Goal: Task Accomplishment & Management: Manage account settings

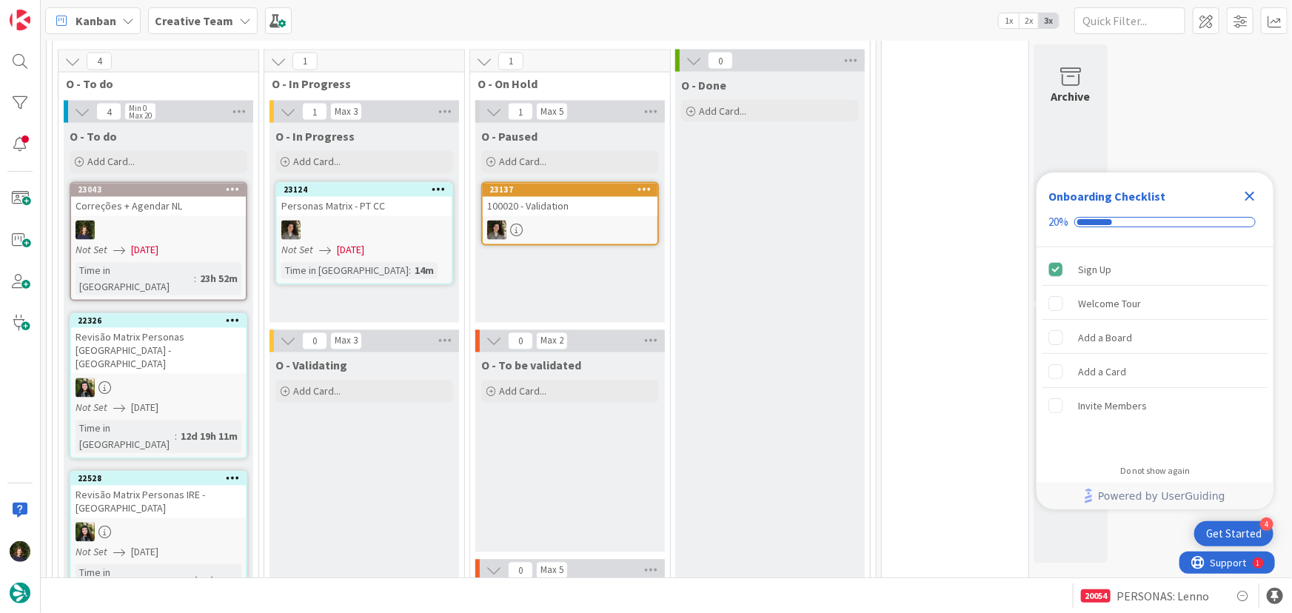
scroll to position [1346, 0]
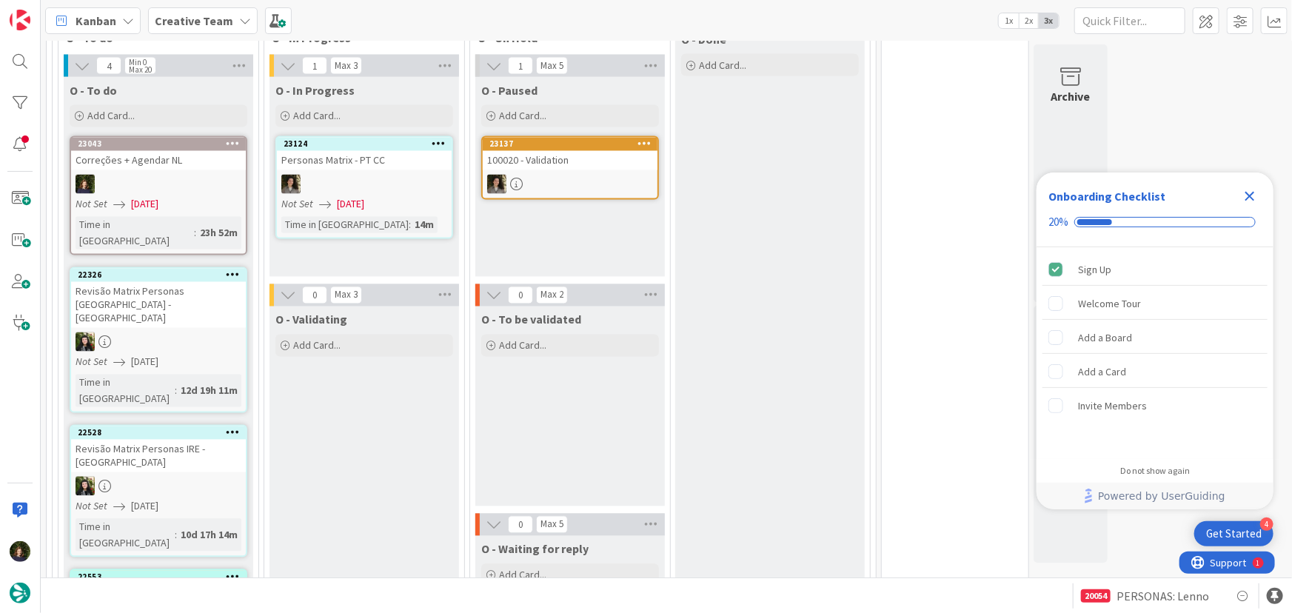
click at [136, 162] on div "Correções + Agendar NL" at bounding box center [158, 160] width 175 height 19
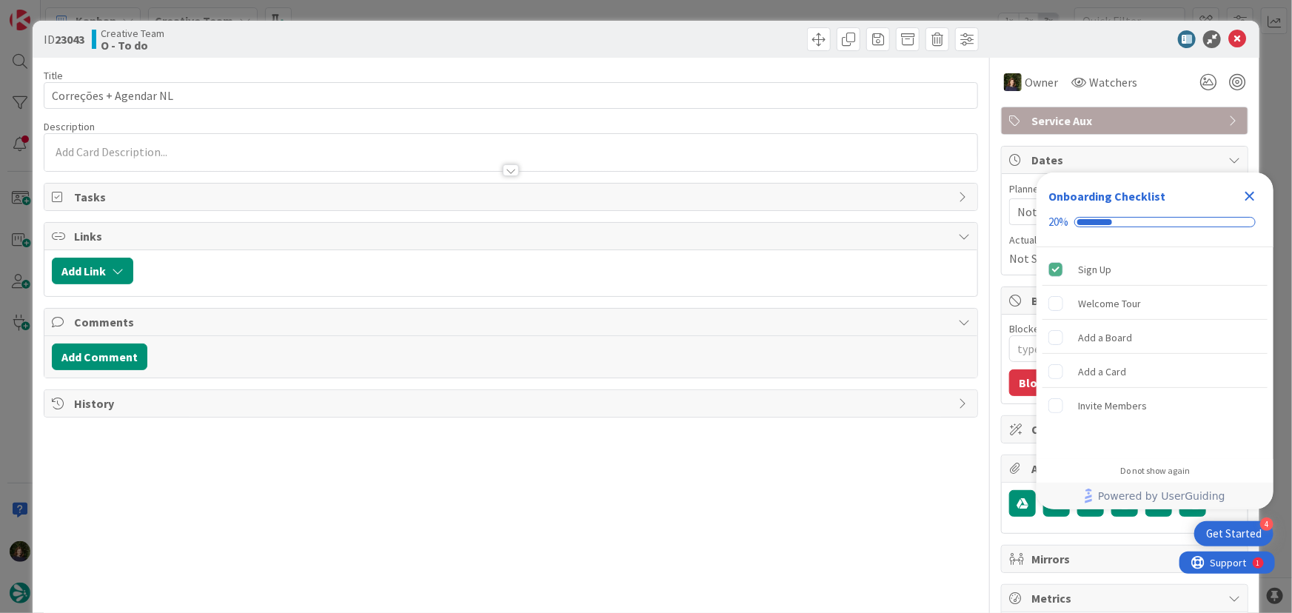
click at [1251, 193] on icon "Close Checklist" at bounding box center [1249, 196] width 18 height 18
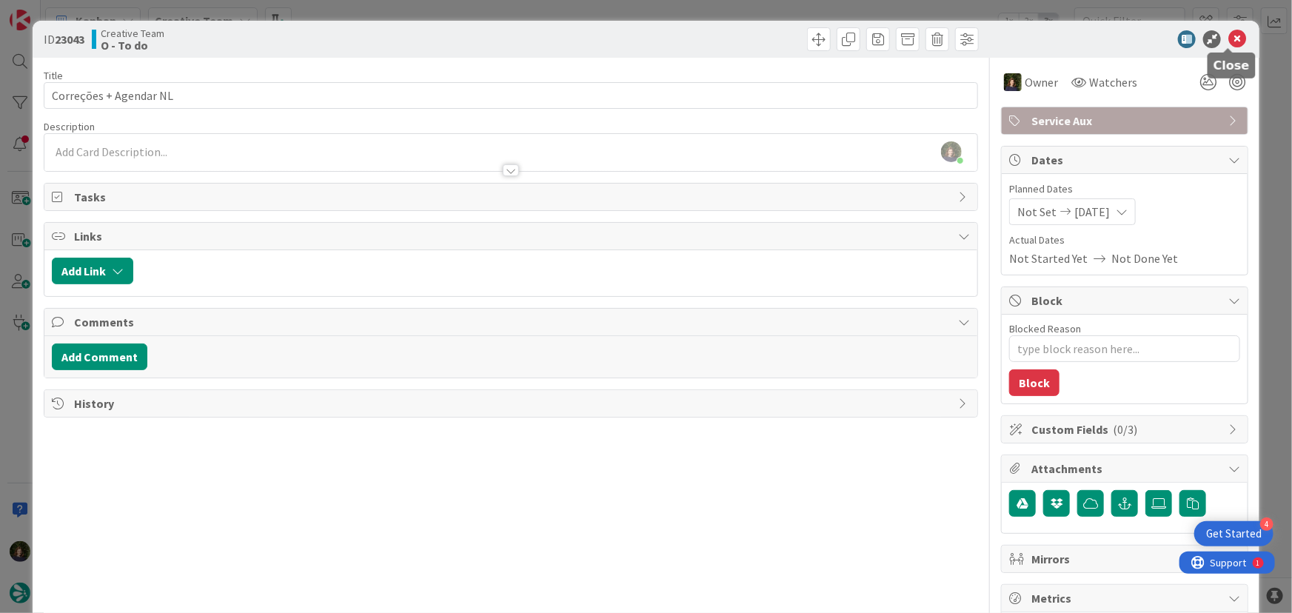
click at [1231, 38] on icon at bounding box center [1237, 39] width 18 height 18
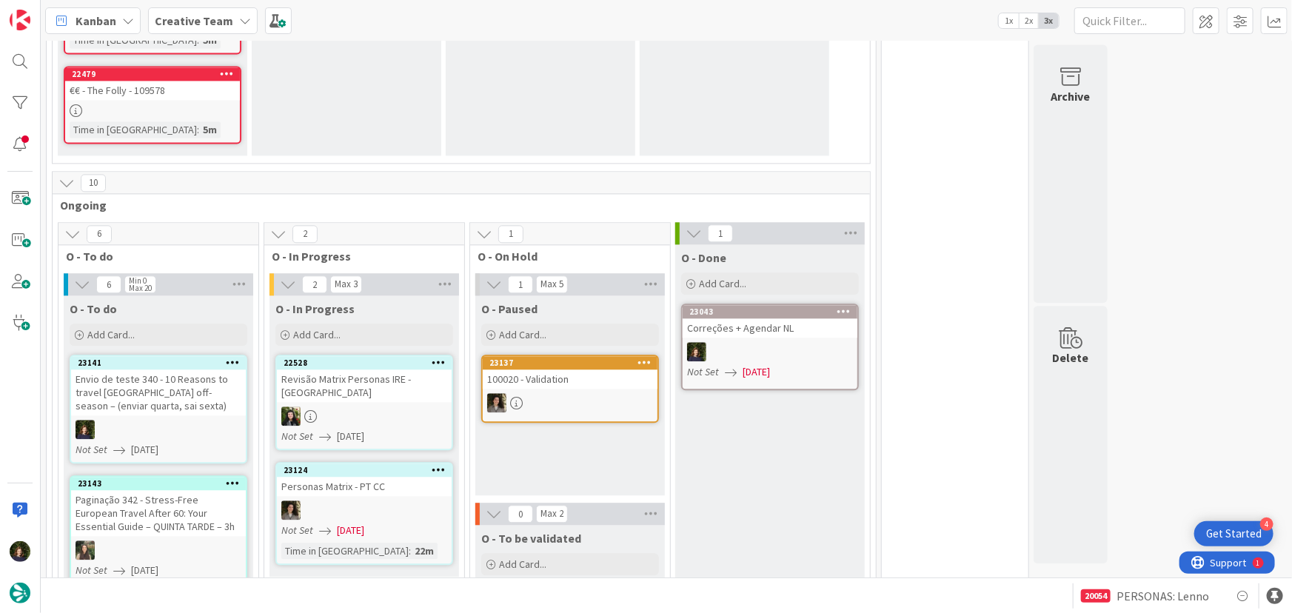
scroll to position [1650, 0]
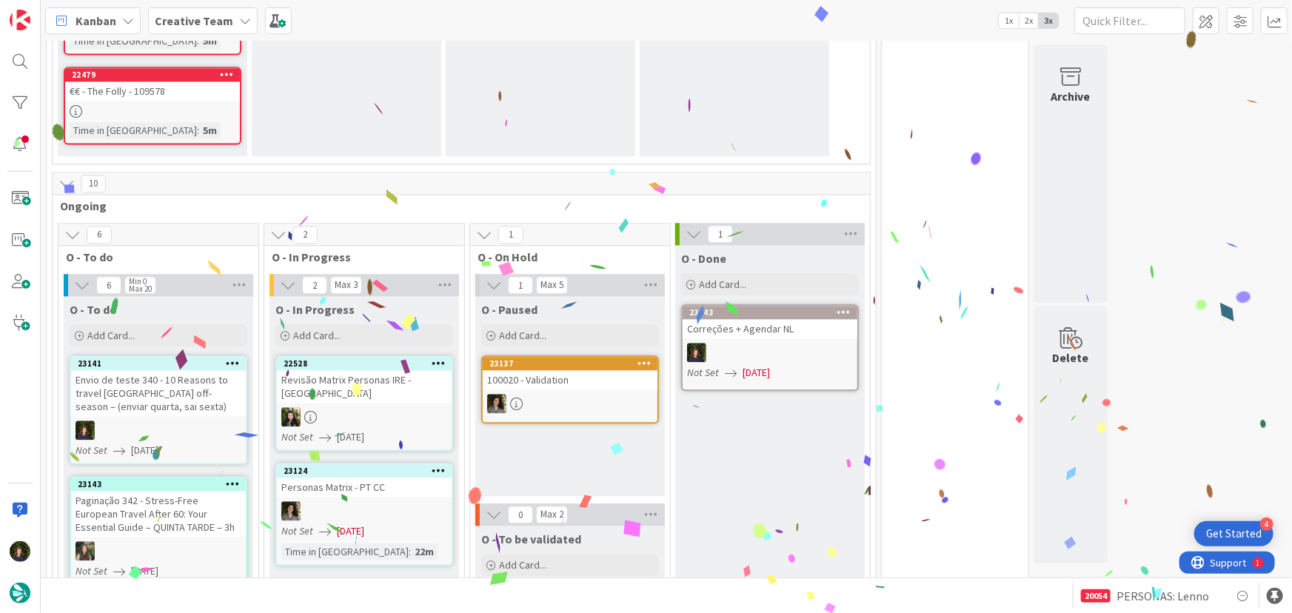
click at [764, 330] on div "Correções + Agendar NL" at bounding box center [769, 328] width 175 height 19
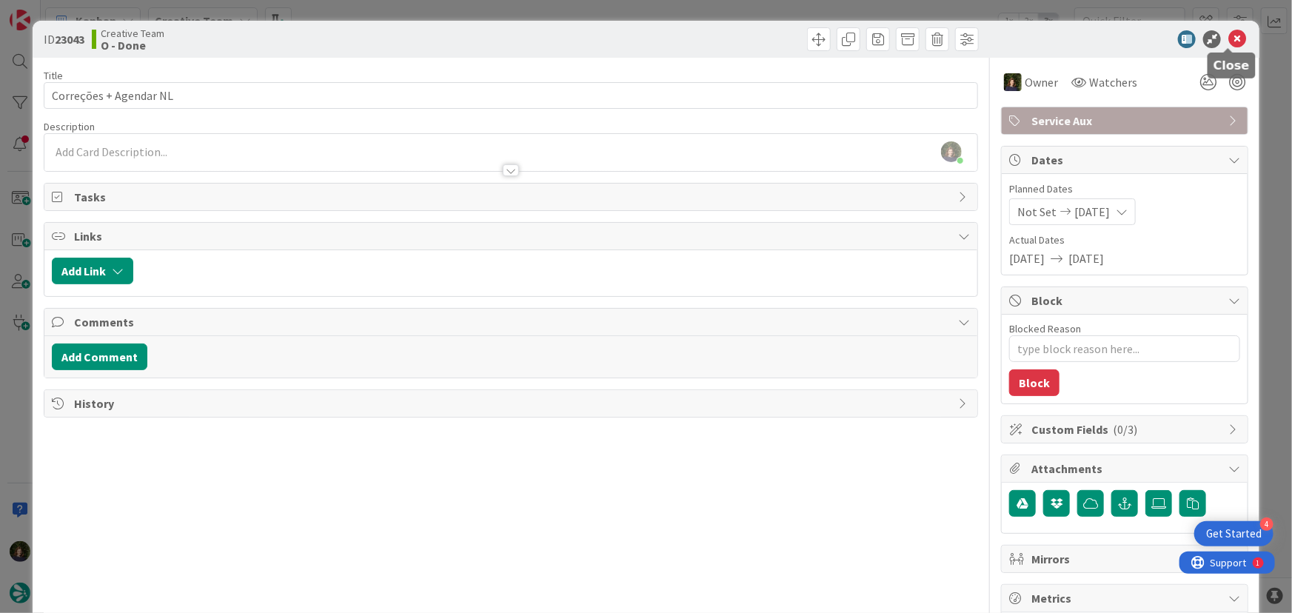
click at [1228, 38] on icon at bounding box center [1237, 39] width 18 height 18
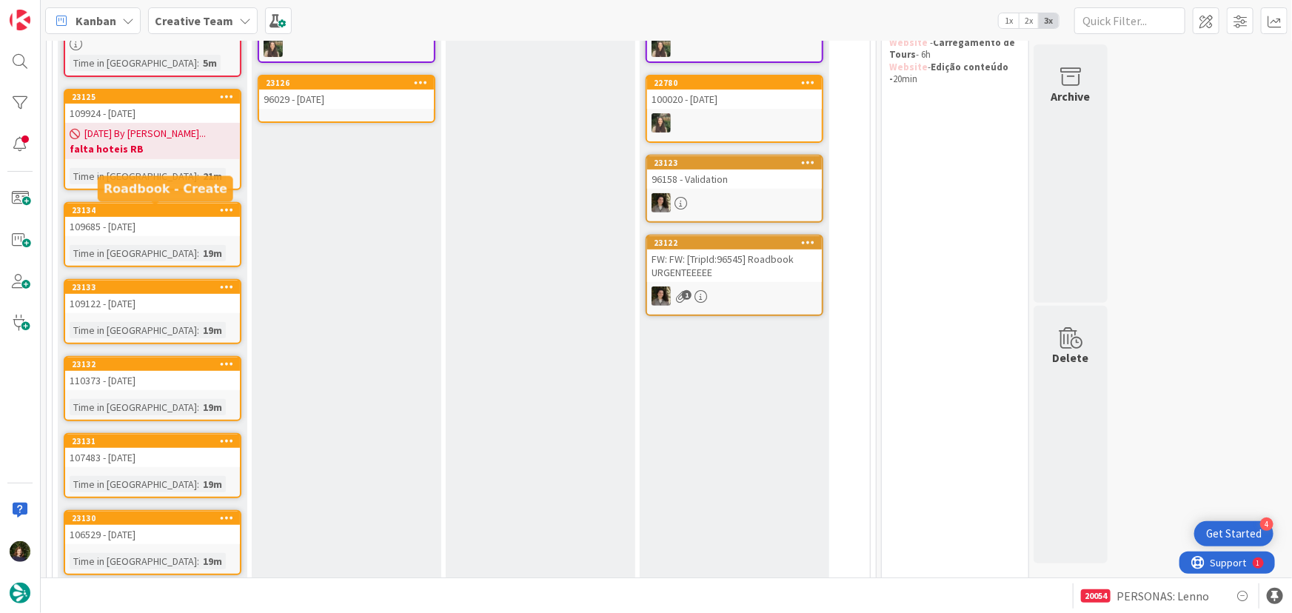
scroll to position [244, 0]
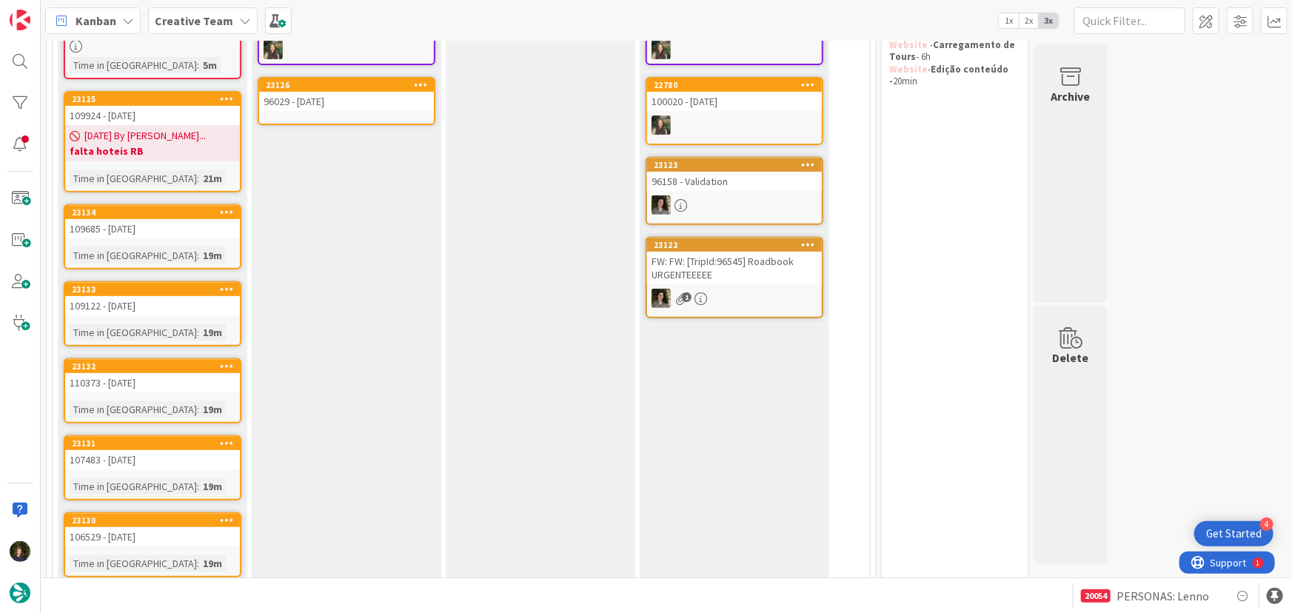
click at [337, 111] on link "23126 96029 - 7 oct" at bounding box center [347, 101] width 178 height 48
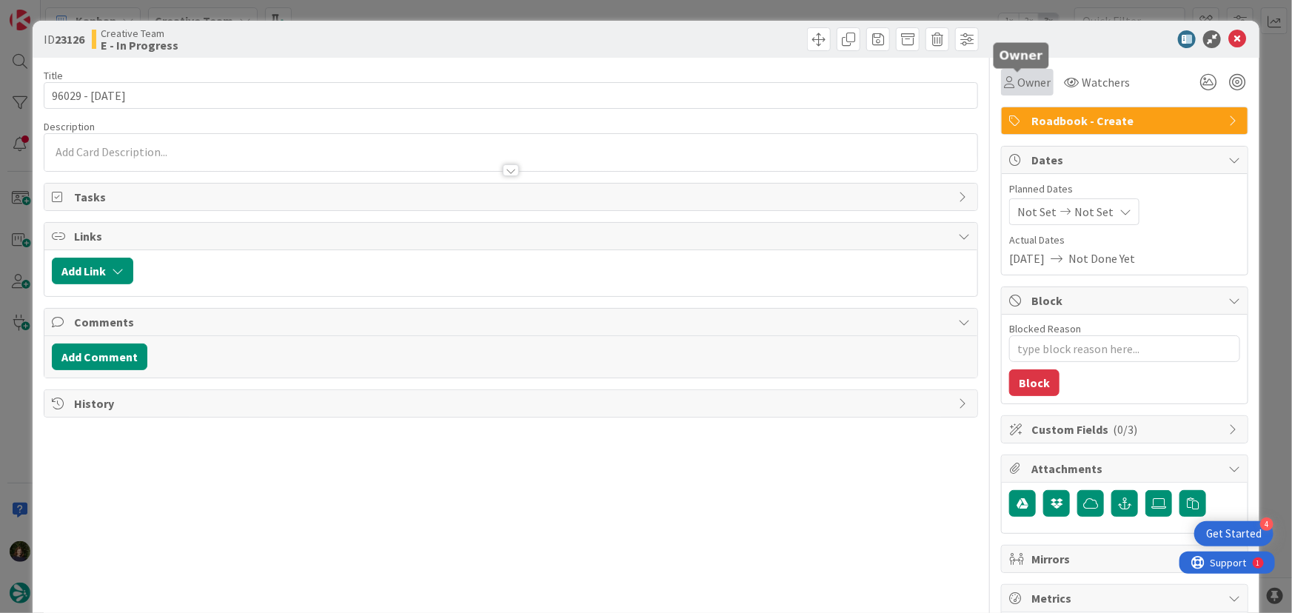
click at [1018, 84] on span "Owner" at bounding box center [1033, 82] width 33 height 18
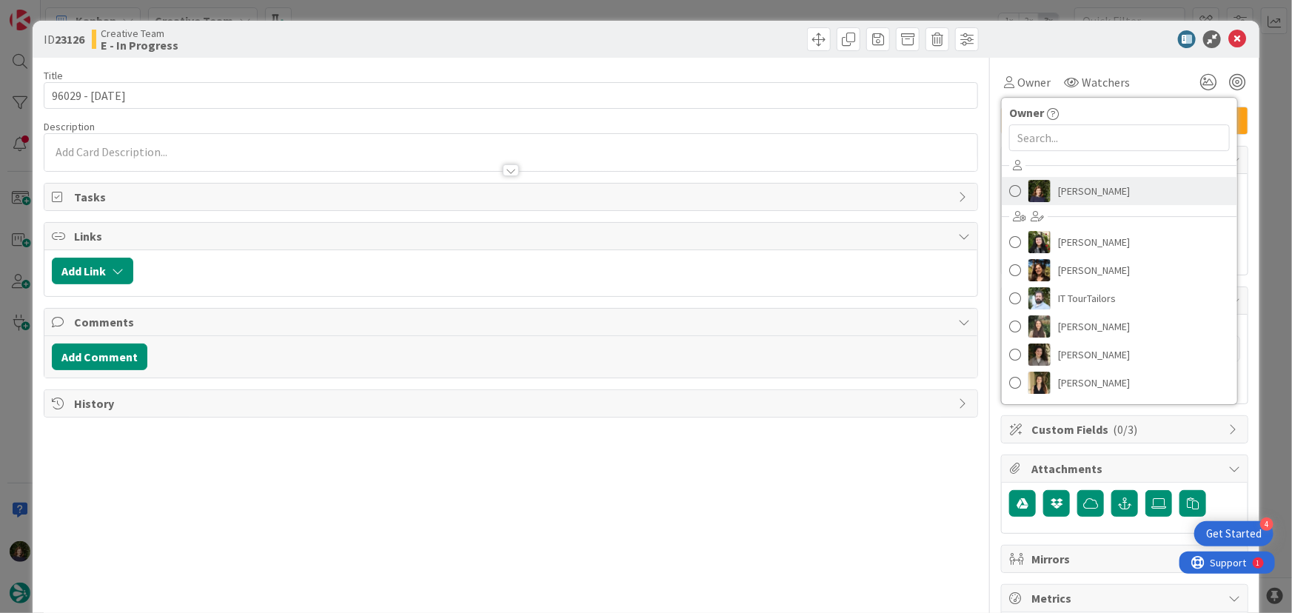
click at [1077, 189] on span "Margarida Carvalho" at bounding box center [1094, 191] width 72 height 22
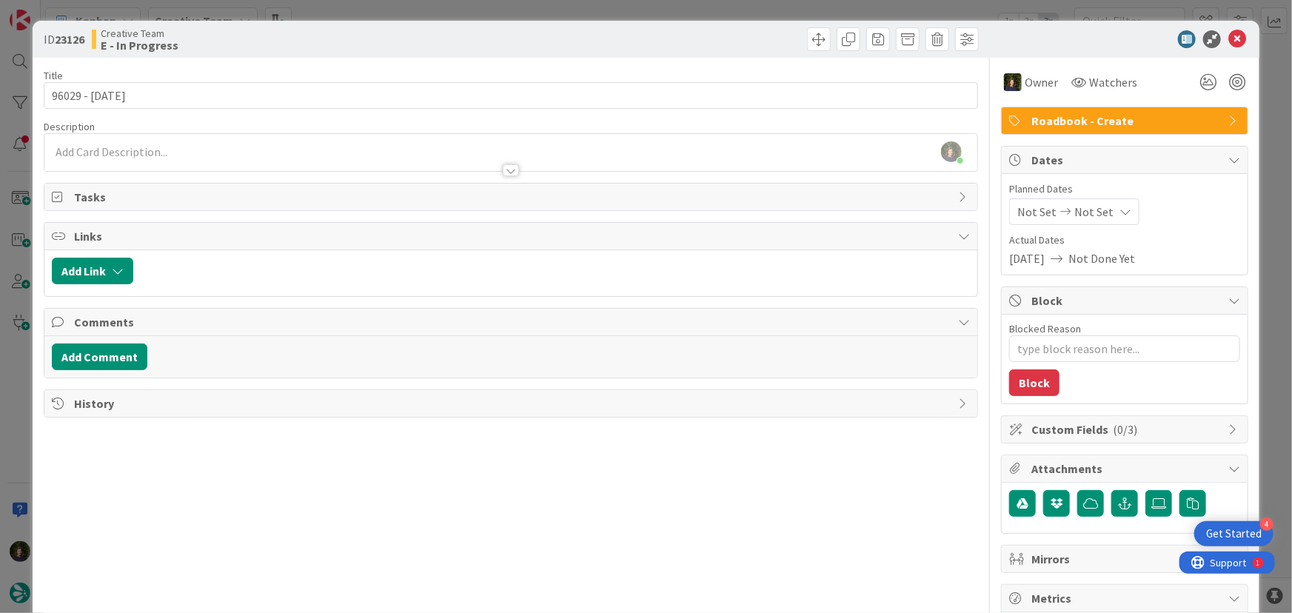
scroll to position [152, 0]
click at [122, 155] on div at bounding box center [510, 163] width 933 height 16
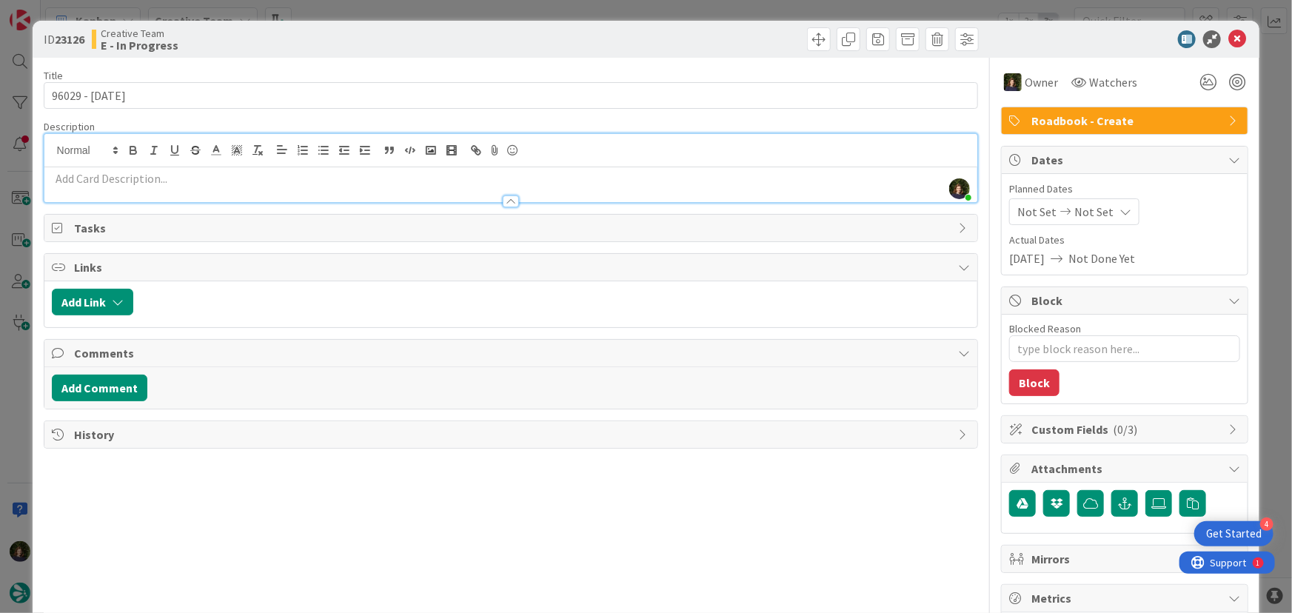
paste div
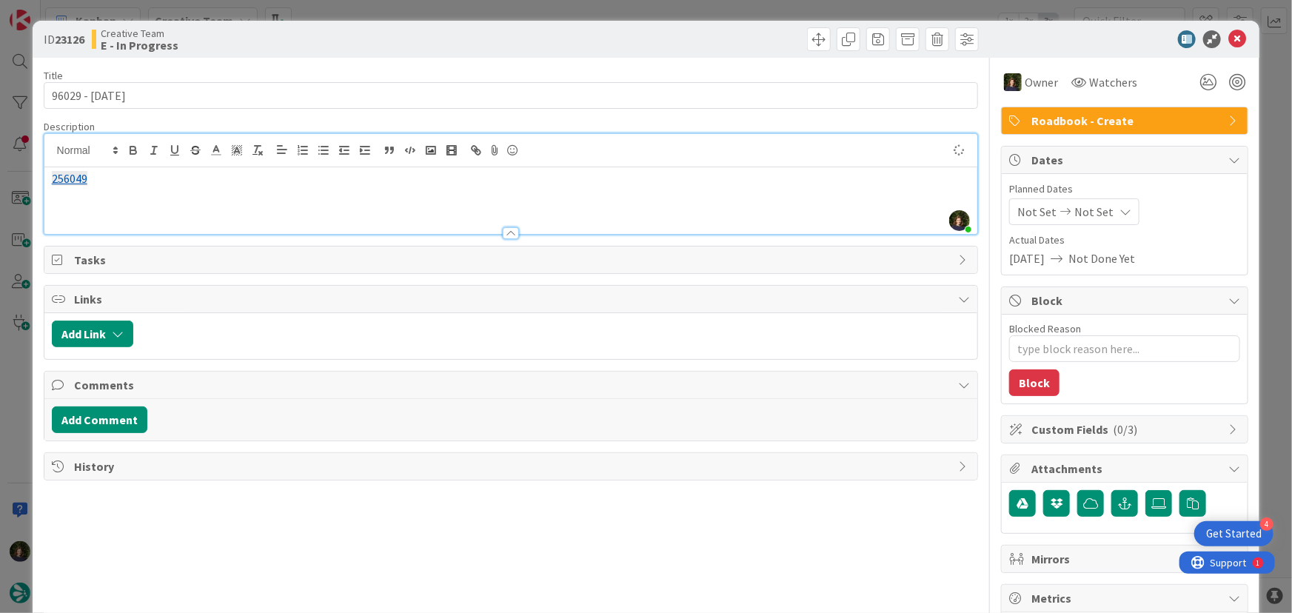
type textarea "x"
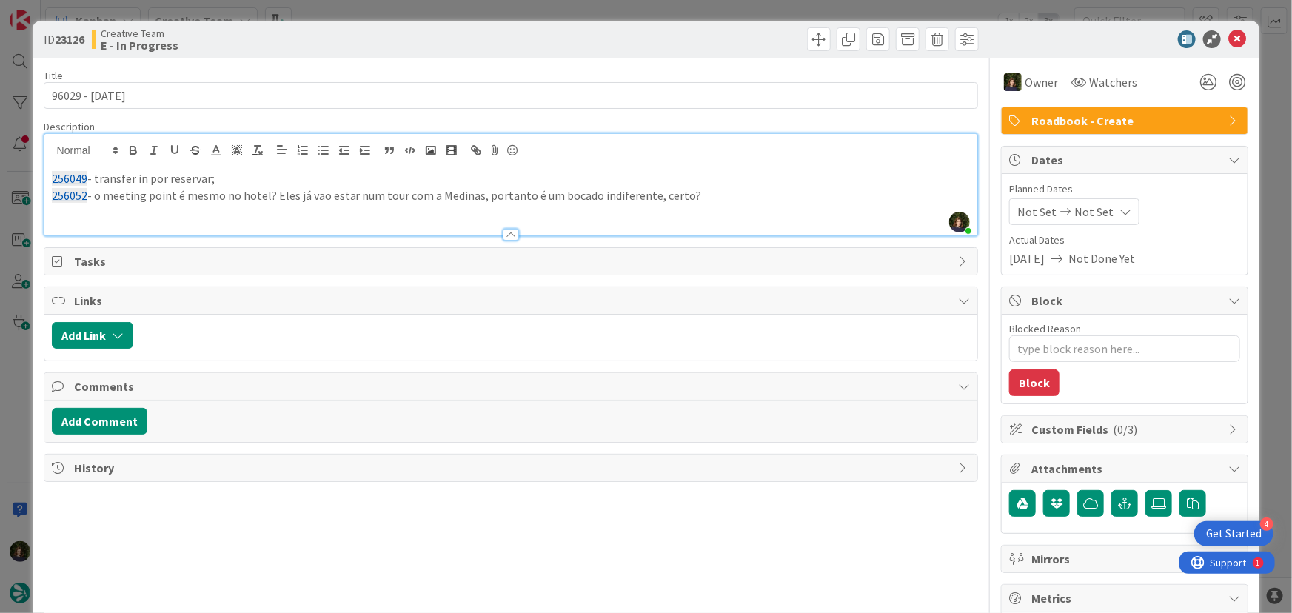
click at [45, 175] on div "256049 - transfer in por reservar; 256052 - o meeting point é mesmo no hotel? E…" at bounding box center [510, 201] width 933 height 68
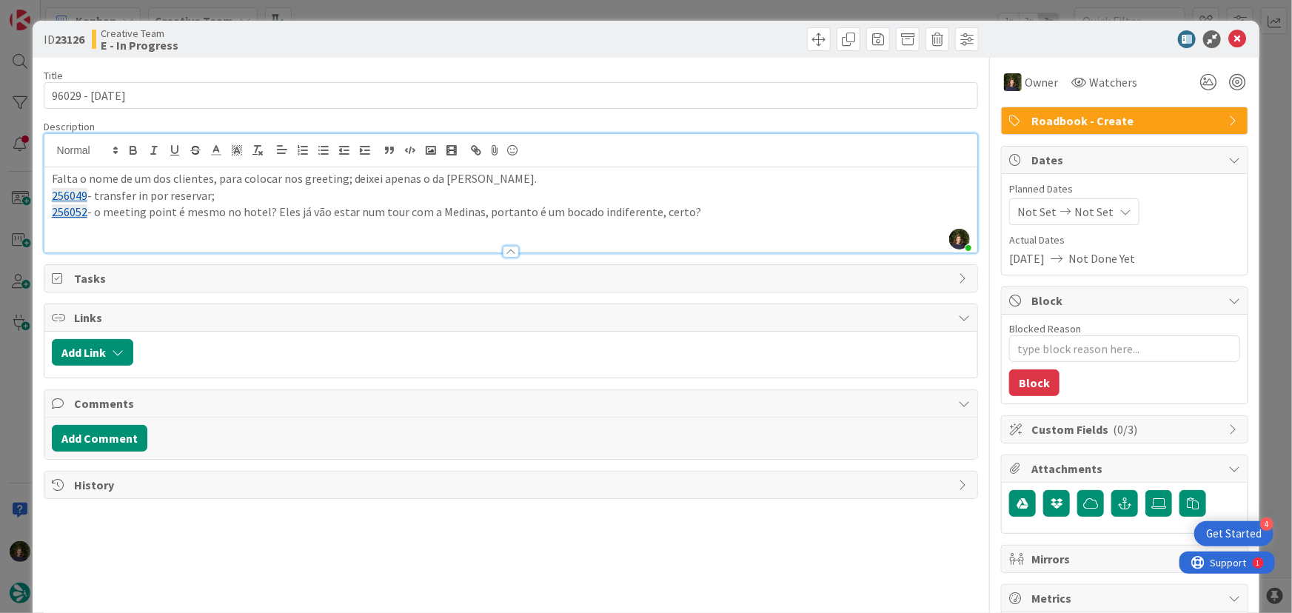
click at [713, 211] on p "256052 - o meeting point é mesmo no hotel? Eles já vão estar num tour com a Med…" at bounding box center [511, 212] width 918 height 17
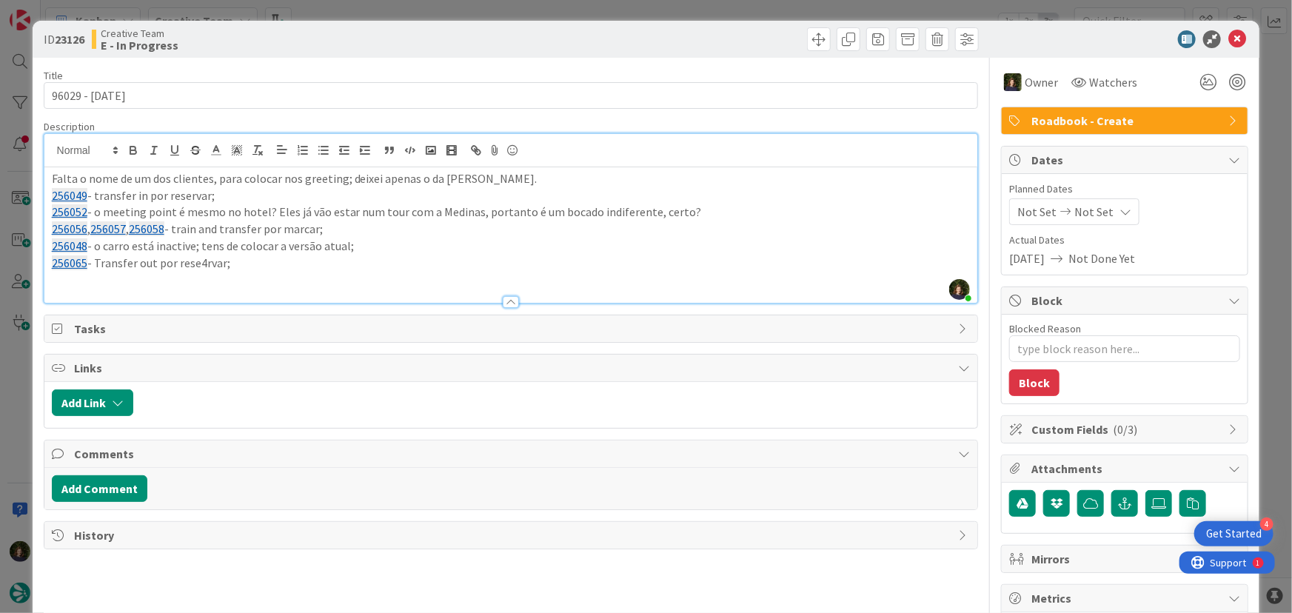
click at [207, 264] on p "256065 - Transfer out por rese4rvar;" at bounding box center [511, 263] width 918 height 17
drag, startPoint x: 233, startPoint y: 266, endPoint x: 39, endPoint y: 183, distance: 211.2
click at [39, 183] on div "ID 23126 Creative Team E - In Progress Title 13 / 128 96029 - 7 oct Description…" at bounding box center [646, 448] width 1227 height 855
copy div "Falta o nome de um dos clientes, para colocar nos greeting; deixei apenas o da …"
drag, startPoint x: 1226, startPoint y: 37, endPoint x: 1101, endPoint y: 135, distance: 158.6
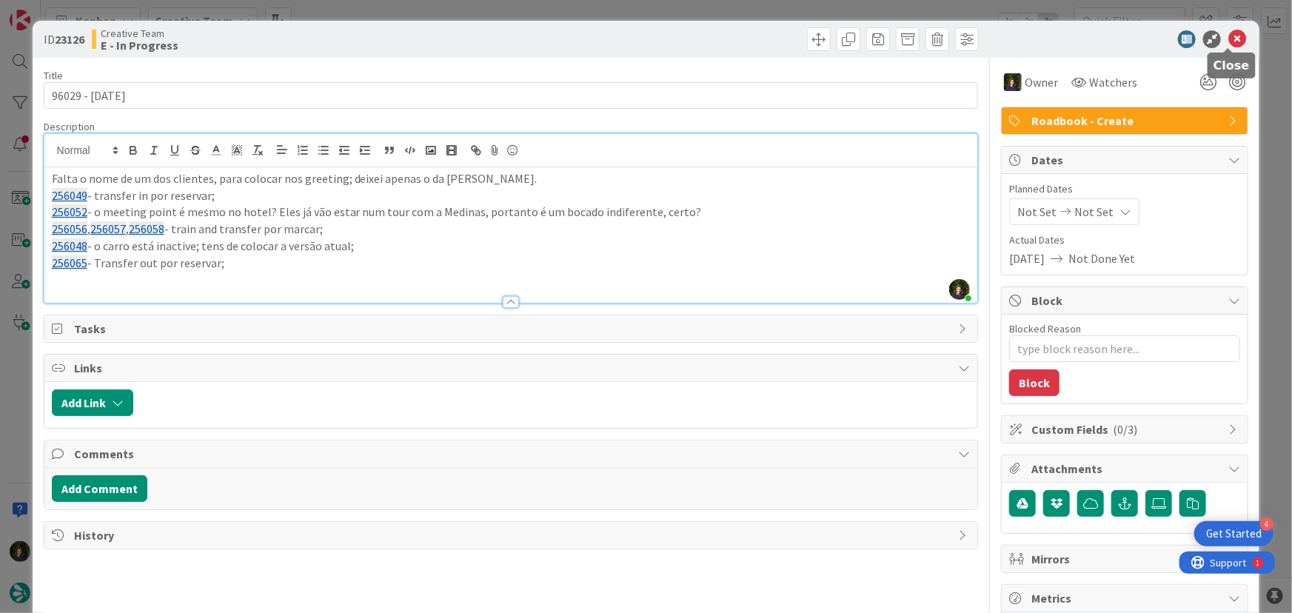
click at [1228, 37] on icon at bounding box center [1237, 39] width 18 height 18
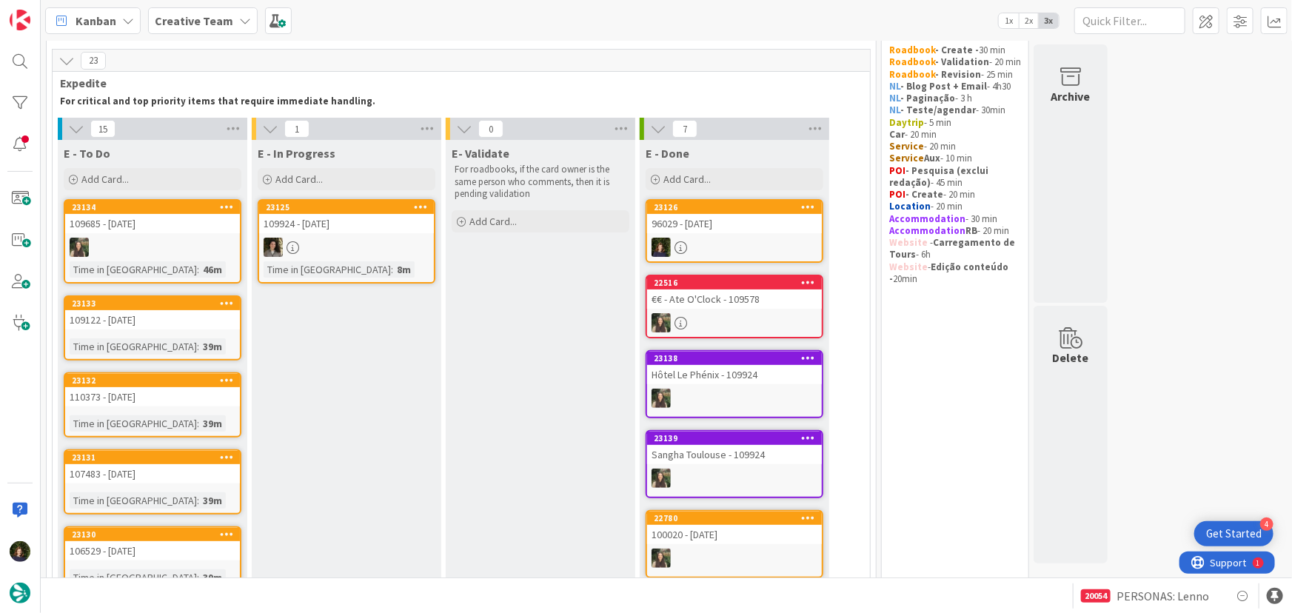
scroll to position [67, 0]
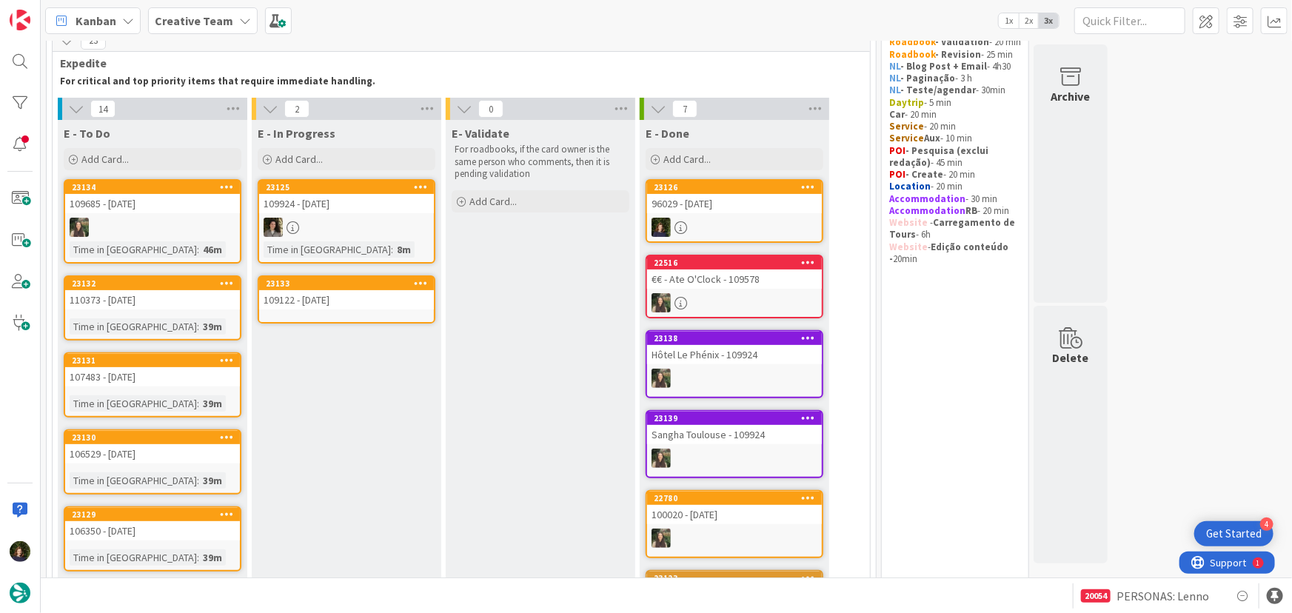
click at [357, 290] on div "109122 - 11 oct" at bounding box center [346, 299] width 175 height 19
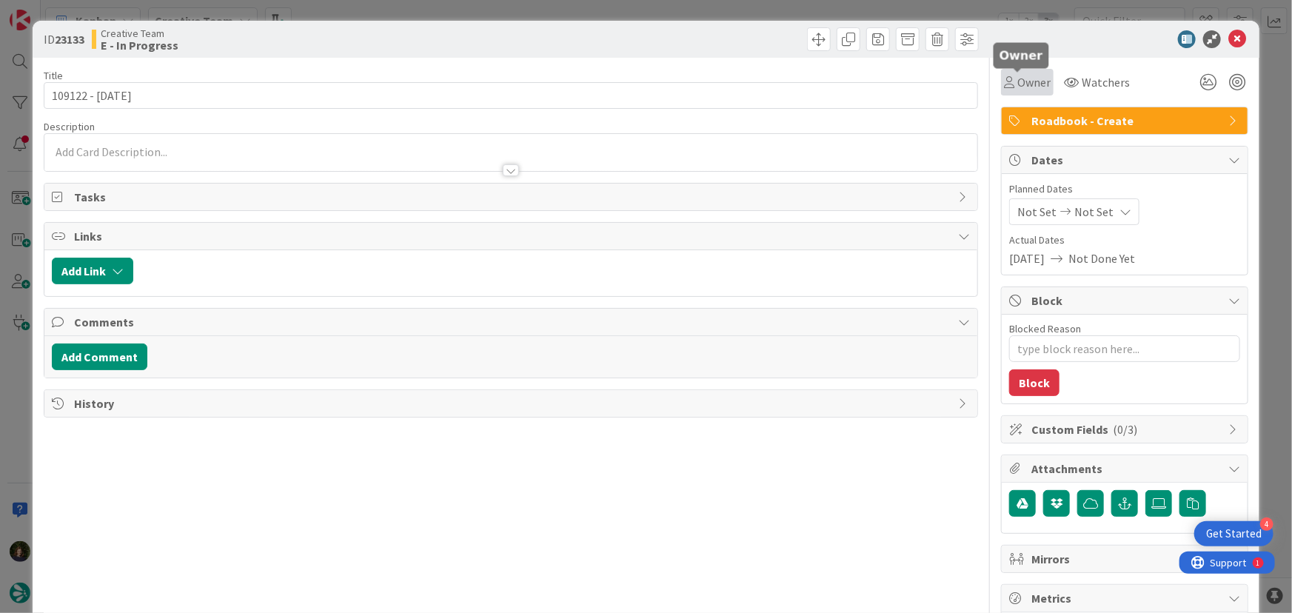
click at [1021, 82] on span "Owner" at bounding box center [1033, 82] width 33 height 18
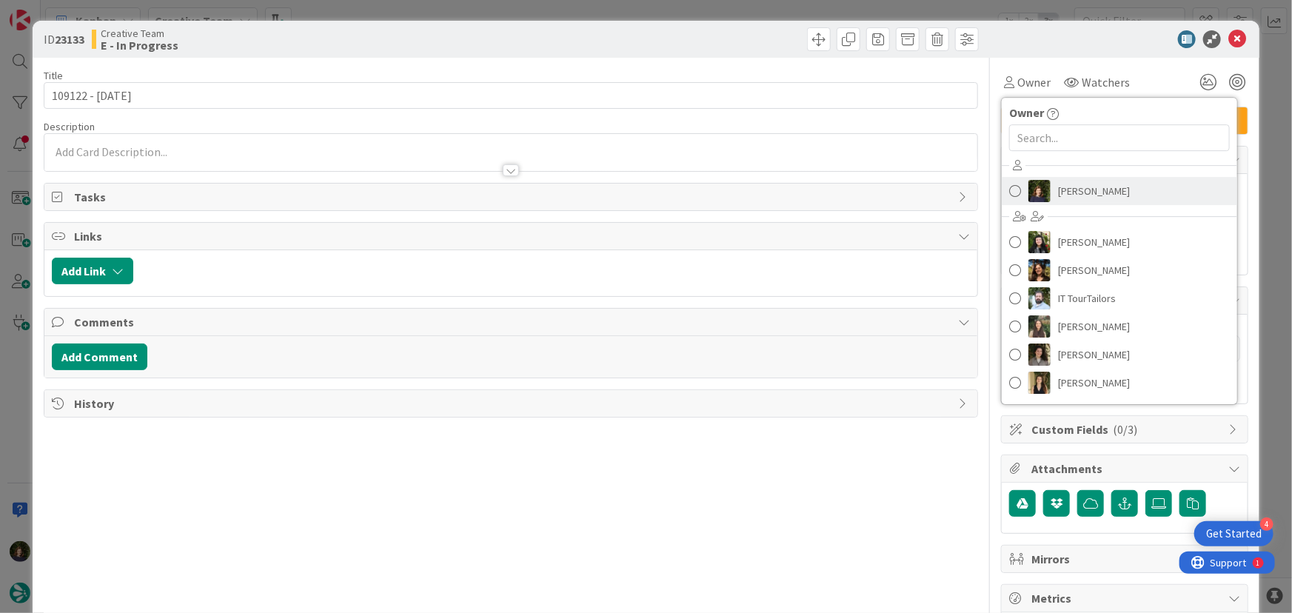
click at [1087, 187] on span "Margarida Carvalho" at bounding box center [1094, 191] width 72 height 22
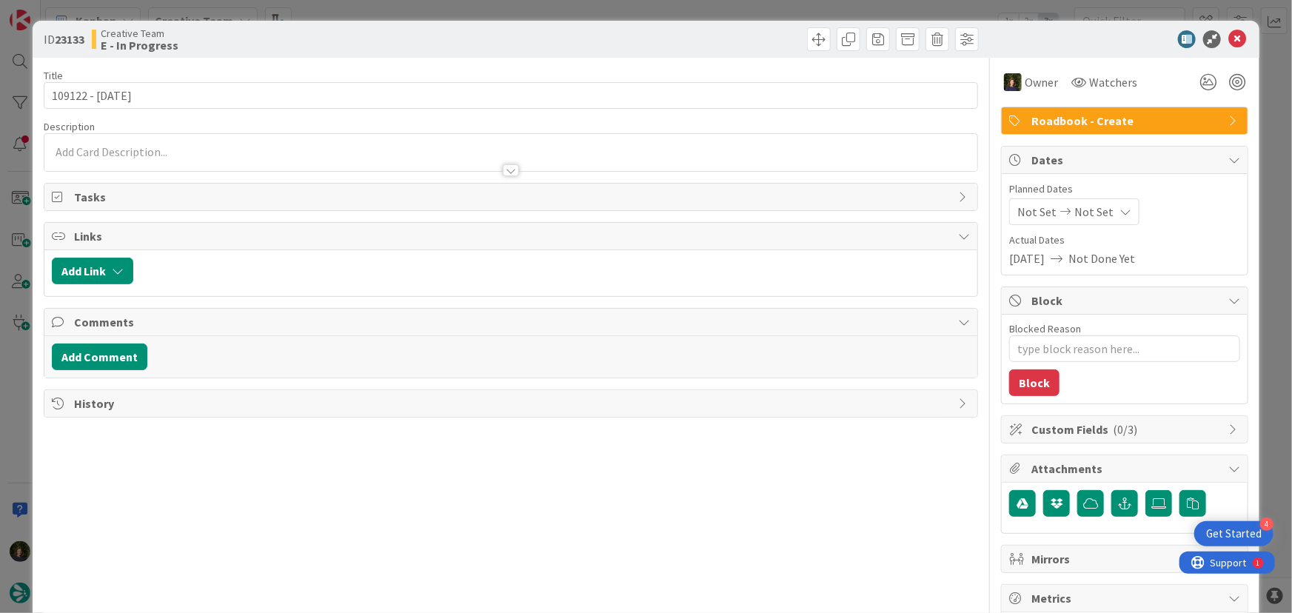
type textarea "x"
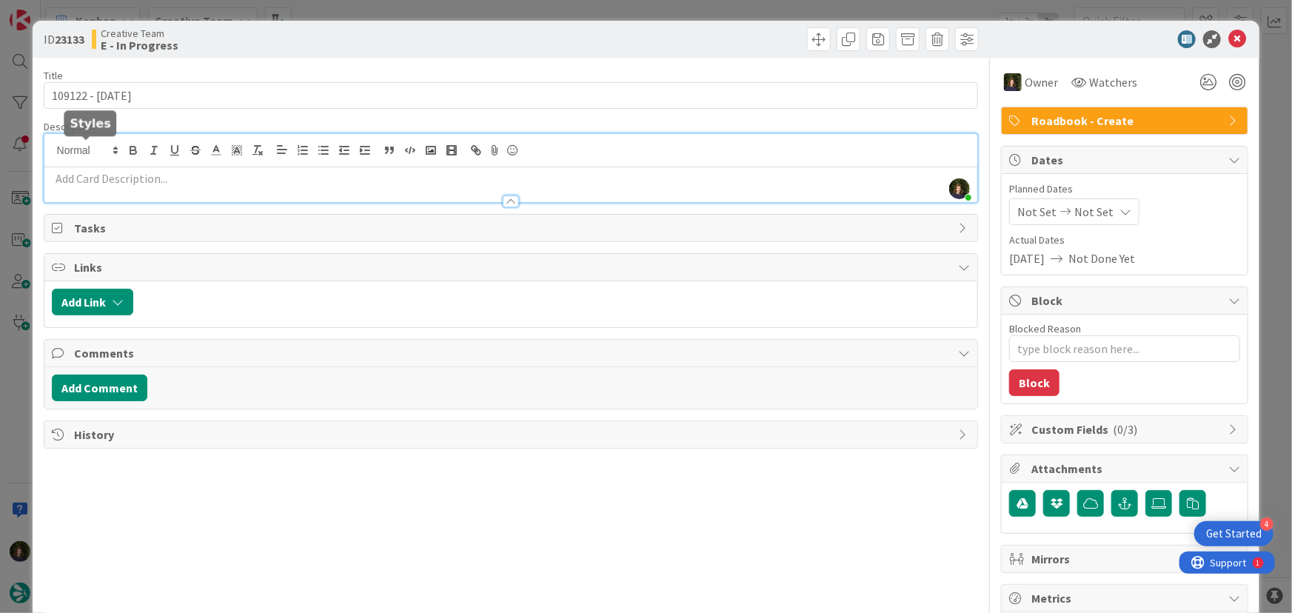
click at [111, 154] on div "Margarida Carvalho joined 2 m ago" at bounding box center [510, 168] width 933 height 68
paste div
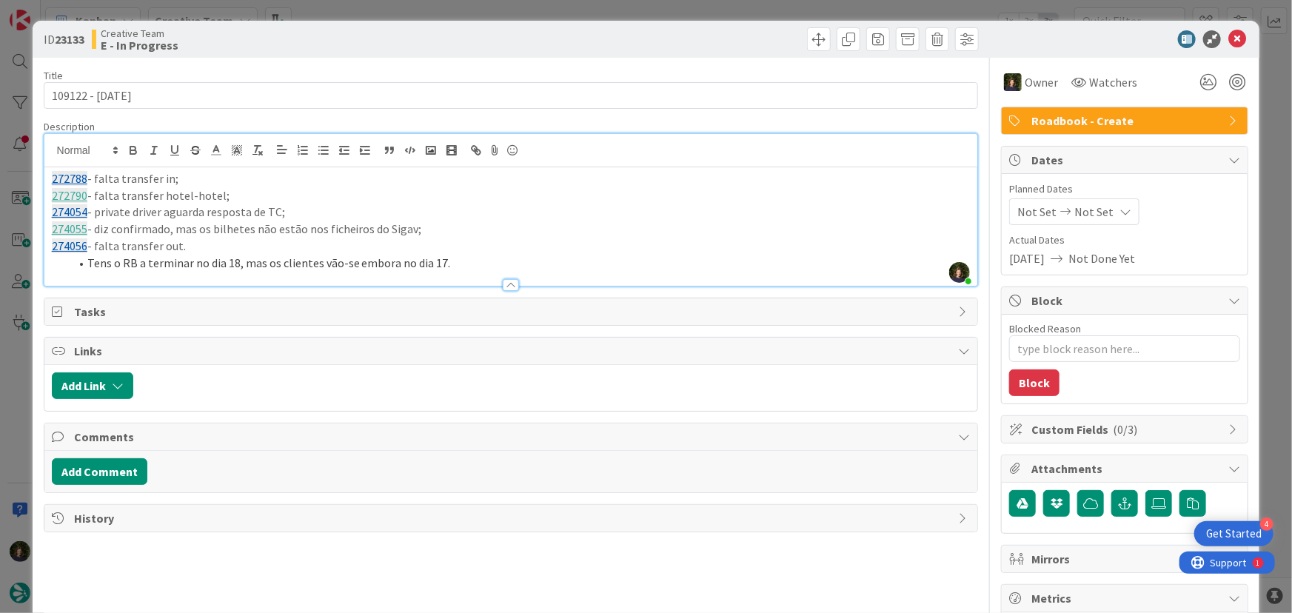
drag, startPoint x: 451, startPoint y: 260, endPoint x: 54, endPoint y: 182, distance: 405.0
click at [44, 177] on div "272788 - falta transfer in; 272790 - falta transfer hotel-hotel; 274054 - priva…" at bounding box center [510, 226] width 933 height 118
copy div "272788 - falta transfer in; 272790 - falta transfer hotel-hotel; 274054 - priva…"
click at [1228, 44] on icon at bounding box center [1237, 39] width 18 height 18
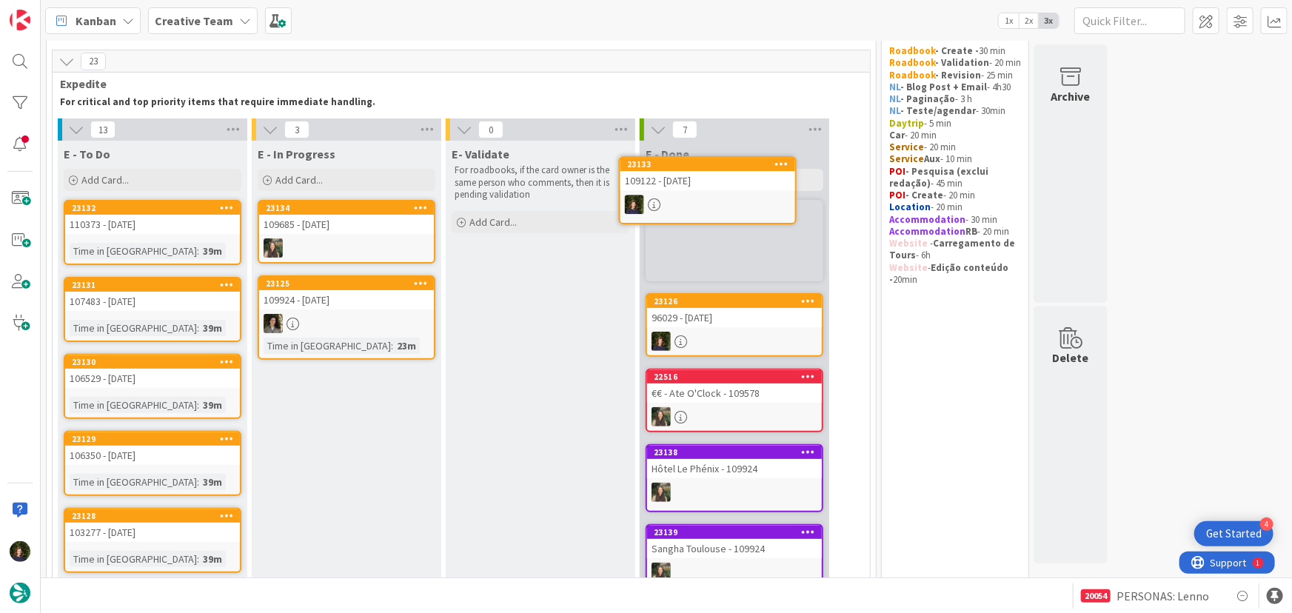
scroll to position [41, 0]
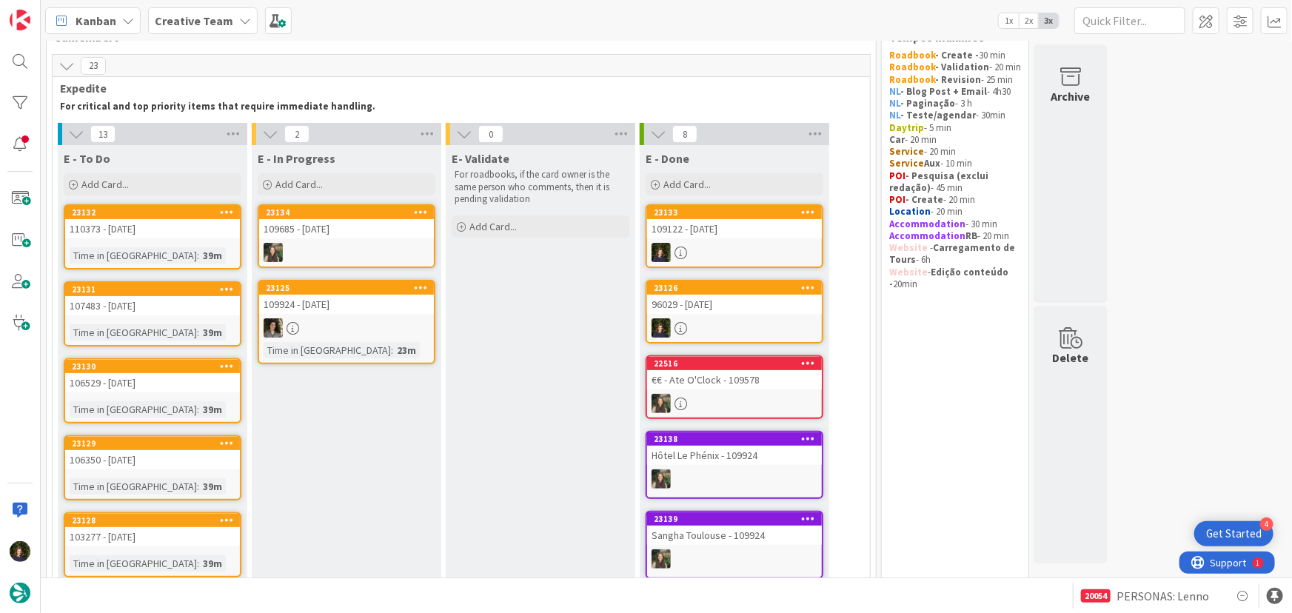
click at [760, 240] on link "23133 109122 - 11 oct" at bounding box center [734, 236] width 178 height 64
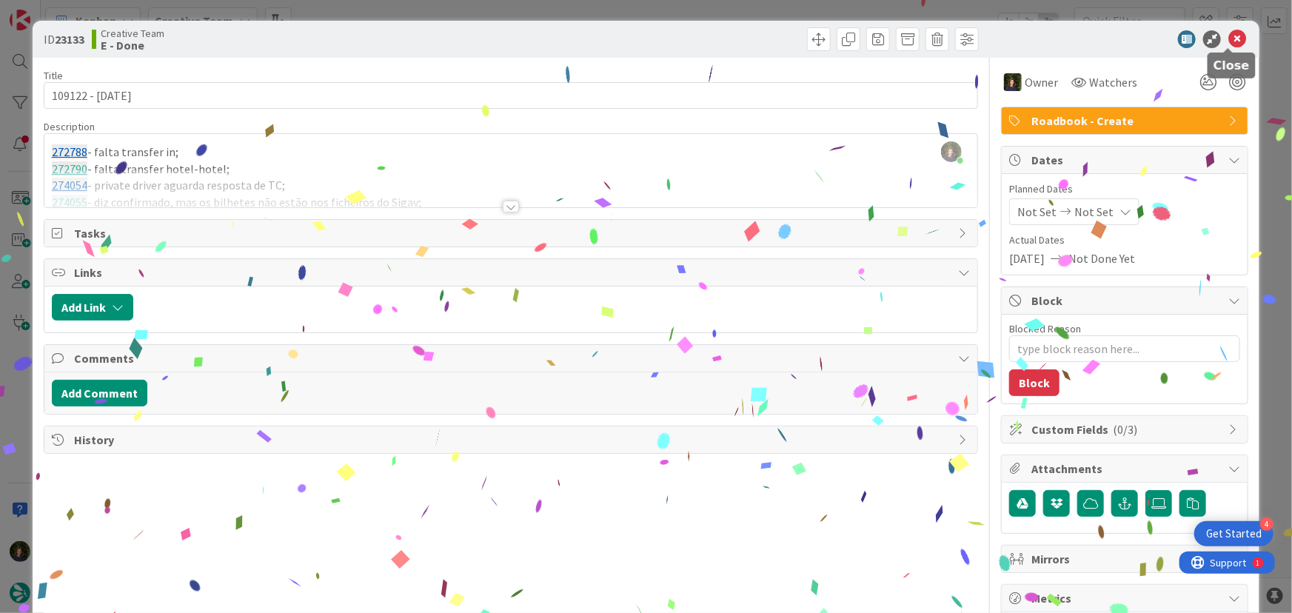
click at [1228, 40] on icon at bounding box center [1237, 39] width 18 height 18
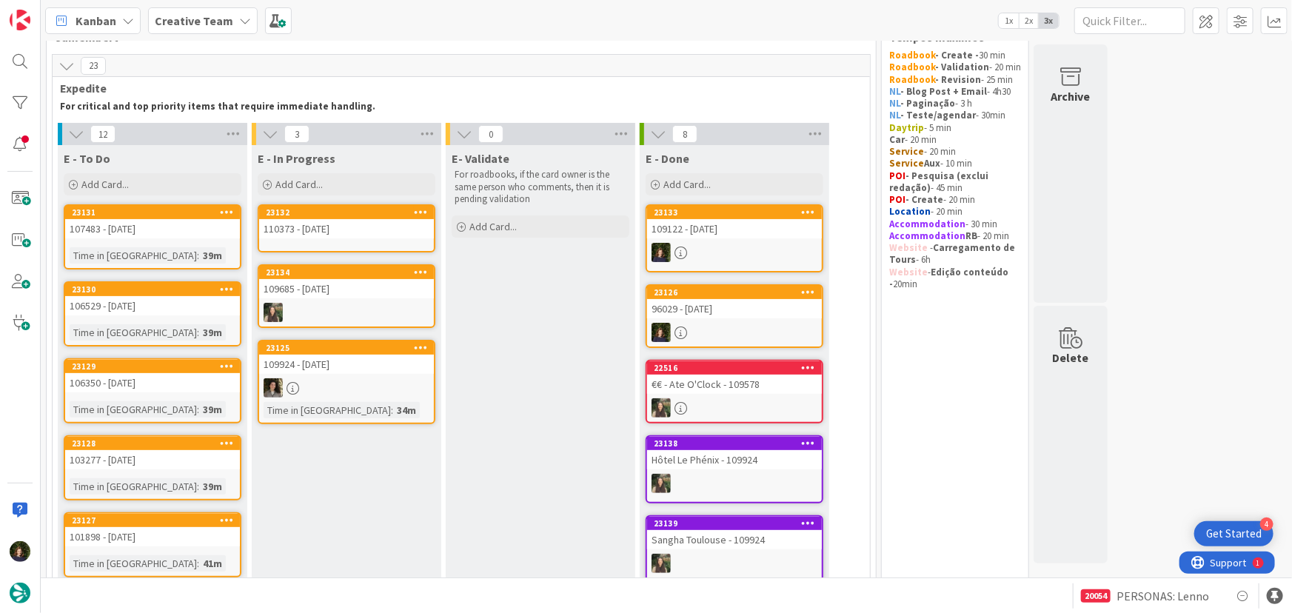
click at [347, 222] on div "110373 - 11 oct" at bounding box center [346, 228] width 175 height 19
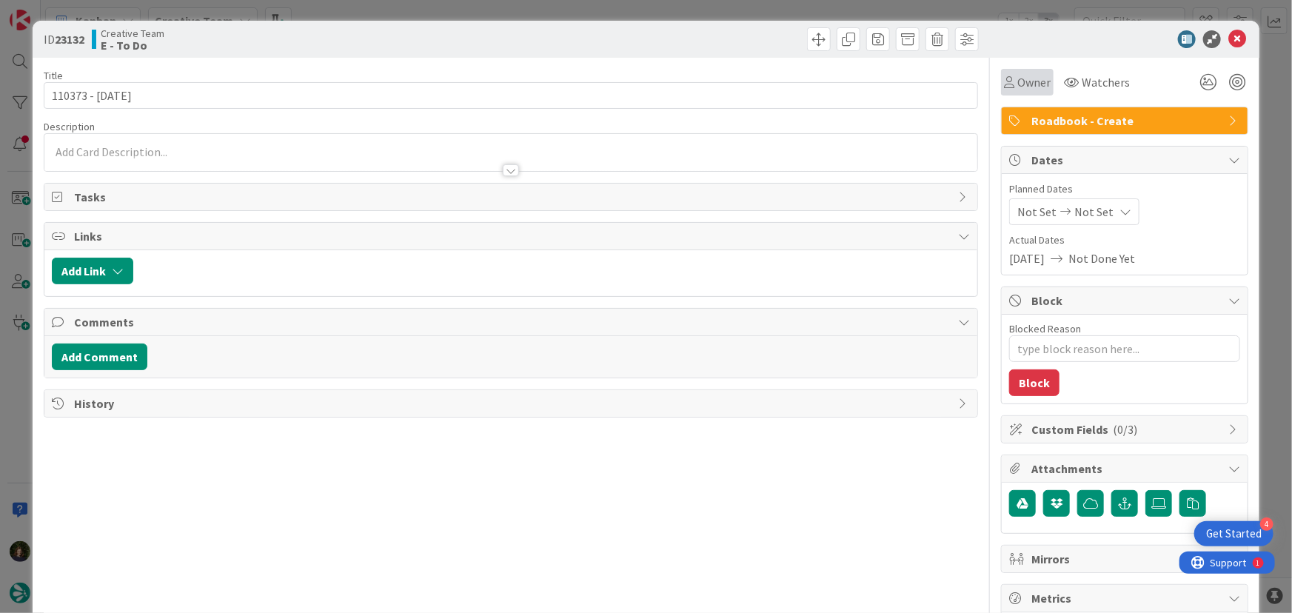
click at [1036, 84] on span "Owner" at bounding box center [1033, 82] width 33 height 18
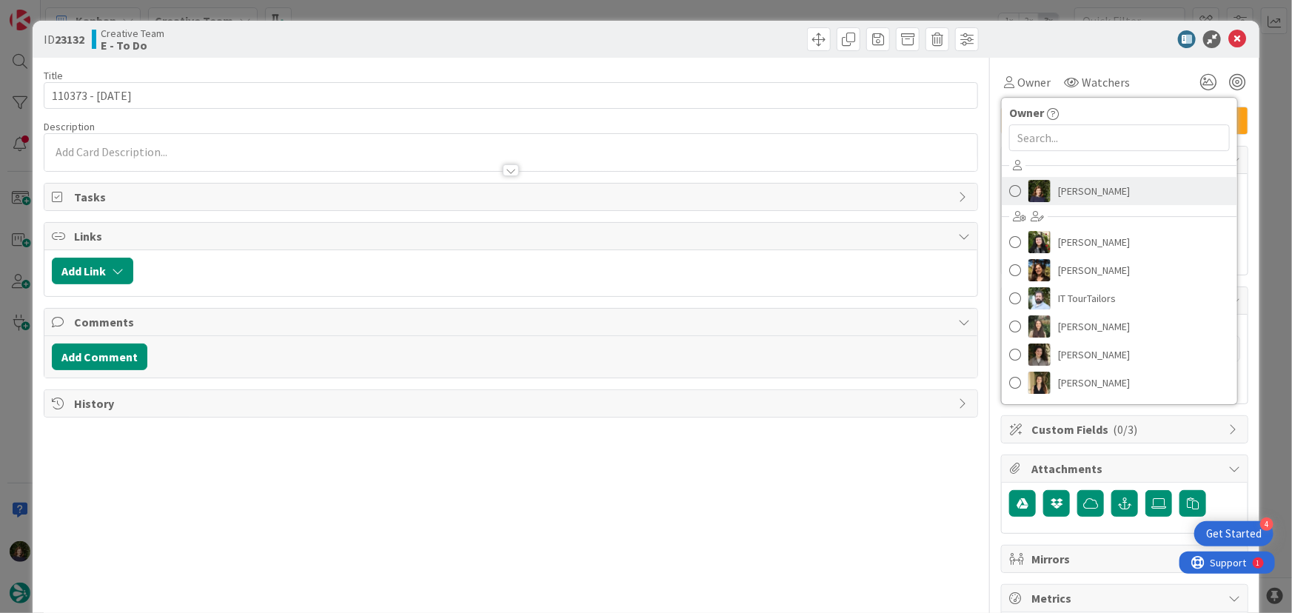
click at [1108, 191] on span "Margarida Carvalho" at bounding box center [1094, 191] width 72 height 22
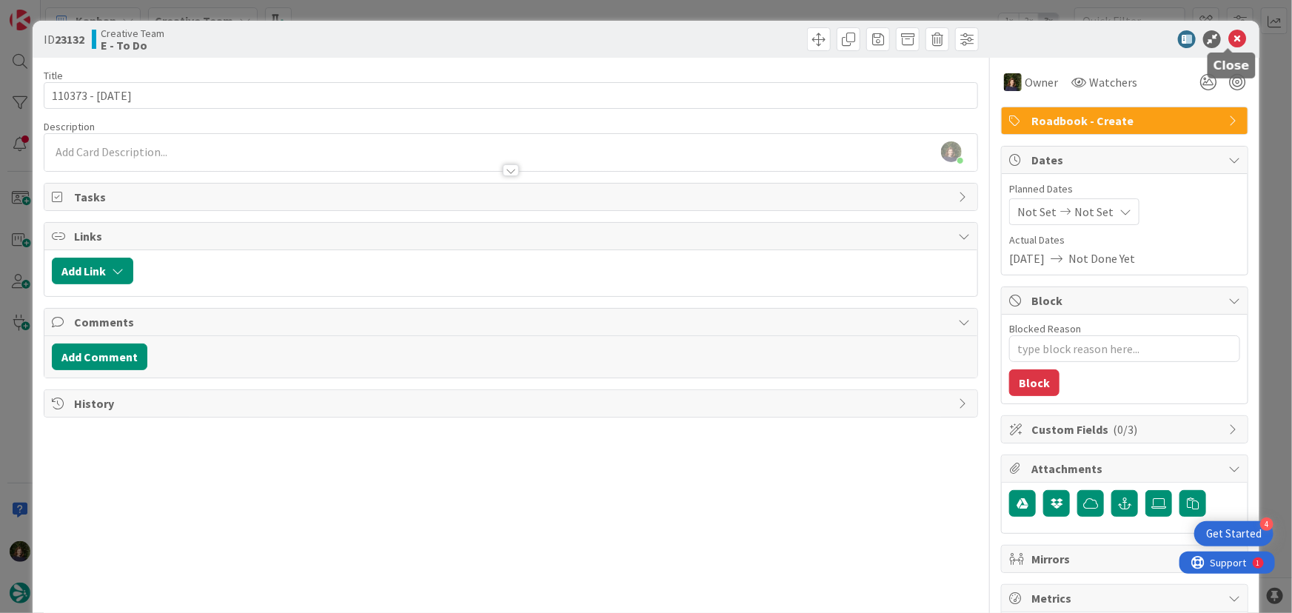
click at [1229, 40] on icon at bounding box center [1237, 39] width 18 height 18
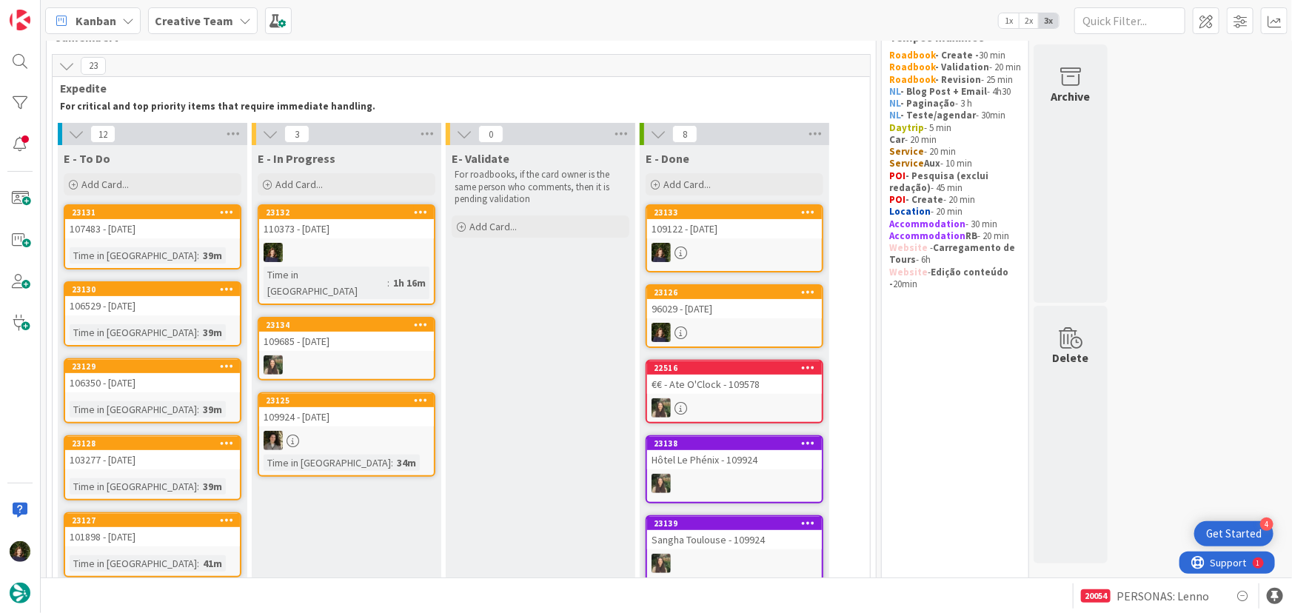
click at [230, 25] on div "Creative Team" at bounding box center [203, 20] width 110 height 27
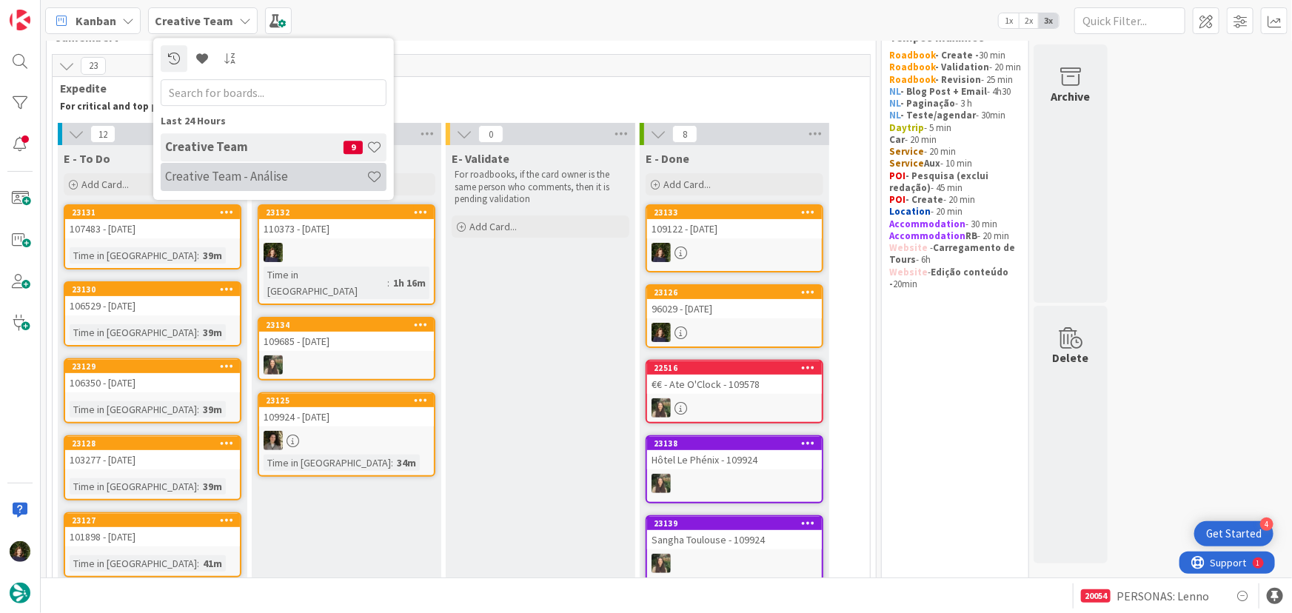
click at [208, 185] on div "Creative Team - Análise" at bounding box center [274, 177] width 226 height 28
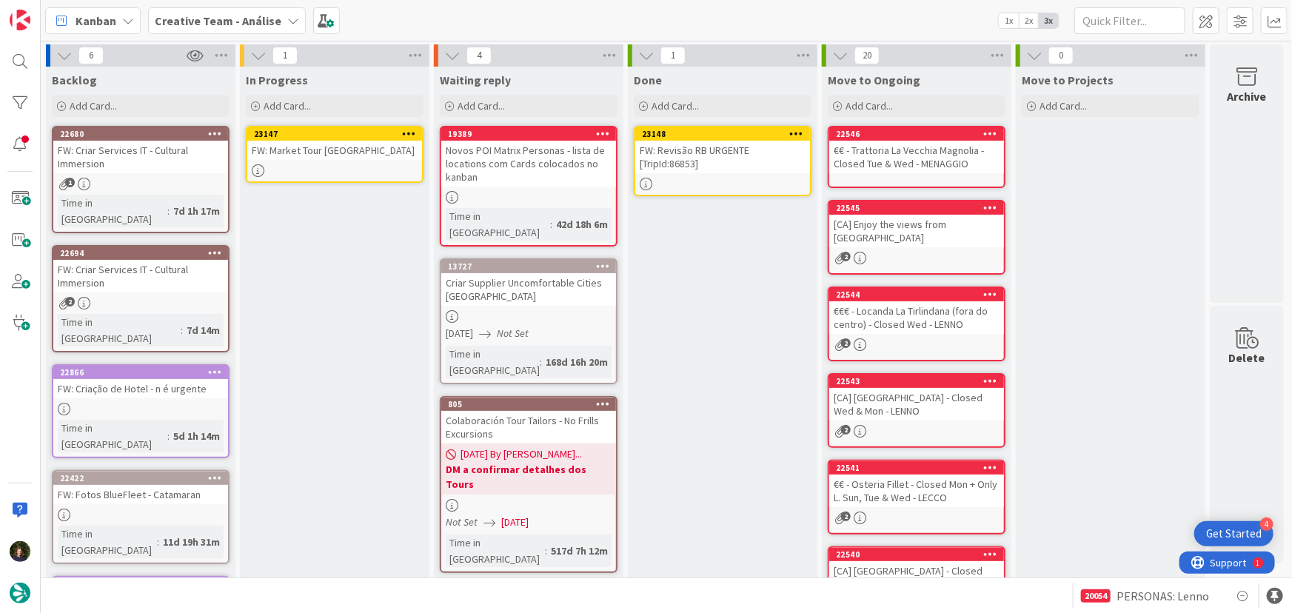
click at [796, 130] on icon at bounding box center [797, 133] width 14 height 10
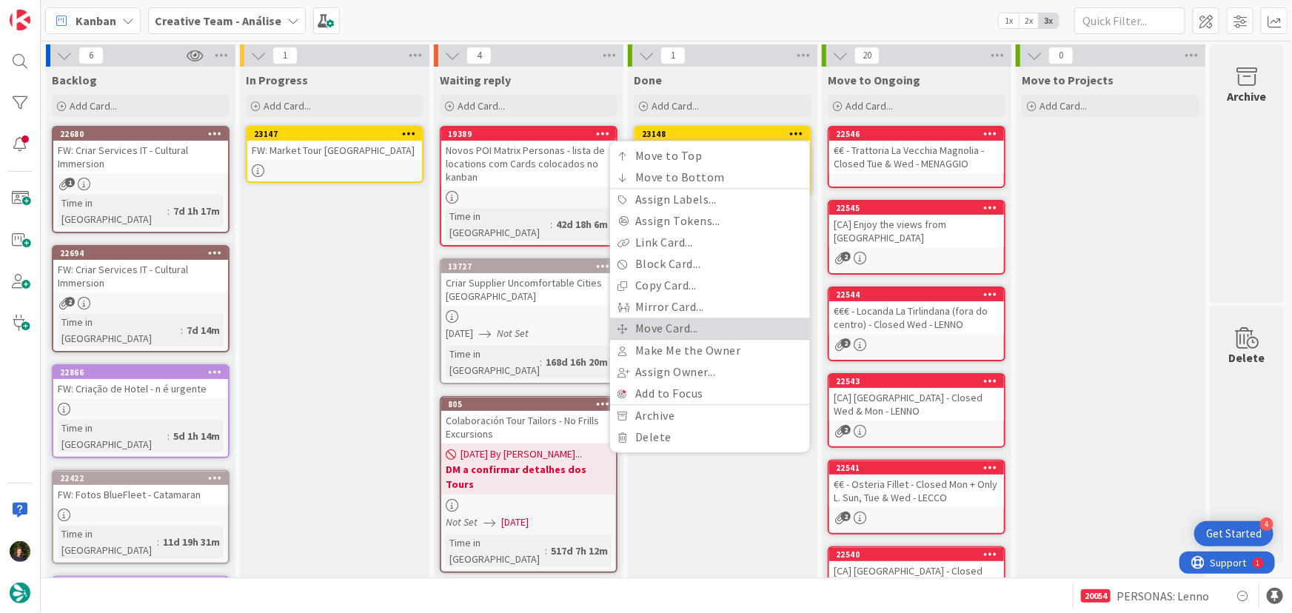
click at [756, 320] on link "Move Card..." at bounding box center [710, 328] width 200 height 21
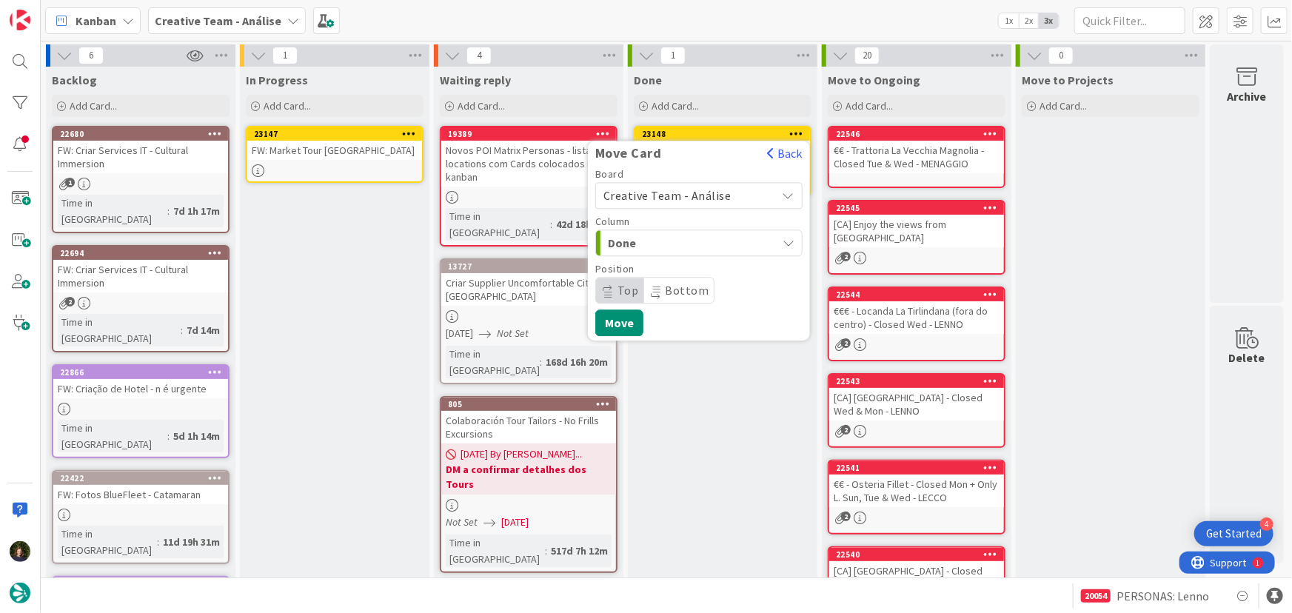
click at [695, 197] on span "Creative Team - Análise" at bounding box center [667, 195] width 128 height 15
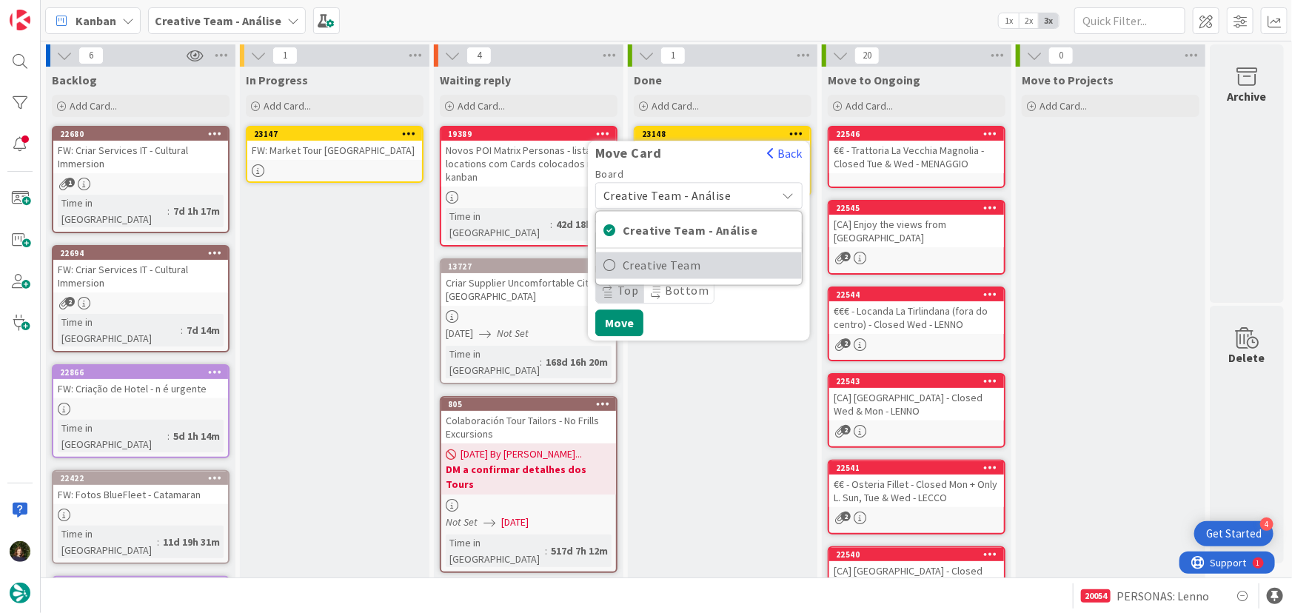
click at [733, 266] on span "Creative Team" at bounding box center [708, 266] width 172 height 22
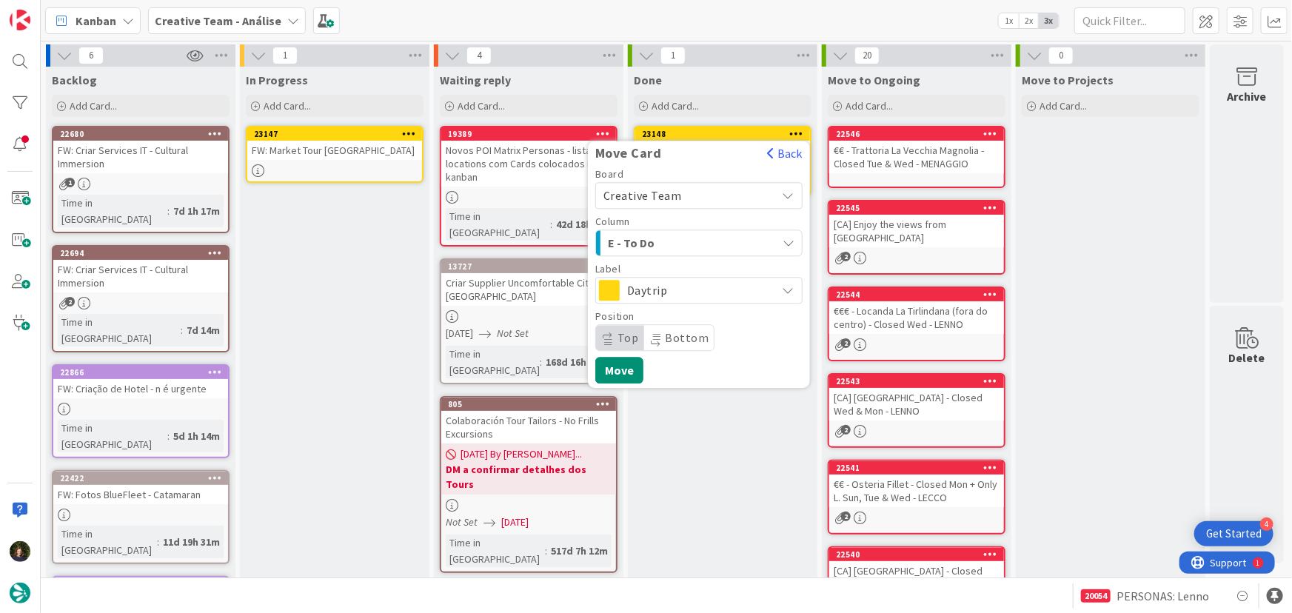
click at [713, 289] on span "Daytrip" at bounding box center [698, 290] width 142 height 21
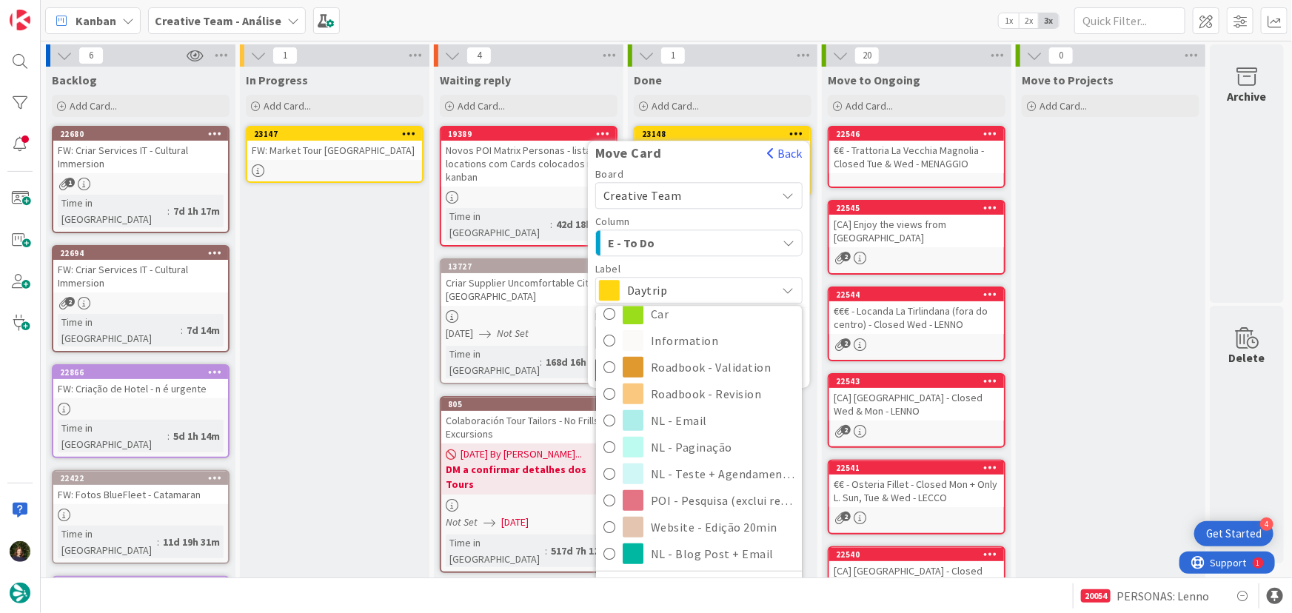
scroll to position [315, 0]
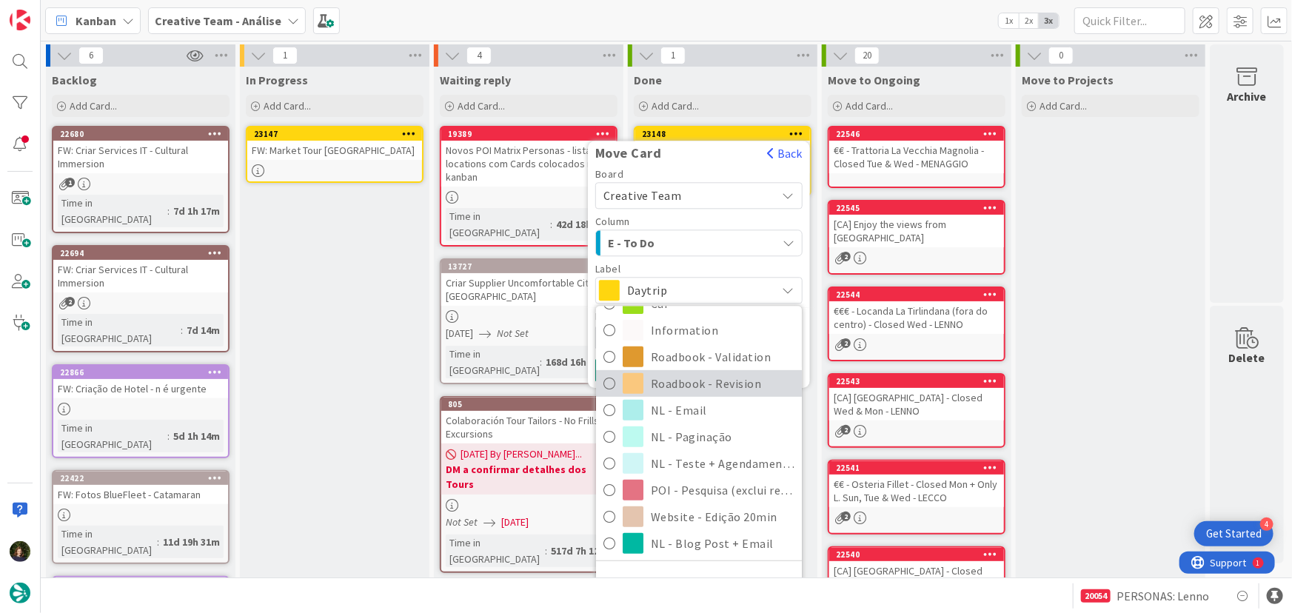
click at [711, 383] on span "Roadbook - Revision" at bounding box center [723, 383] width 144 height 22
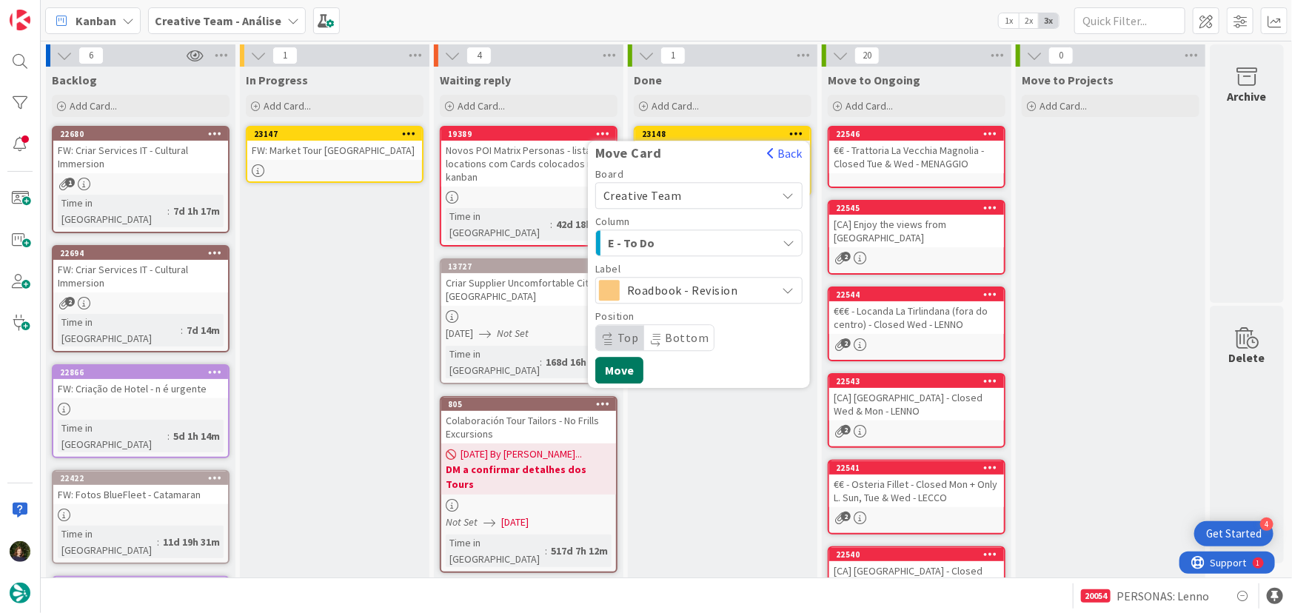
click at [617, 376] on button "Move" at bounding box center [619, 370] width 48 height 27
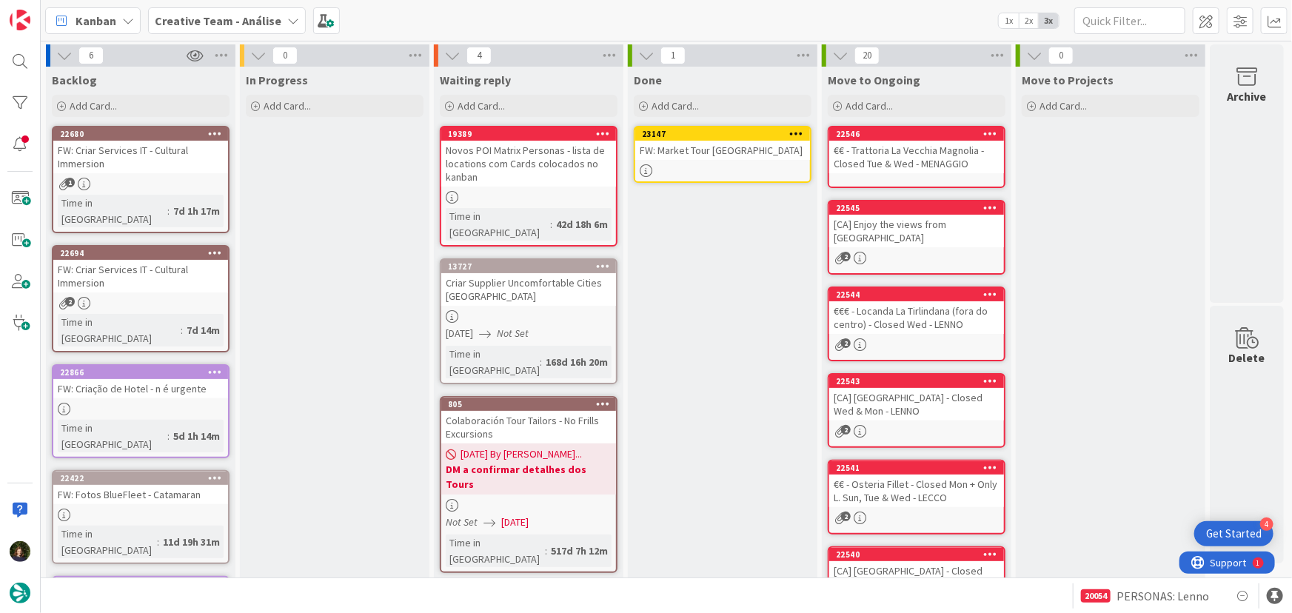
click at [799, 134] on icon at bounding box center [797, 133] width 14 height 10
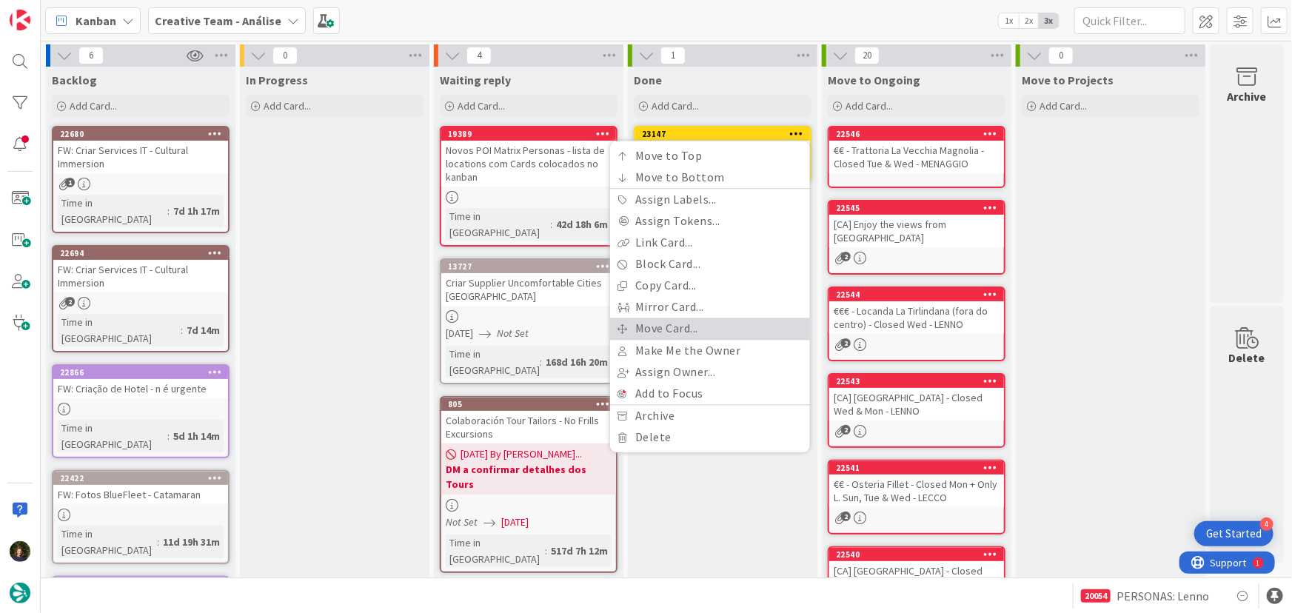
click at [768, 325] on link "Move Card..." at bounding box center [710, 328] width 200 height 21
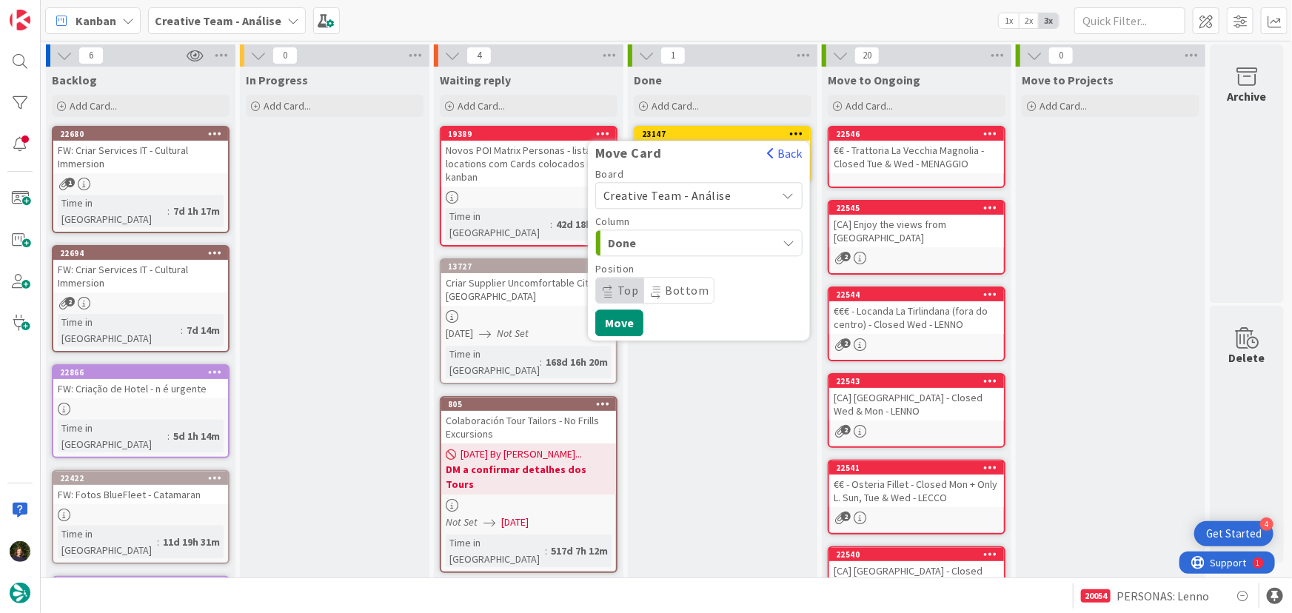
click at [716, 199] on span "Creative Team - Análise" at bounding box center [667, 195] width 128 height 15
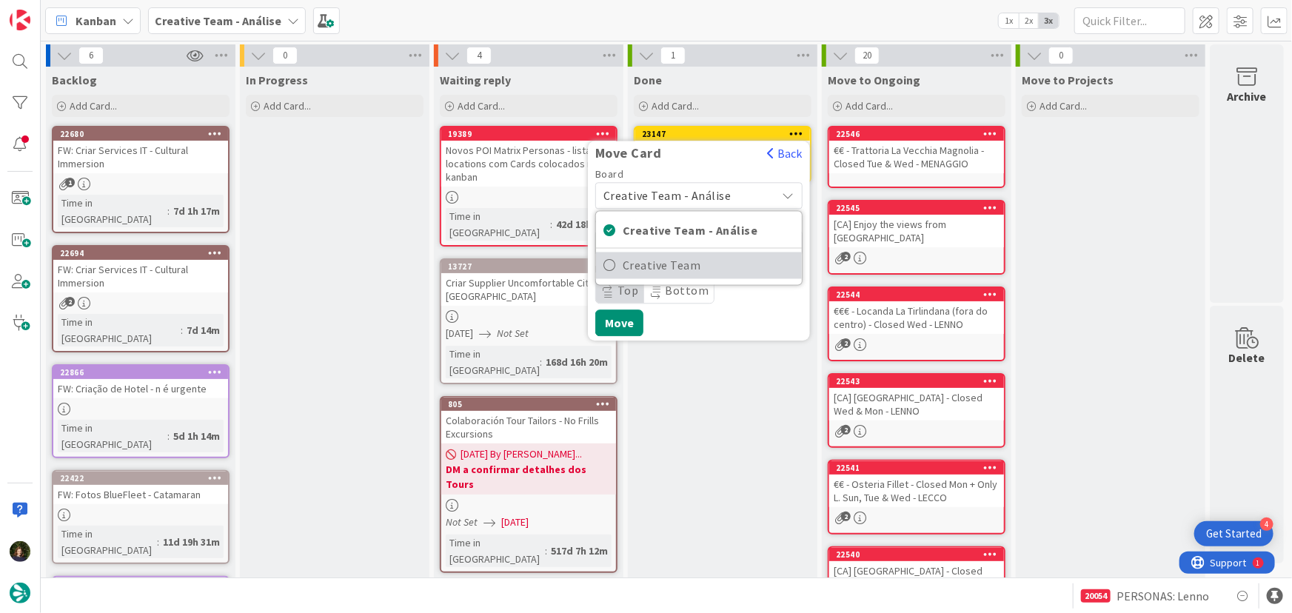
click at [741, 263] on span "Creative Team" at bounding box center [708, 266] width 172 height 22
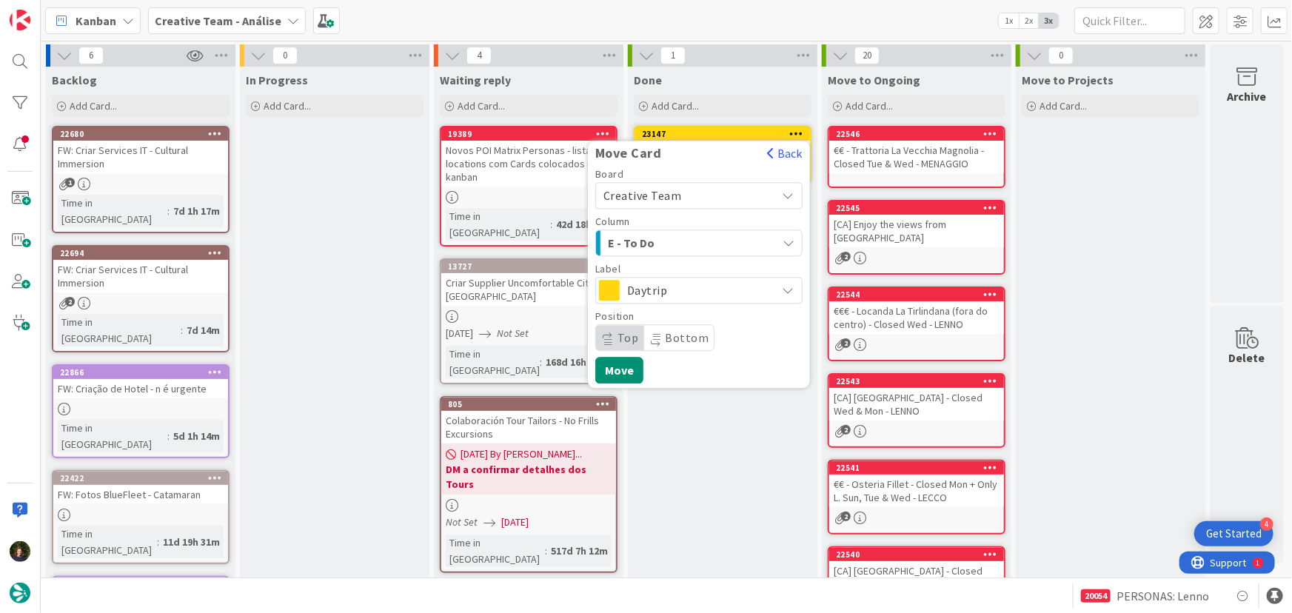
click at [723, 239] on div "E - To Do" at bounding box center [690, 243] width 172 height 24
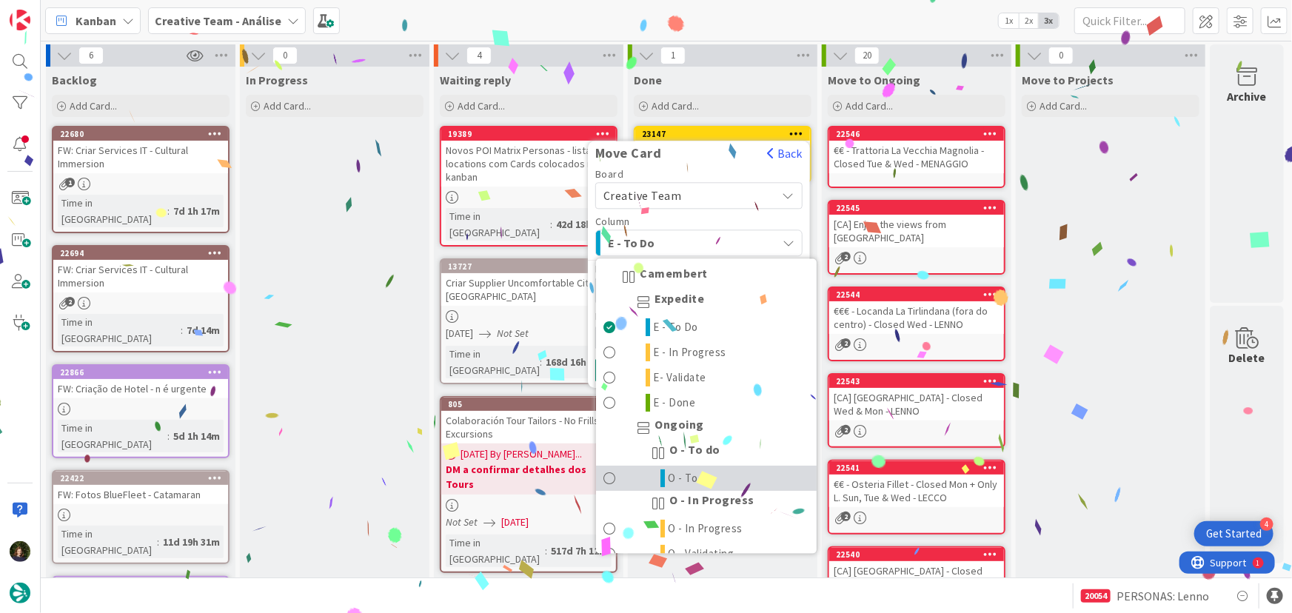
click at [742, 481] on link "O - To do" at bounding box center [706, 478] width 221 height 25
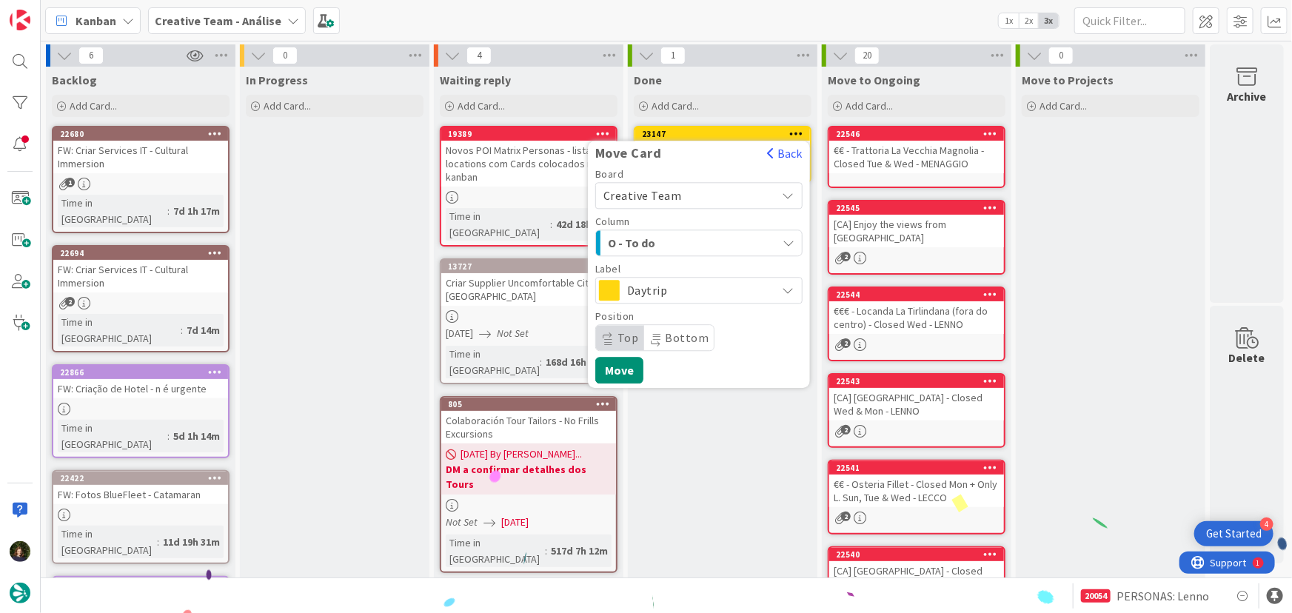
click at [691, 285] on span "Daytrip" at bounding box center [698, 290] width 142 height 21
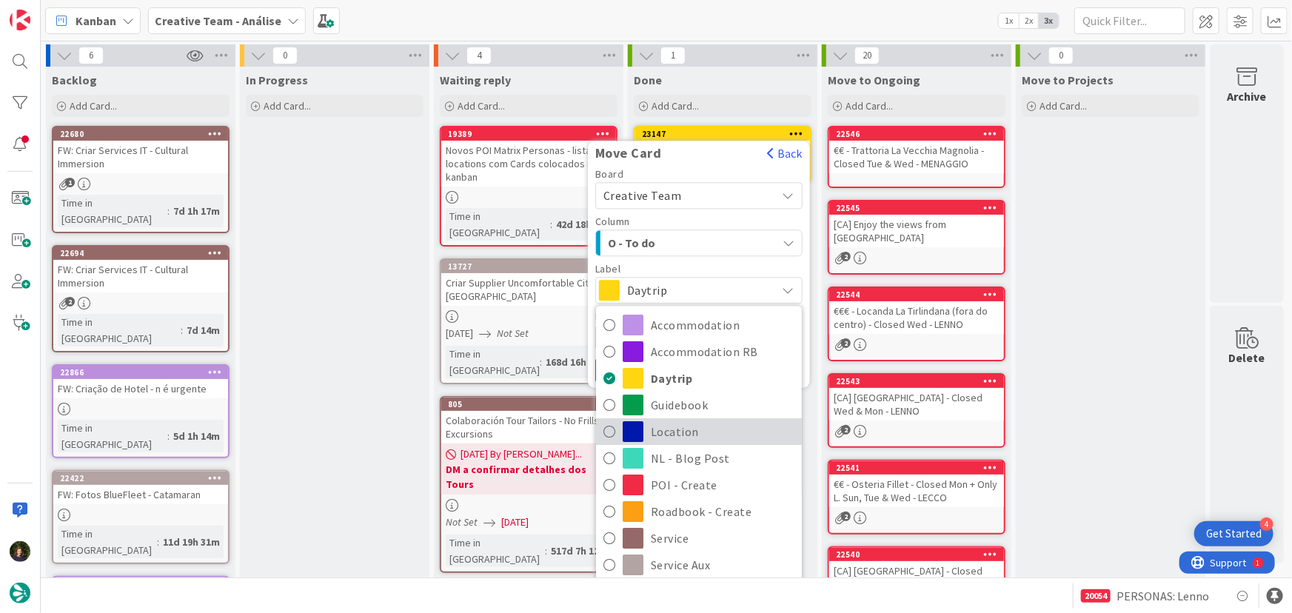
scroll to position [67, 0]
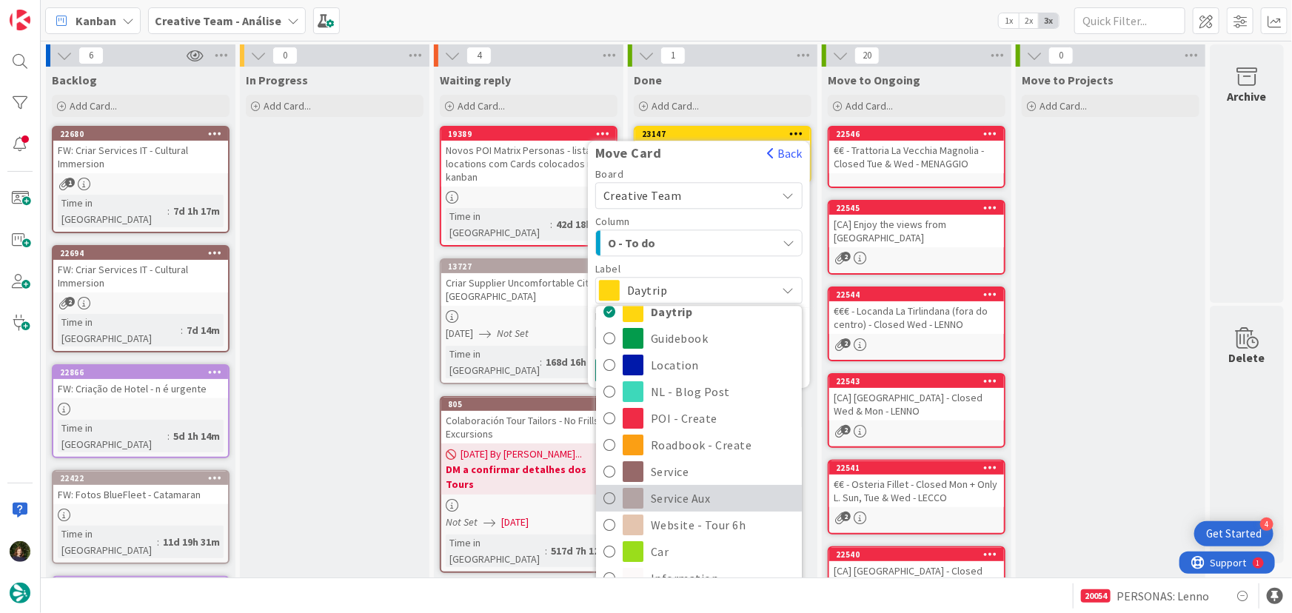
click at [719, 503] on span "Service Aux" at bounding box center [723, 499] width 144 height 22
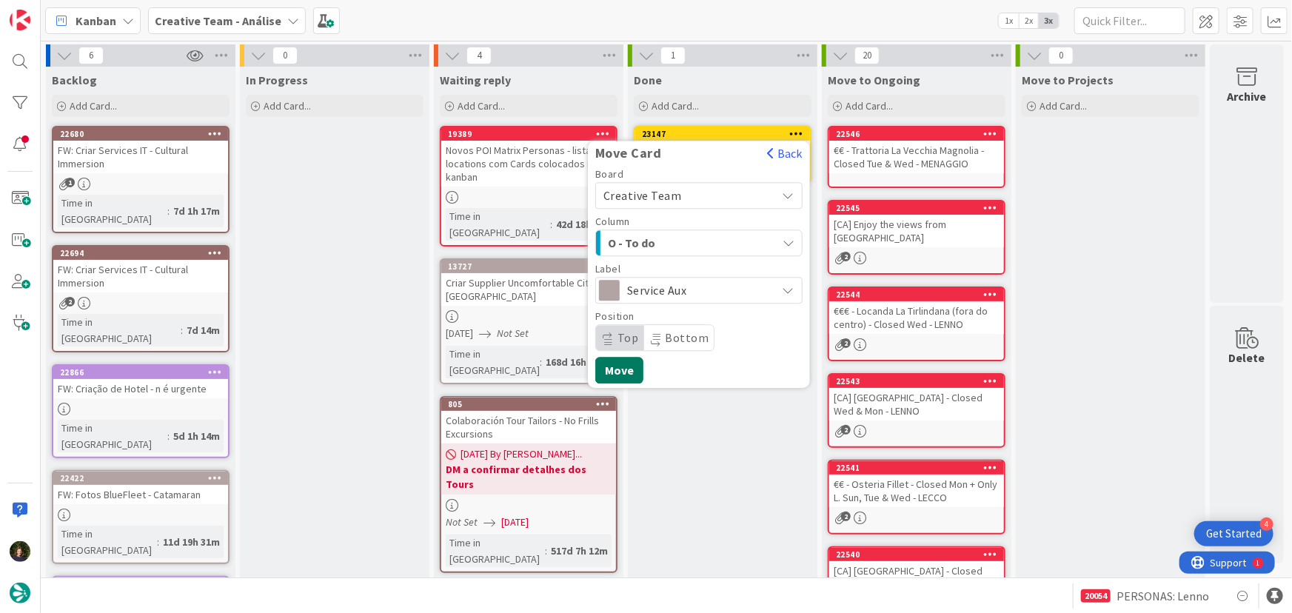
click at [617, 369] on button "Move" at bounding box center [619, 370] width 48 height 27
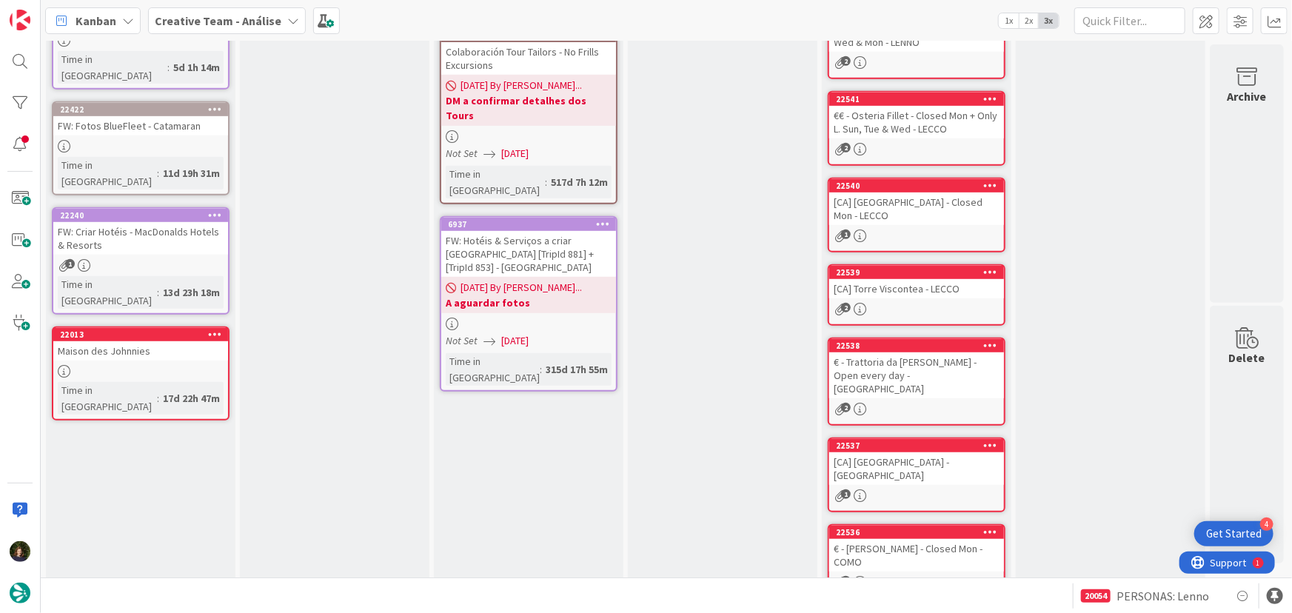
scroll to position [424, 0]
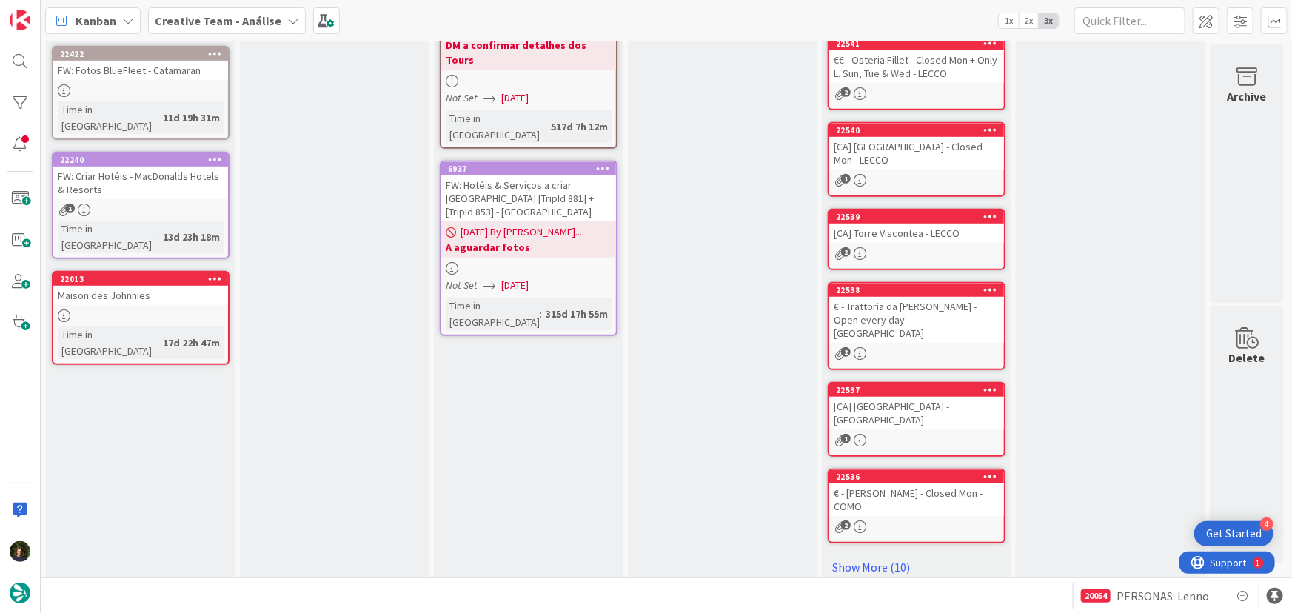
click at [259, 19] on b "Creative Team - Análise" at bounding box center [218, 20] width 127 height 15
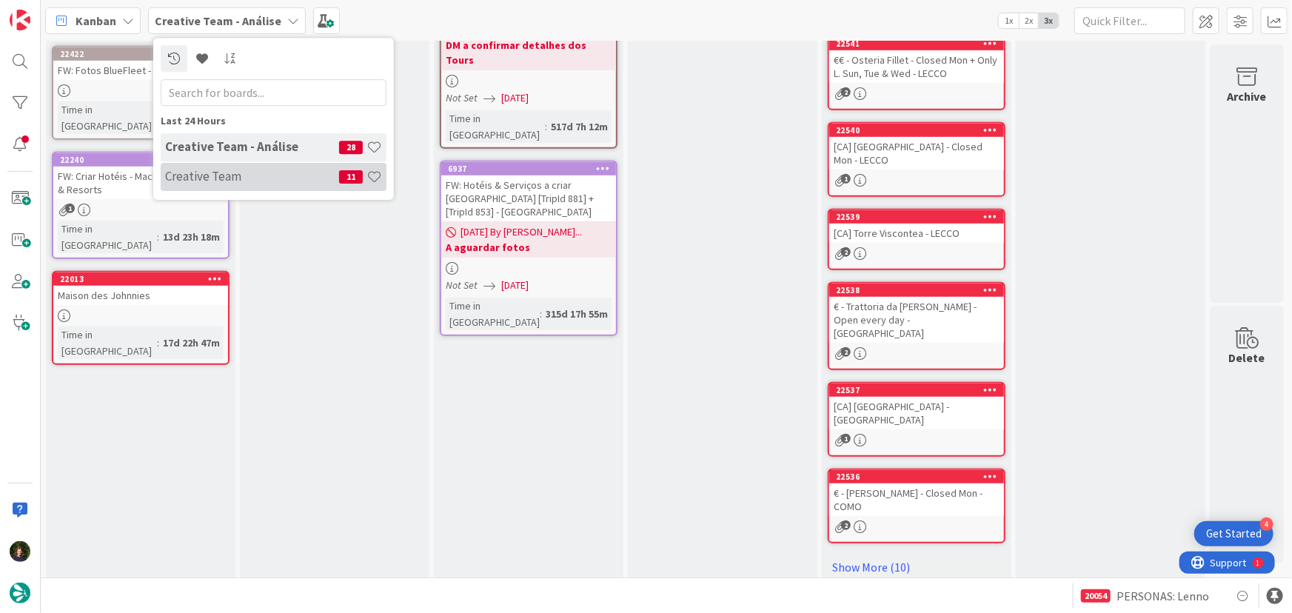
click at [260, 171] on h4 "Creative Team" at bounding box center [252, 176] width 174 height 15
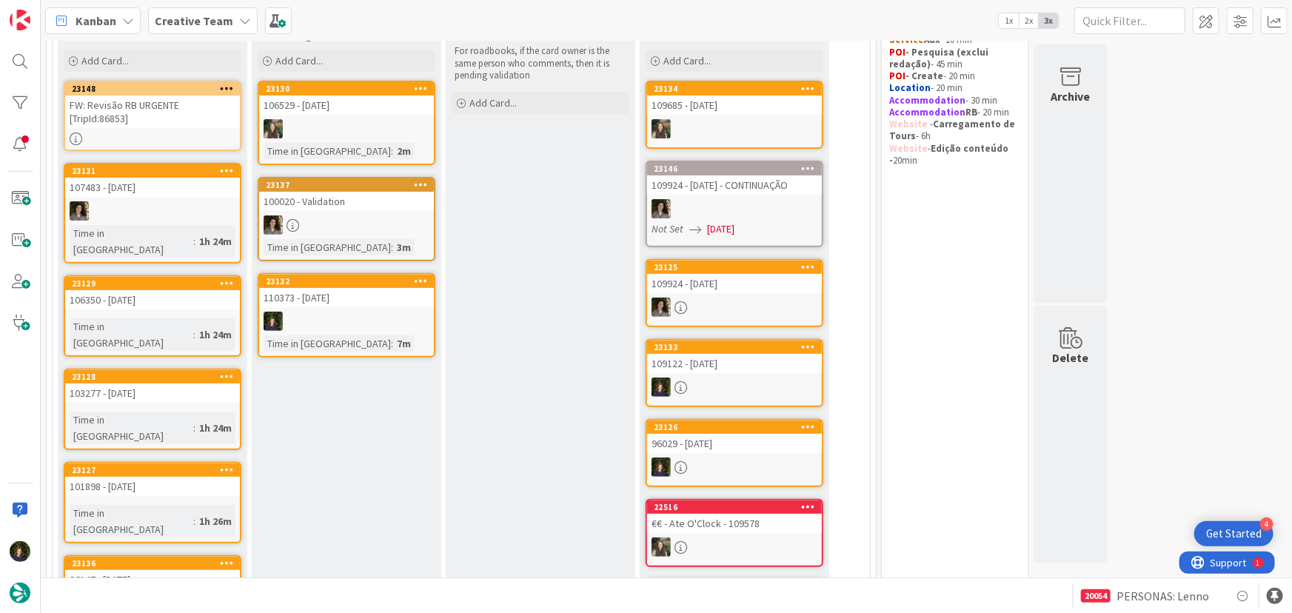
scroll to position [67, 0]
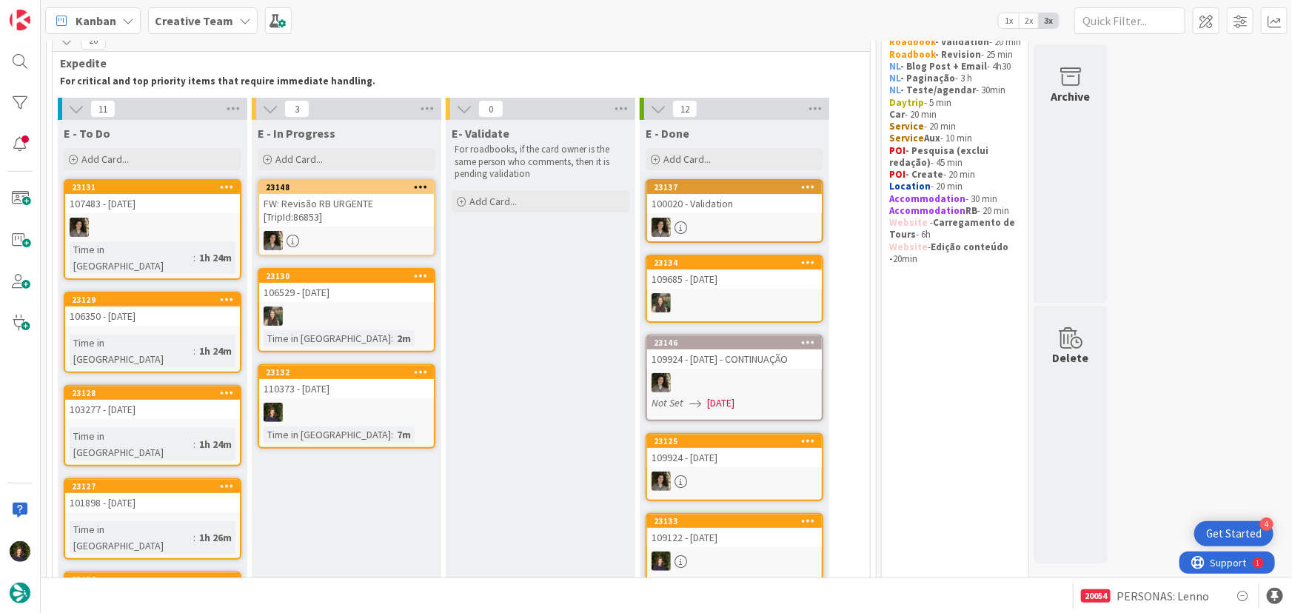
click at [162, 20] on b "Creative Team" at bounding box center [194, 20] width 78 height 15
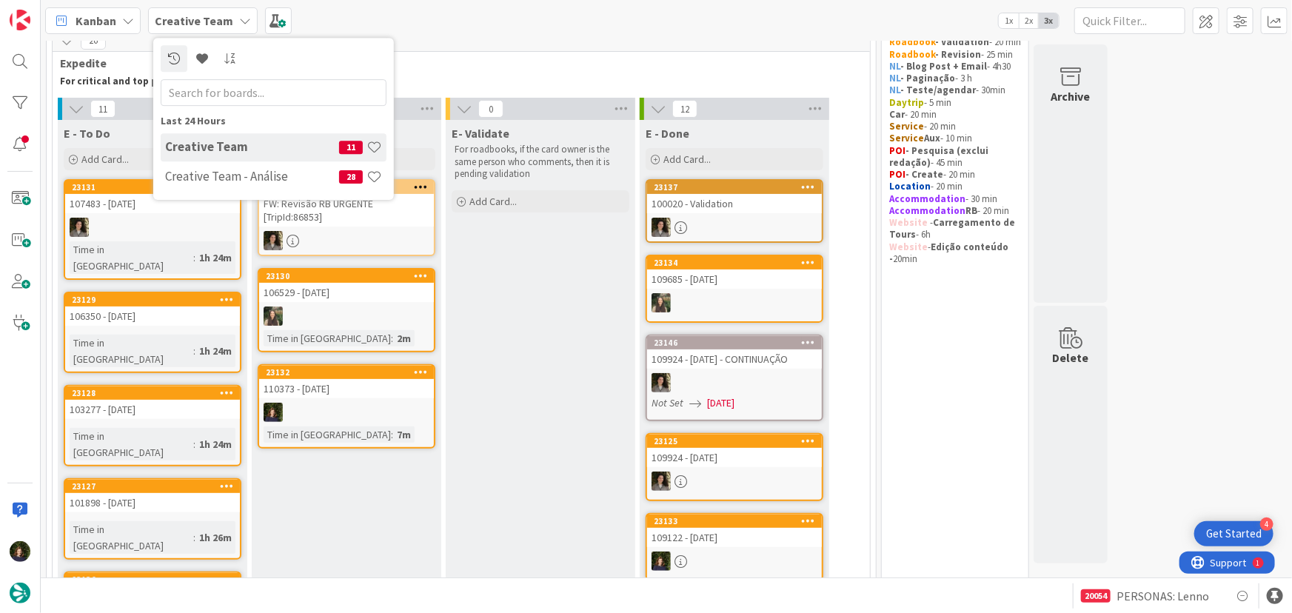
click at [176, 192] on div "Last 24 Hours Creative Team 11 Creative Team - Análise 28" at bounding box center [273, 119] width 241 height 162
click at [178, 173] on h4 "Creative Team - Análise" at bounding box center [252, 176] width 174 height 15
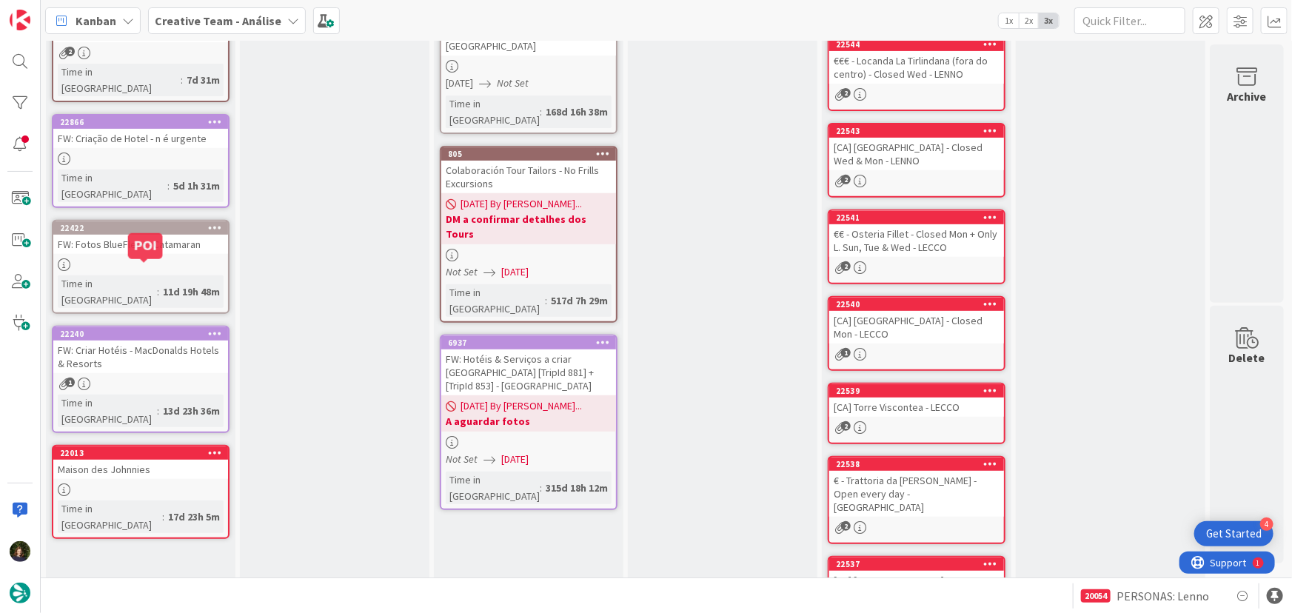
scroll to position [222, 0]
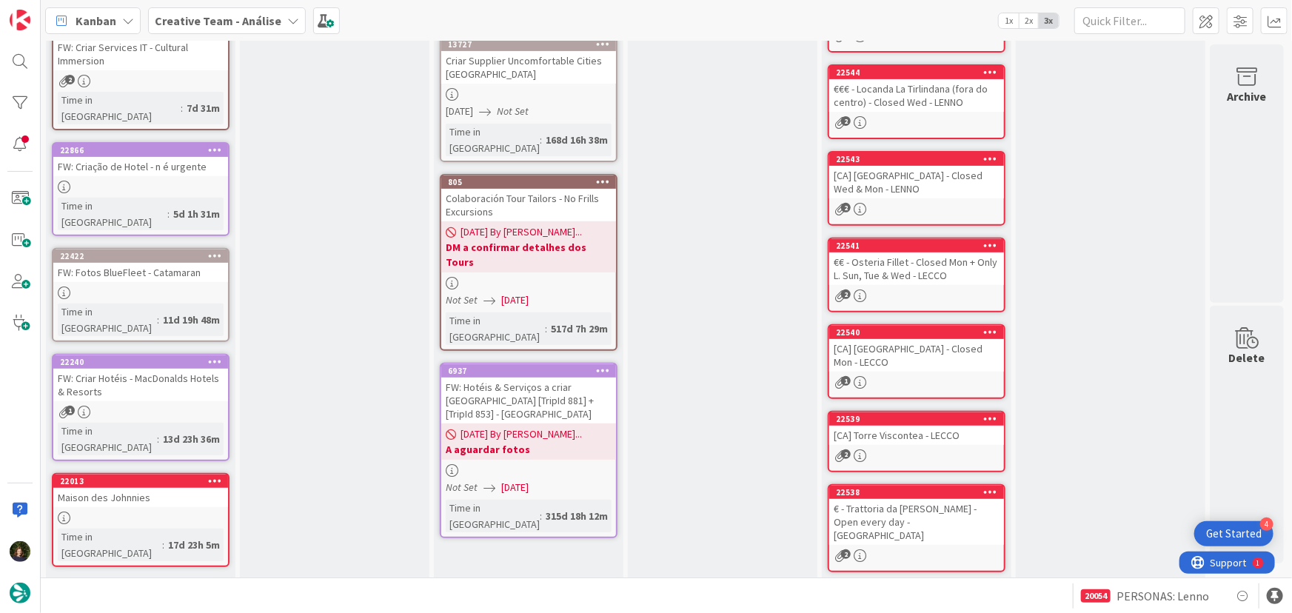
click at [178, 19] on b "Creative Team - Análise" at bounding box center [218, 20] width 127 height 15
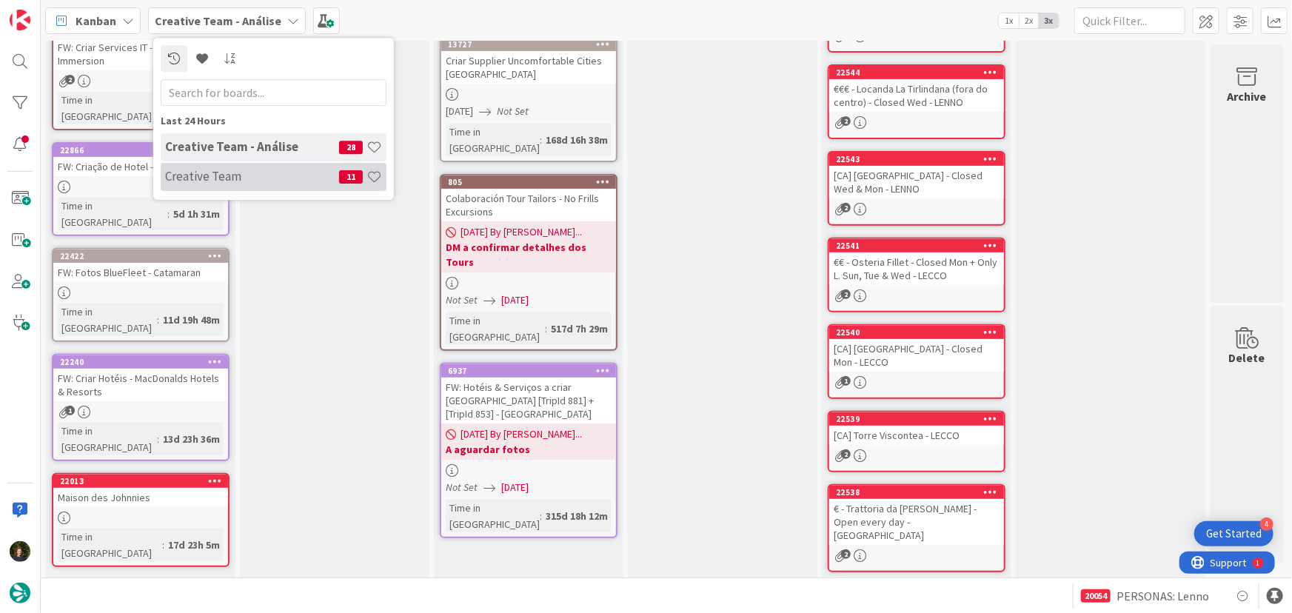
click at [216, 178] on h4 "Creative Team" at bounding box center [252, 176] width 174 height 15
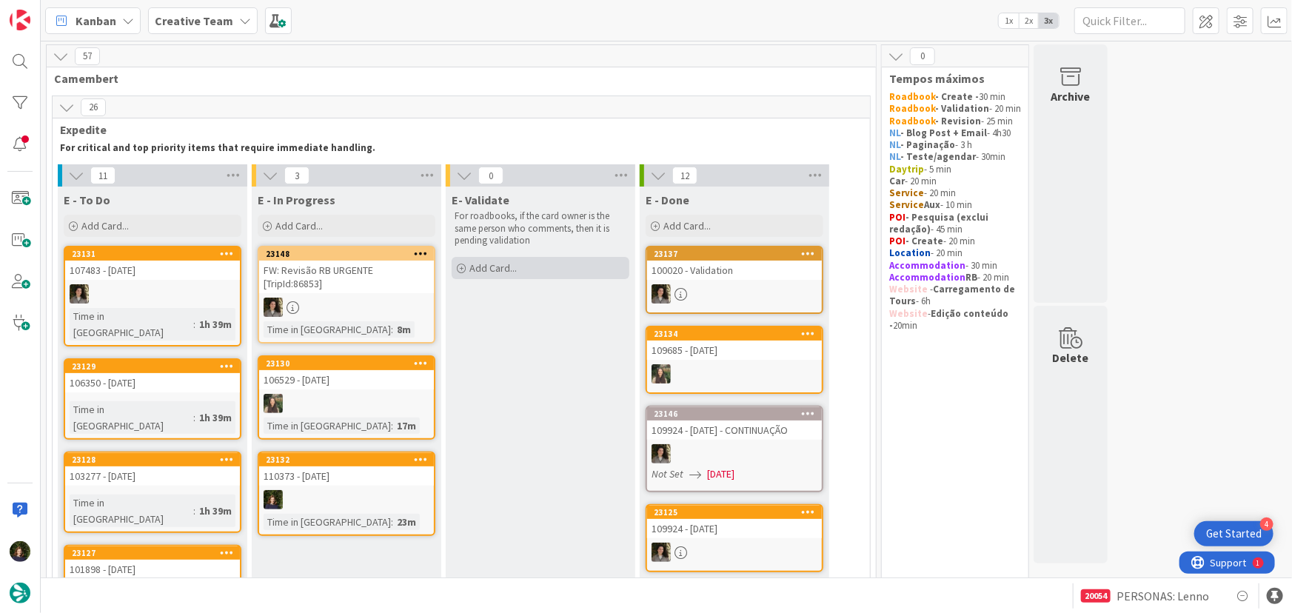
click at [537, 266] on div "Add Card..." at bounding box center [540, 268] width 178 height 22
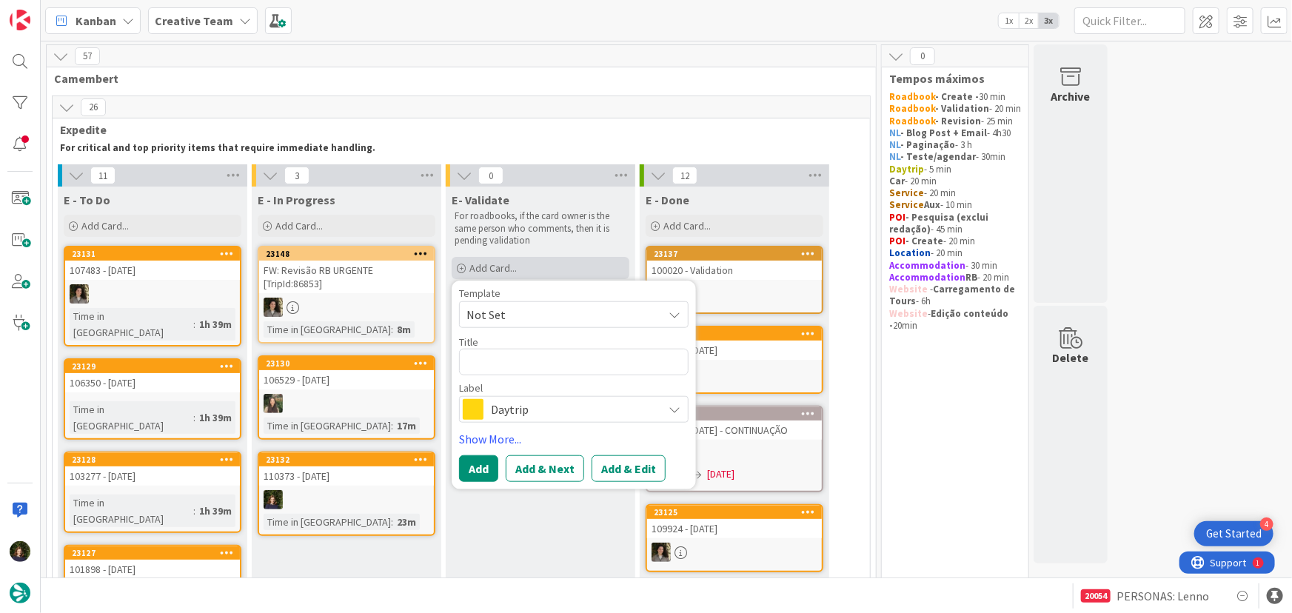
type textarea "x"
type textarea "1"
type textarea "x"
type textarea "11"
type textarea "x"
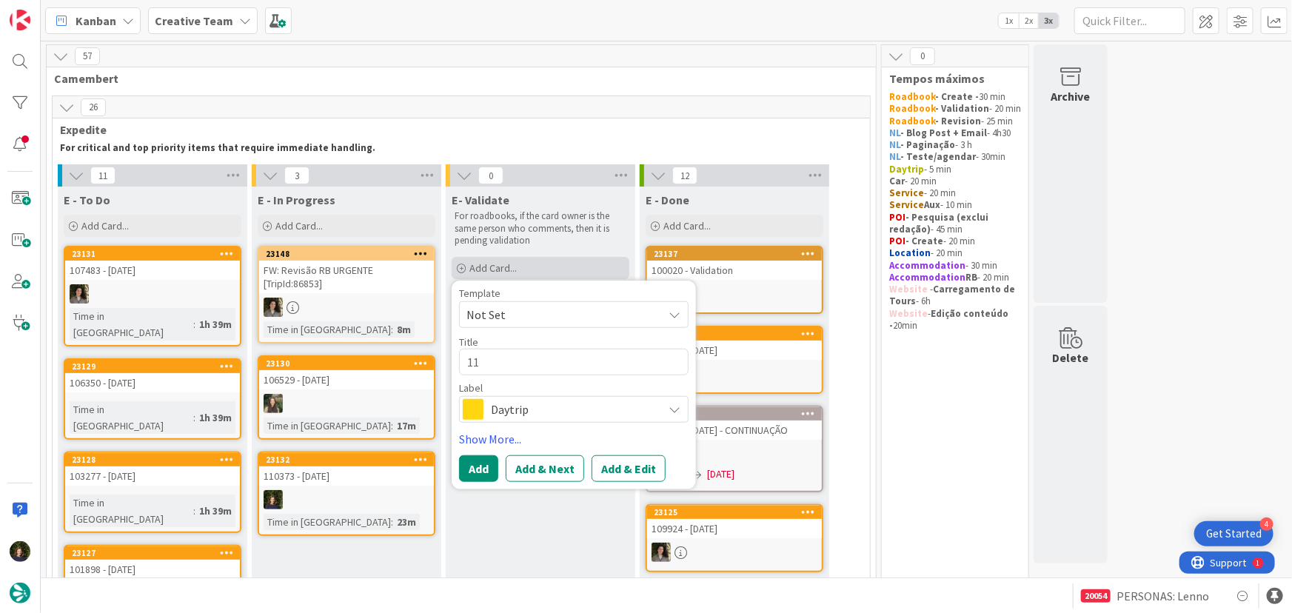
type textarea "110"
type textarea "x"
type textarea "1103"
type textarea "x"
type textarea "11037"
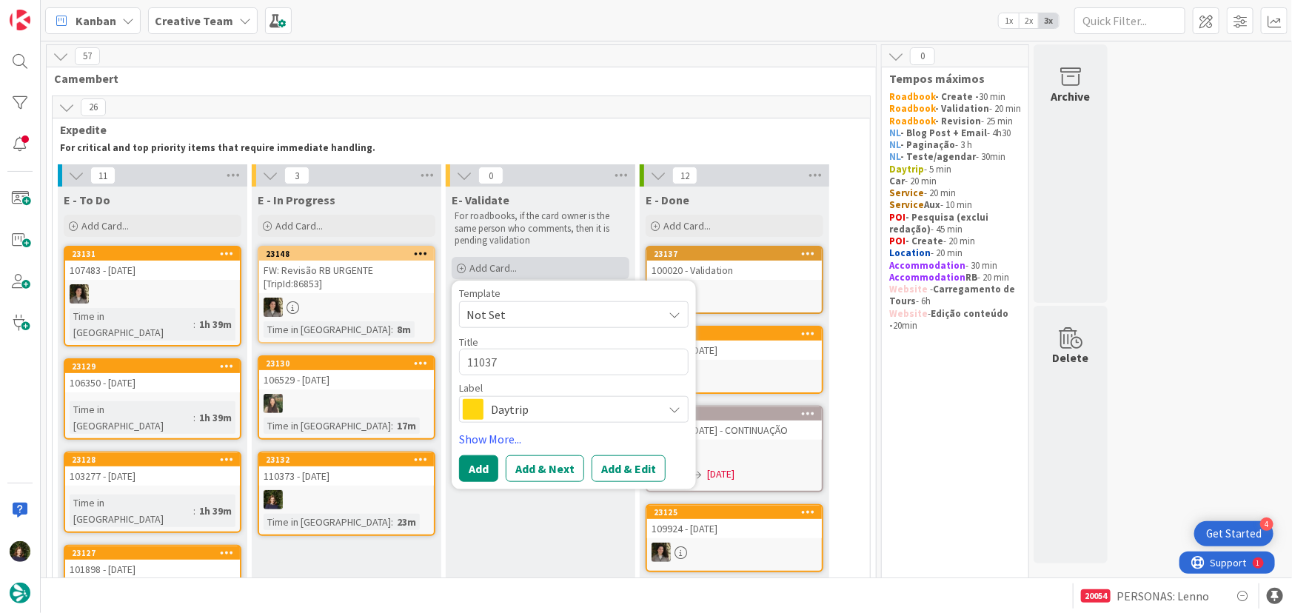
type textarea "x"
type textarea "110373"
type textarea "x"
type textarea "110373"
type textarea "x"
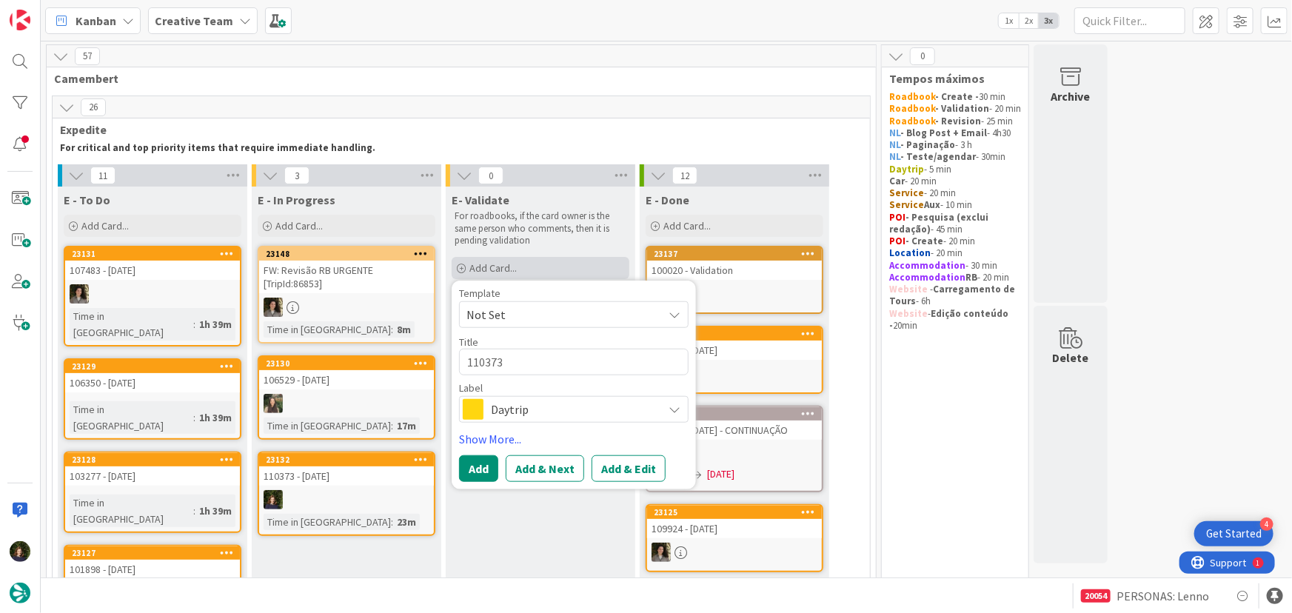
type textarea "110373 -"
type textarea "x"
type textarea "110373 -"
type textarea "x"
type textarea "110373 - V"
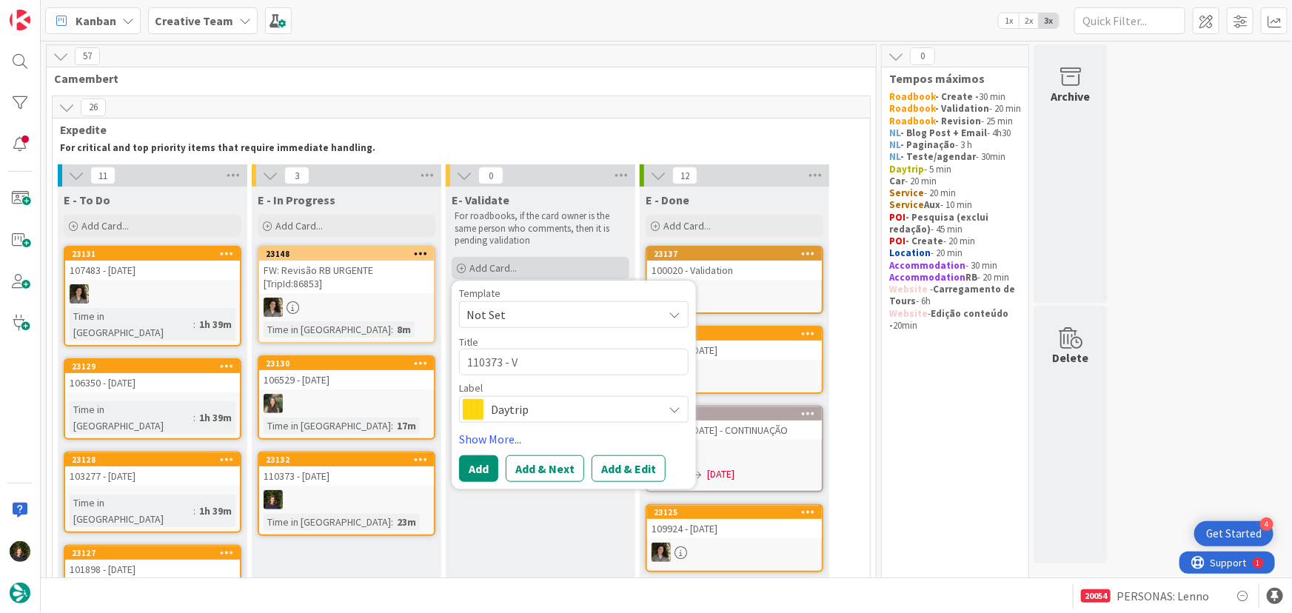
type textarea "x"
type textarea "110373 - Val"
type textarea "x"
type textarea "110373 - Vali"
type textarea "x"
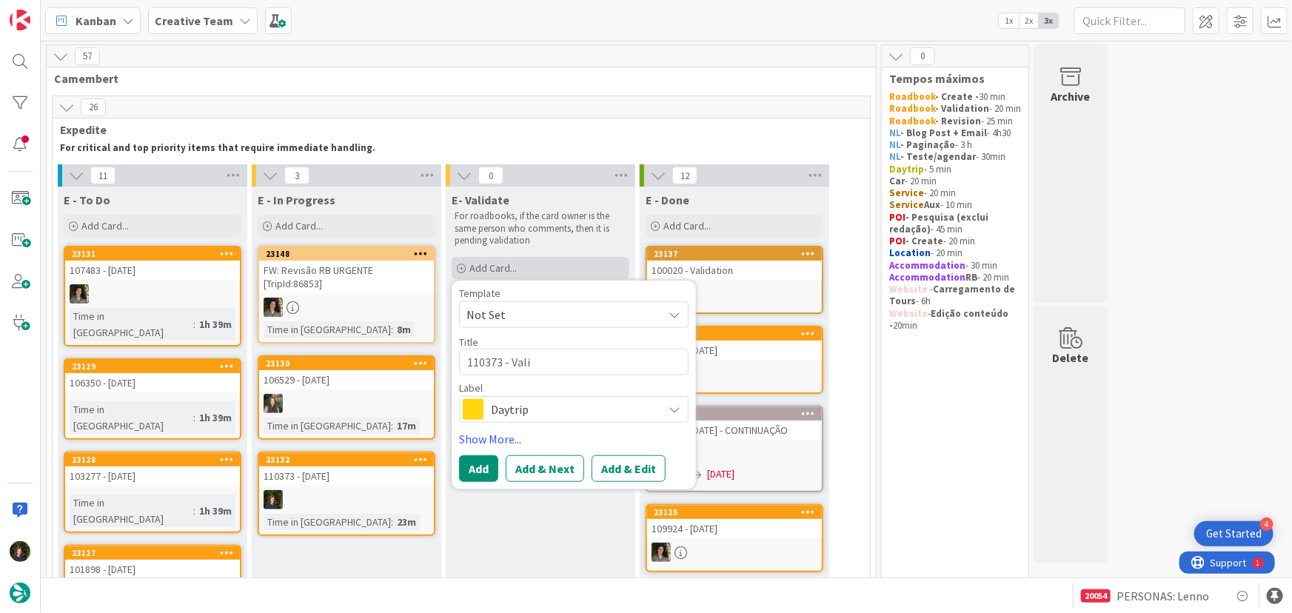
type textarea "110373 - Valid"
type textarea "x"
type textarea "110373 - Valida"
type textarea "x"
type textarea "110373 - Validat"
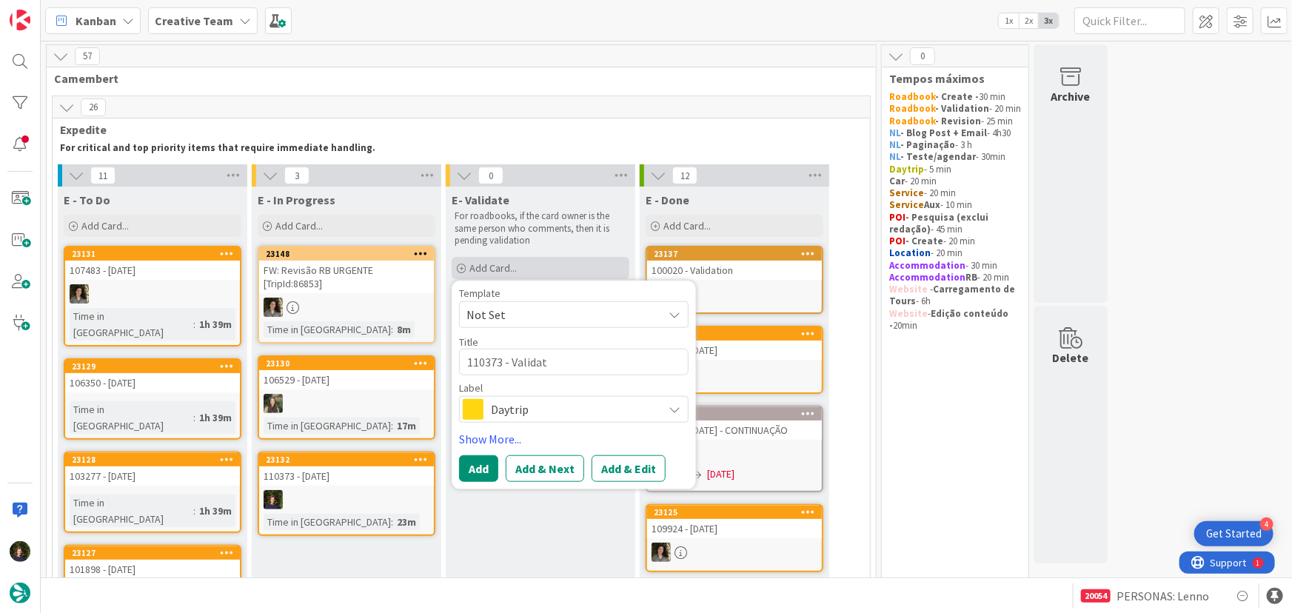
type textarea "x"
type textarea "110373 - Validati"
type textarea "x"
type textarea "110373 - Validatio"
type textarea "x"
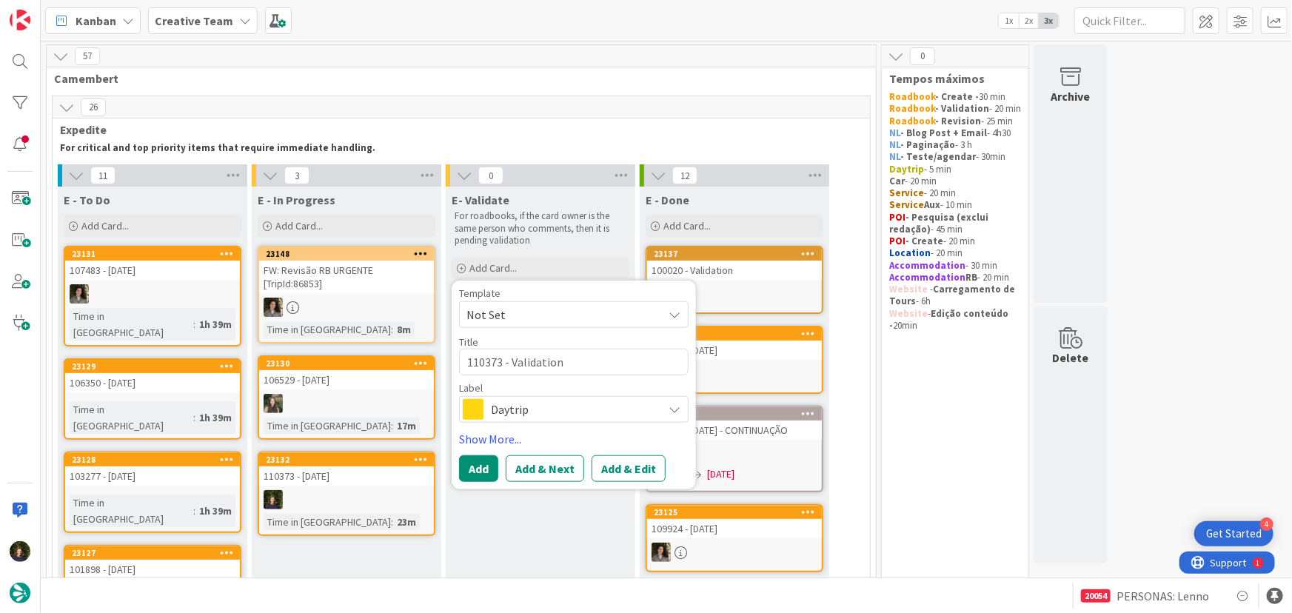
type textarea "110373 - Validation"
click at [528, 413] on span "Daytrip" at bounding box center [573, 409] width 164 height 21
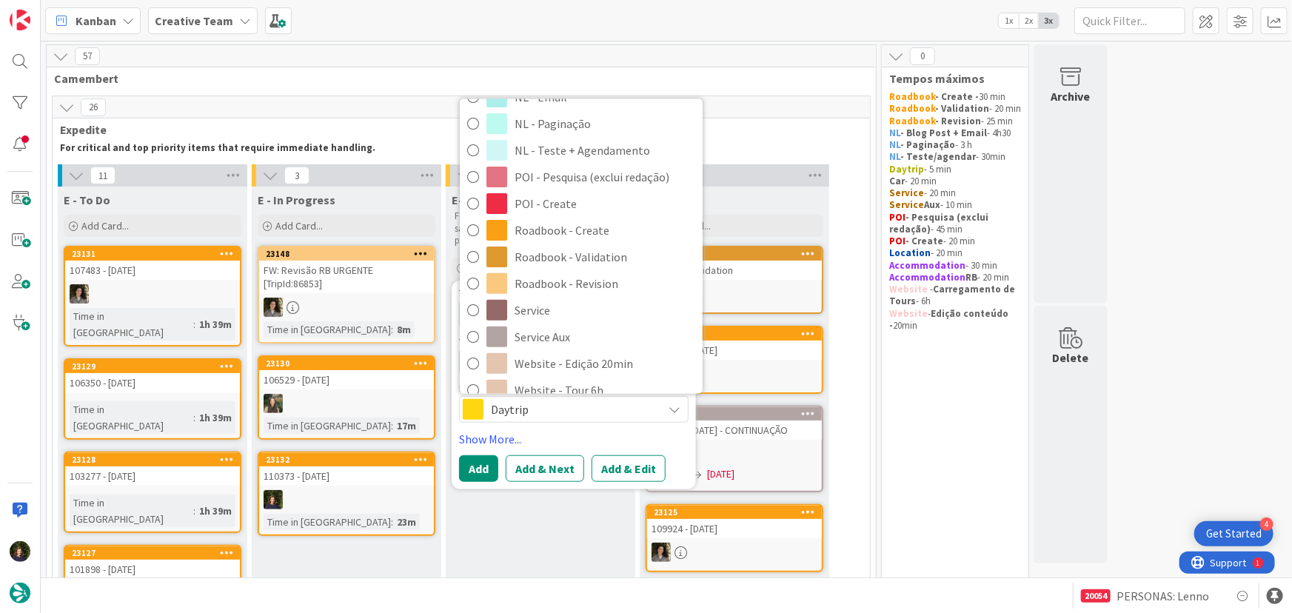
scroll to position [269, 0]
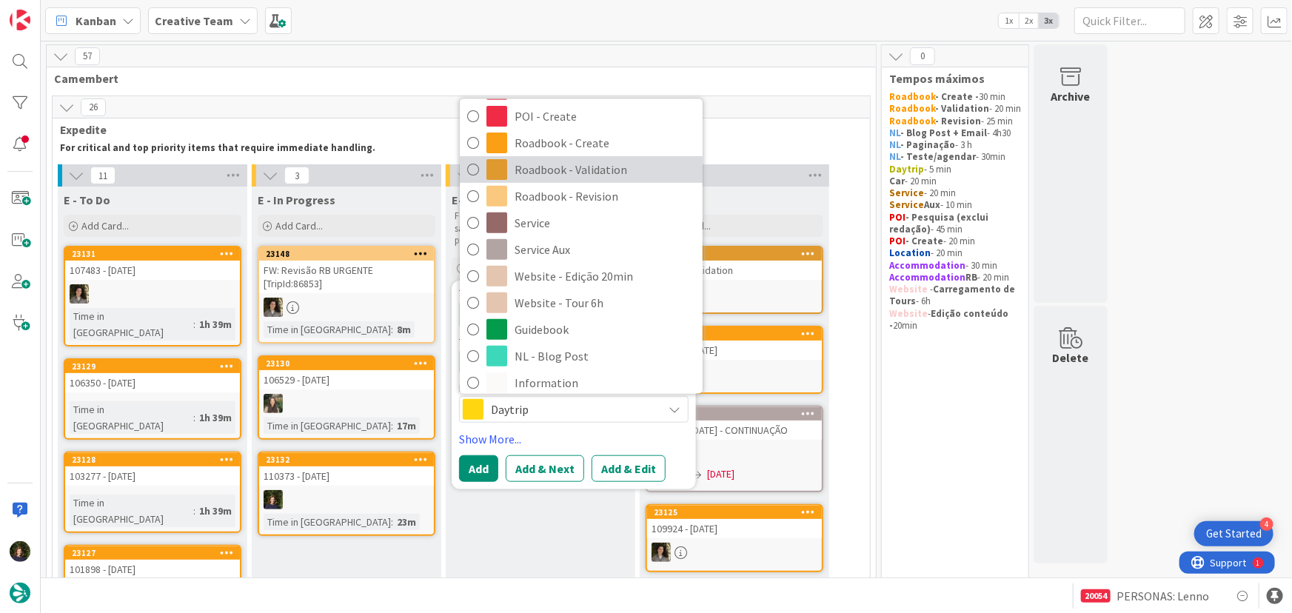
click at [560, 173] on span "Roadbook - Validation" at bounding box center [604, 169] width 181 height 22
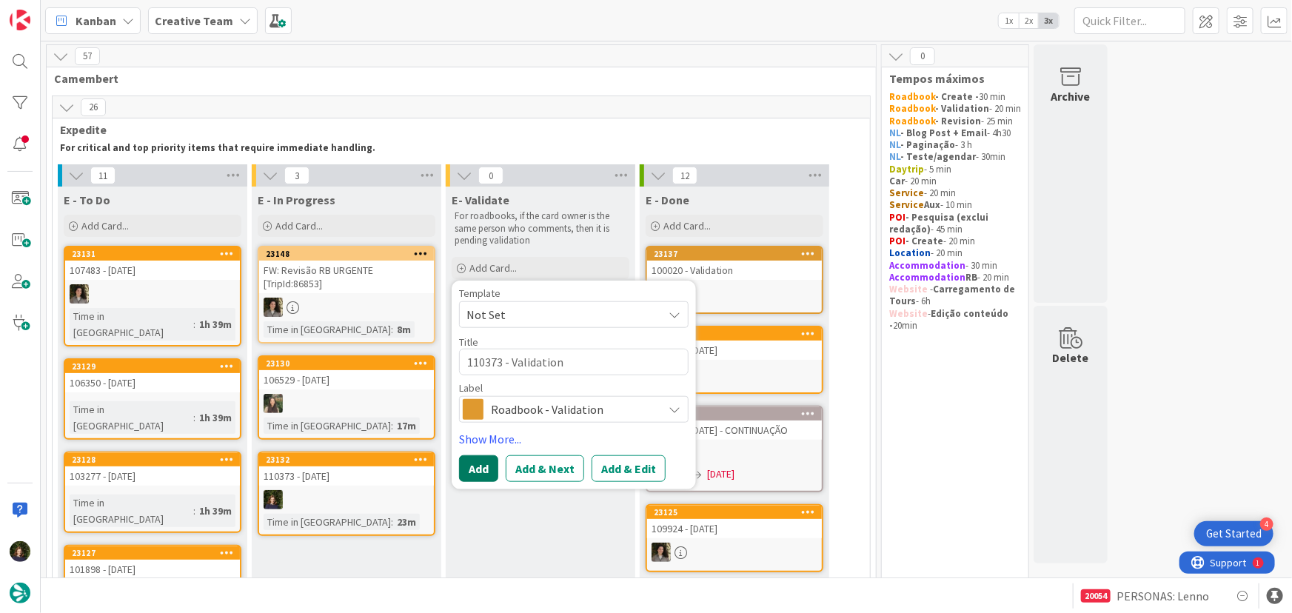
click at [477, 480] on button "Add" at bounding box center [478, 468] width 39 height 27
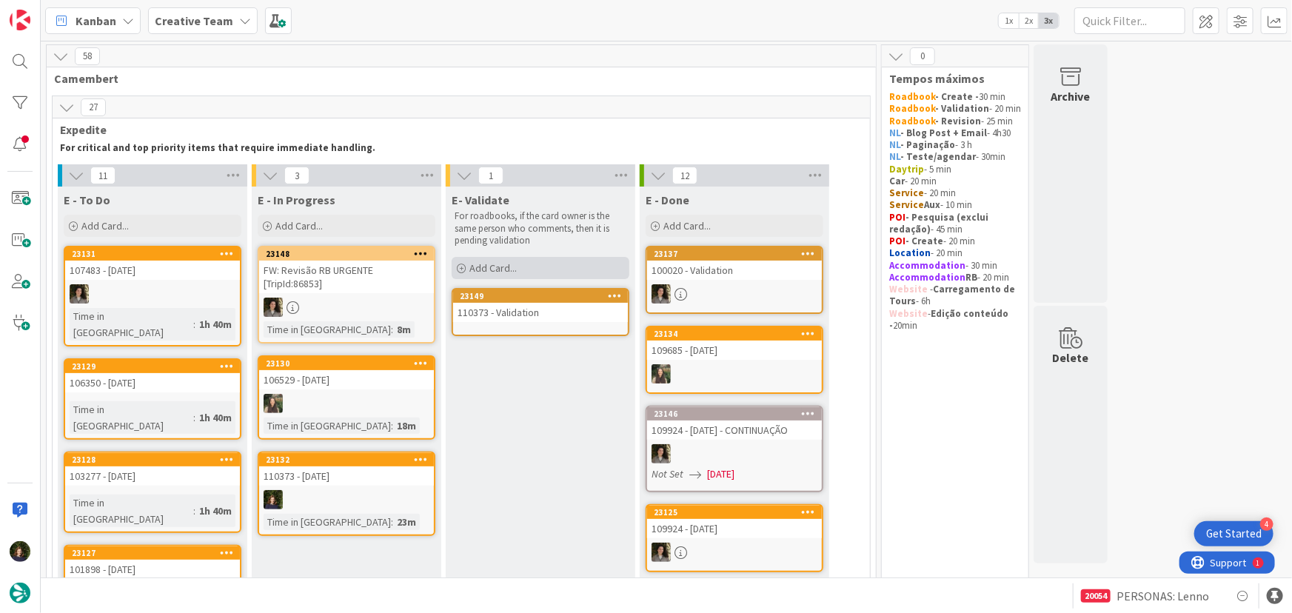
click at [529, 269] on div "Add Card..." at bounding box center [540, 268] width 178 height 22
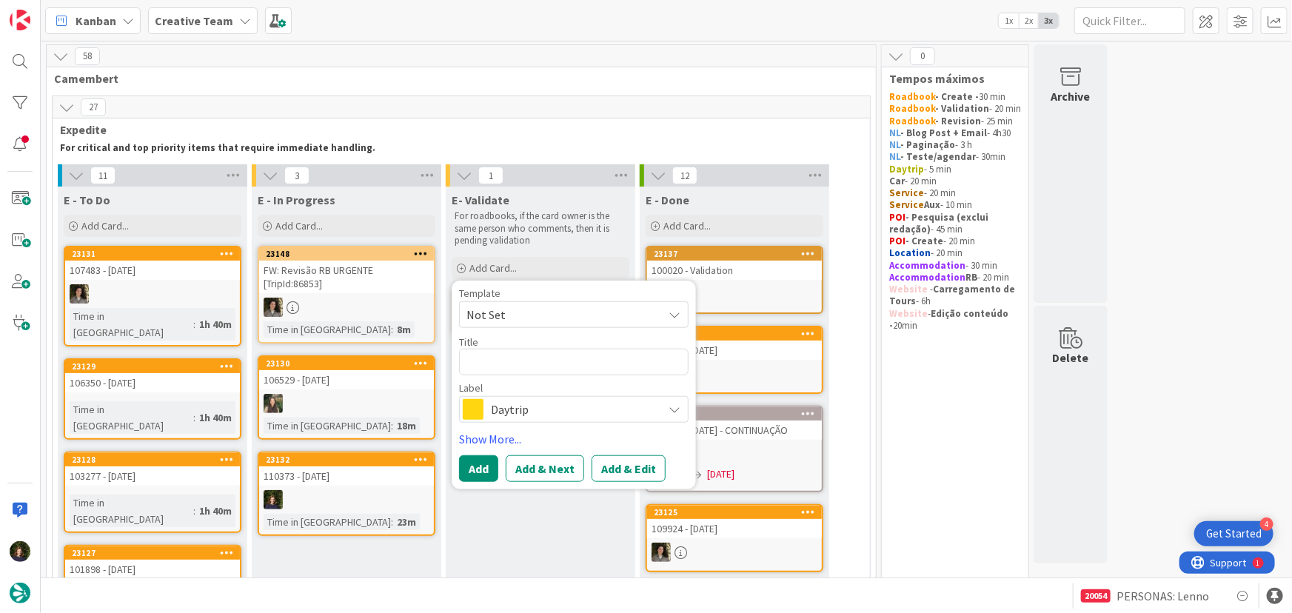
drag, startPoint x: 508, startPoint y: 551, endPoint x: 514, endPoint y: 522, distance: 29.5
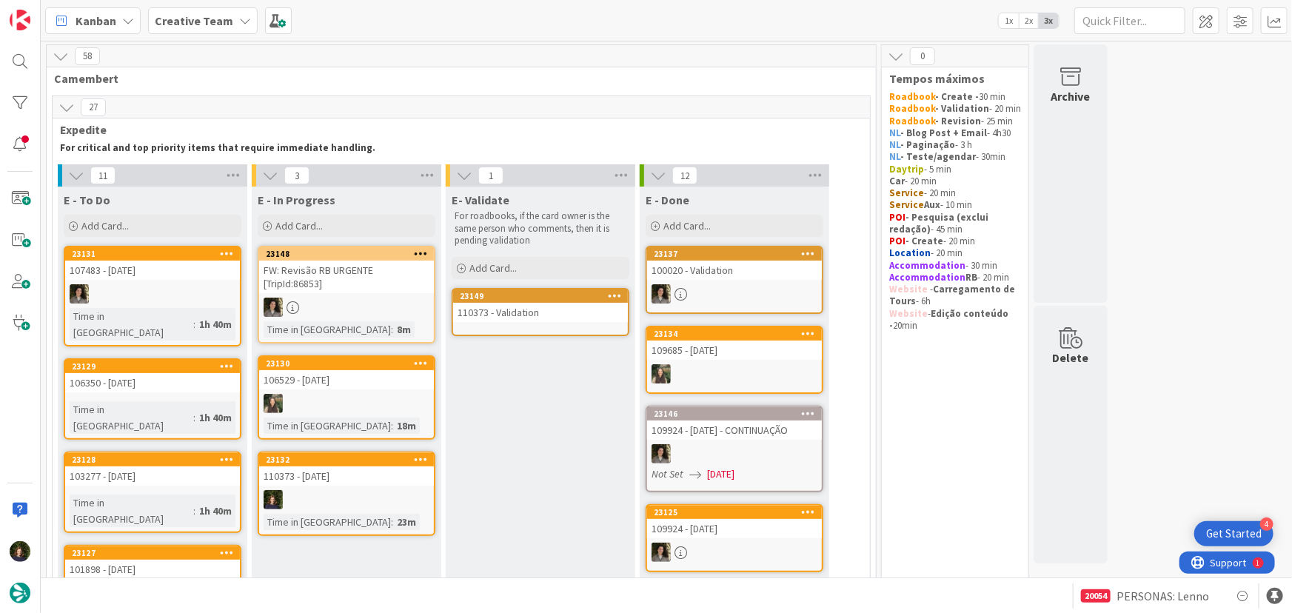
click at [516, 316] on div "110373 - Validation" at bounding box center [540, 312] width 175 height 19
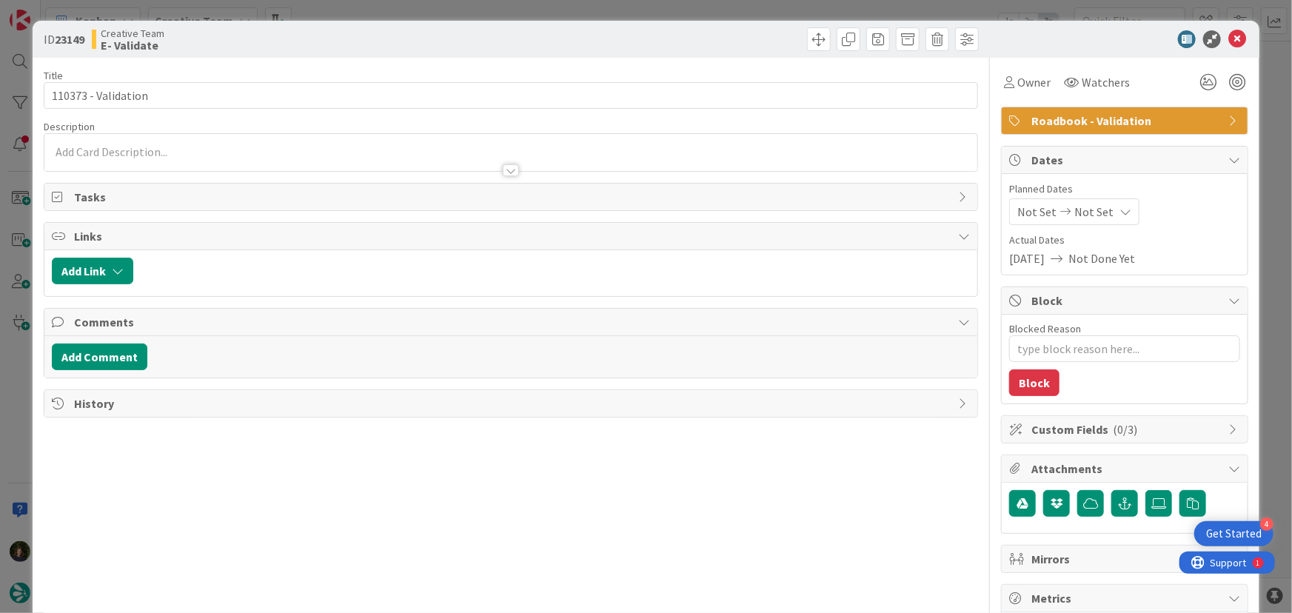
type textarea "x"
click at [122, 144] on p at bounding box center [511, 152] width 918 height 17
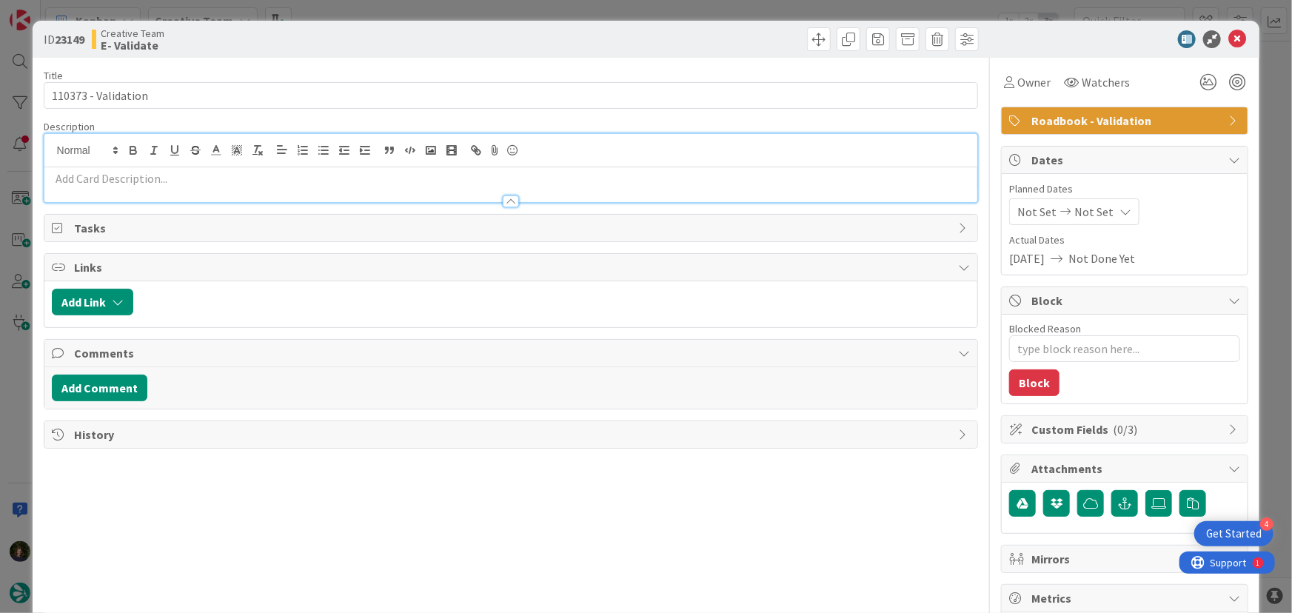
click at [127, 177] on p at bounding box center [511, 178] width 918 height 17
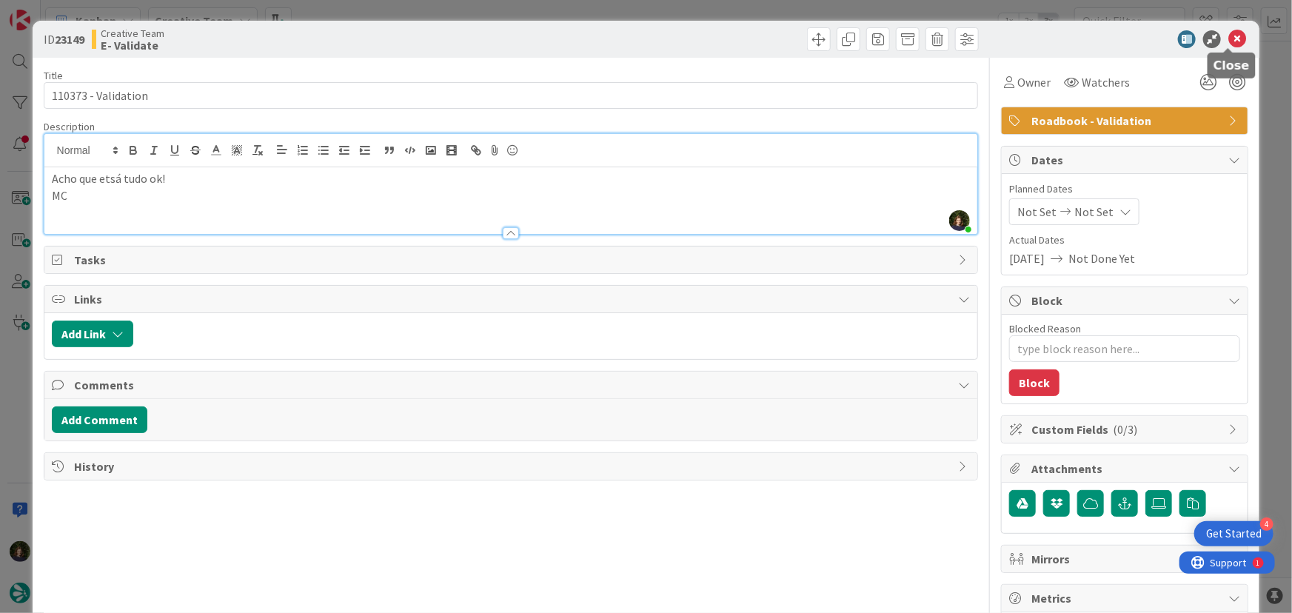
click at [1232, 37] on icon at bounding box center [1237, 39] width 18 height 18
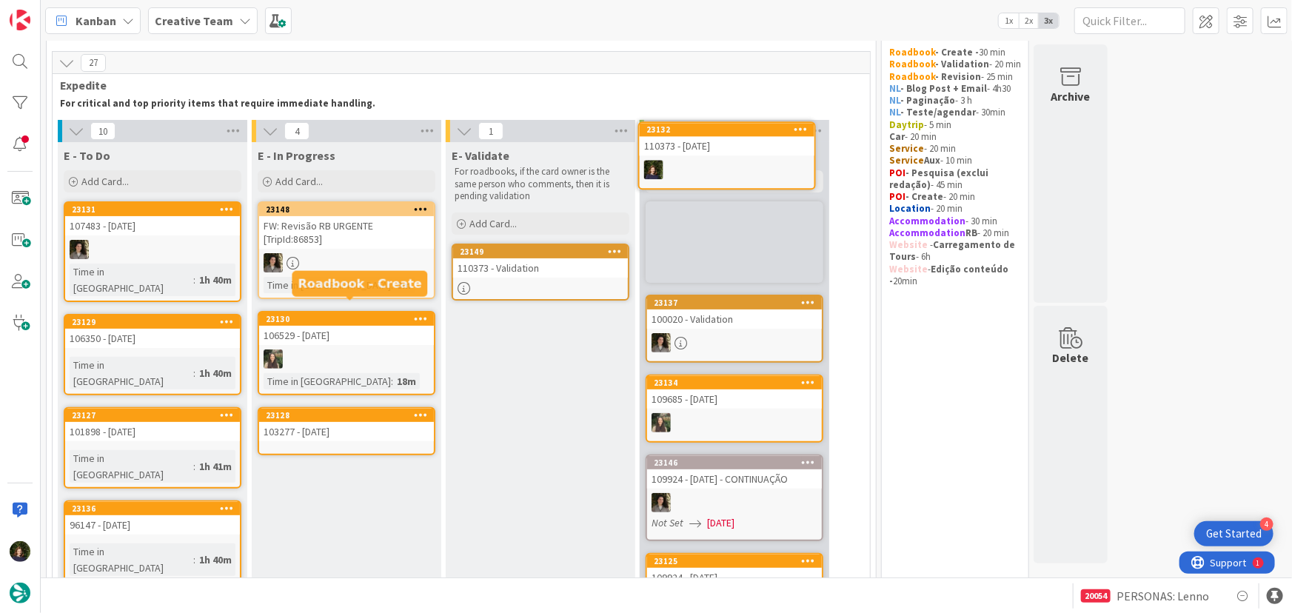
scroll to position [34, 0]
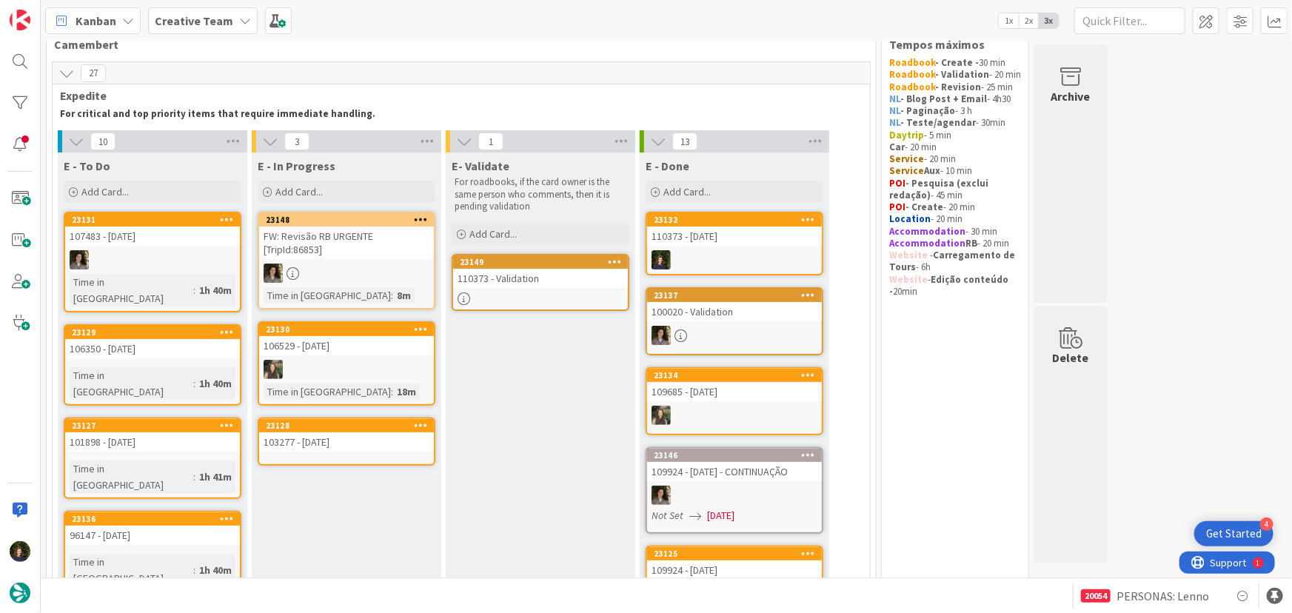
click at [331, 430] on div "23128" at bounding box center [346, 425] width 175 height 13
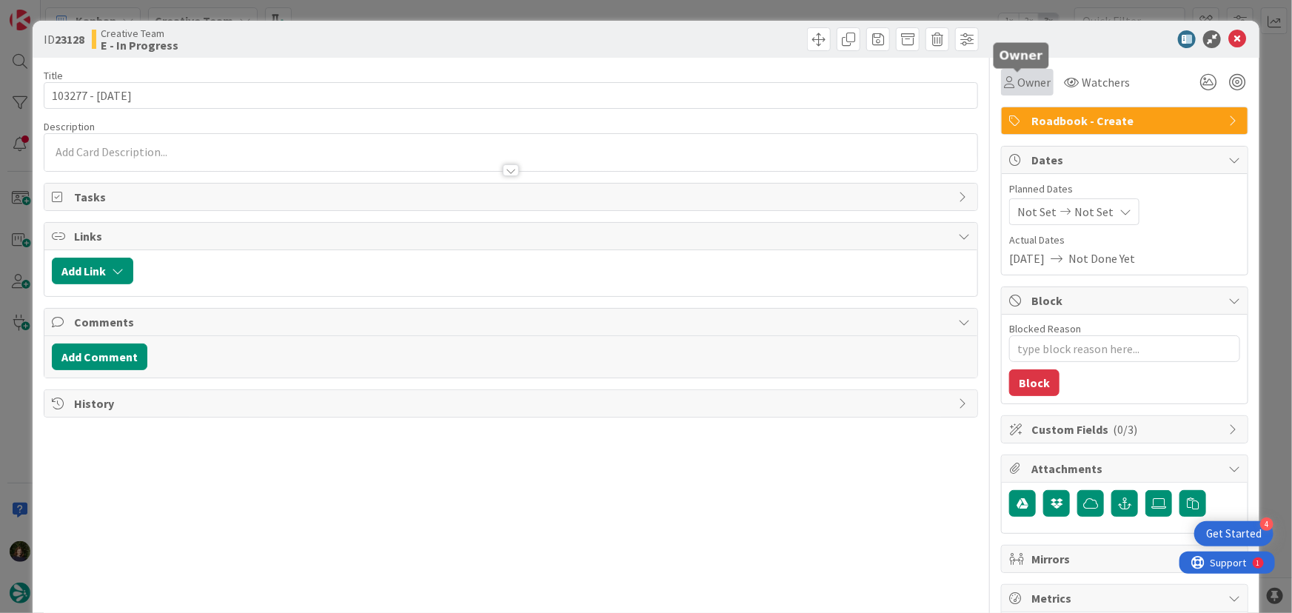
click at [1017, 81] on span "Owner" at bounding box center [1033, 82] width 33 height 18
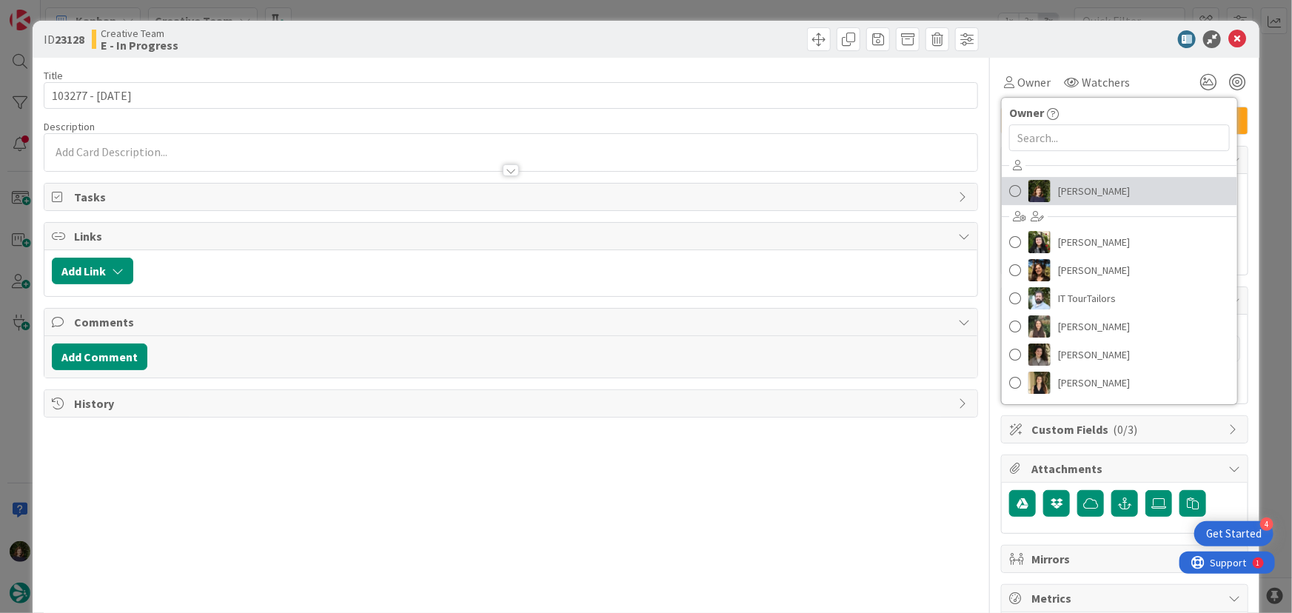
drag, startPoint x: 1084, startPoint y: 187, endPoint x: 1070, endPoint y: 191, distance: 14.0
click at [1084, 189] on span "Margarida Carvalho" at bounding box center [1094, 191] width 72 height 22
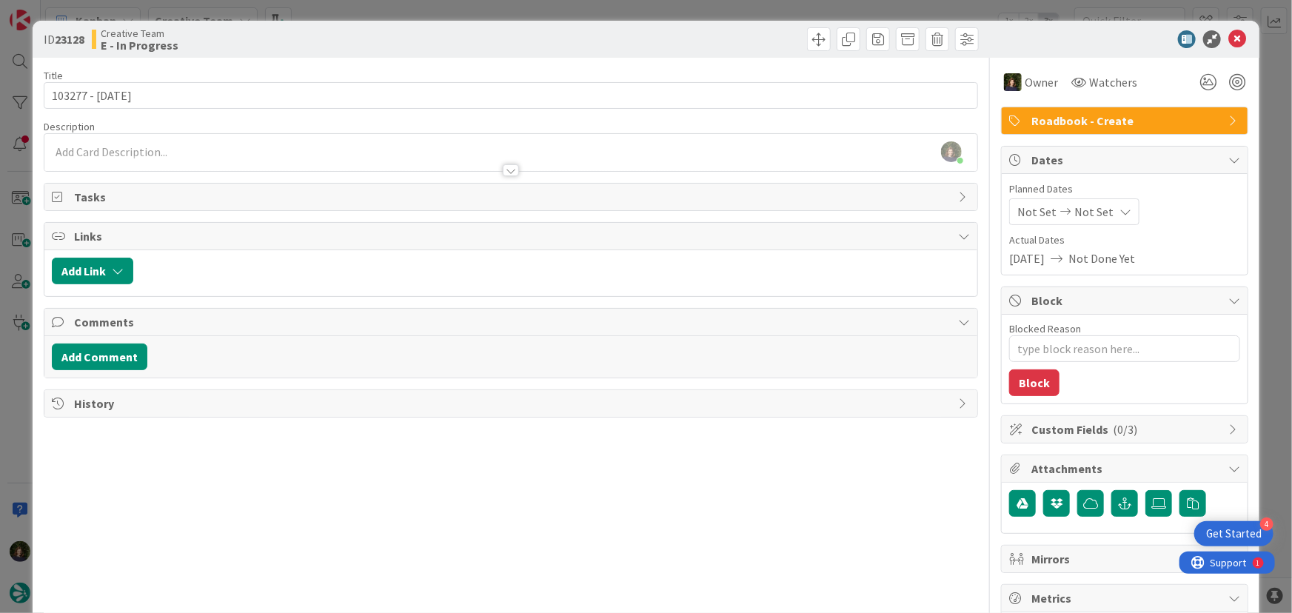
type textarea "x"
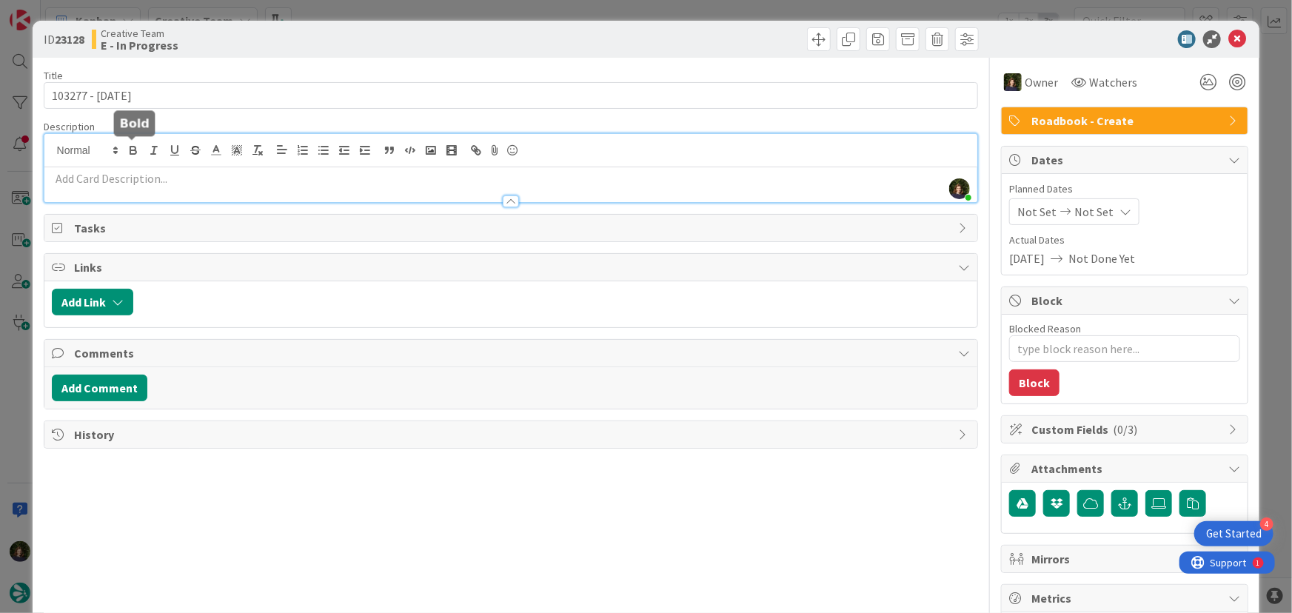
click at [127, 152] on div "Margarida Carvalho joined 3 m ago" at bounding box center [510, 168] width 933 height 68
paste div
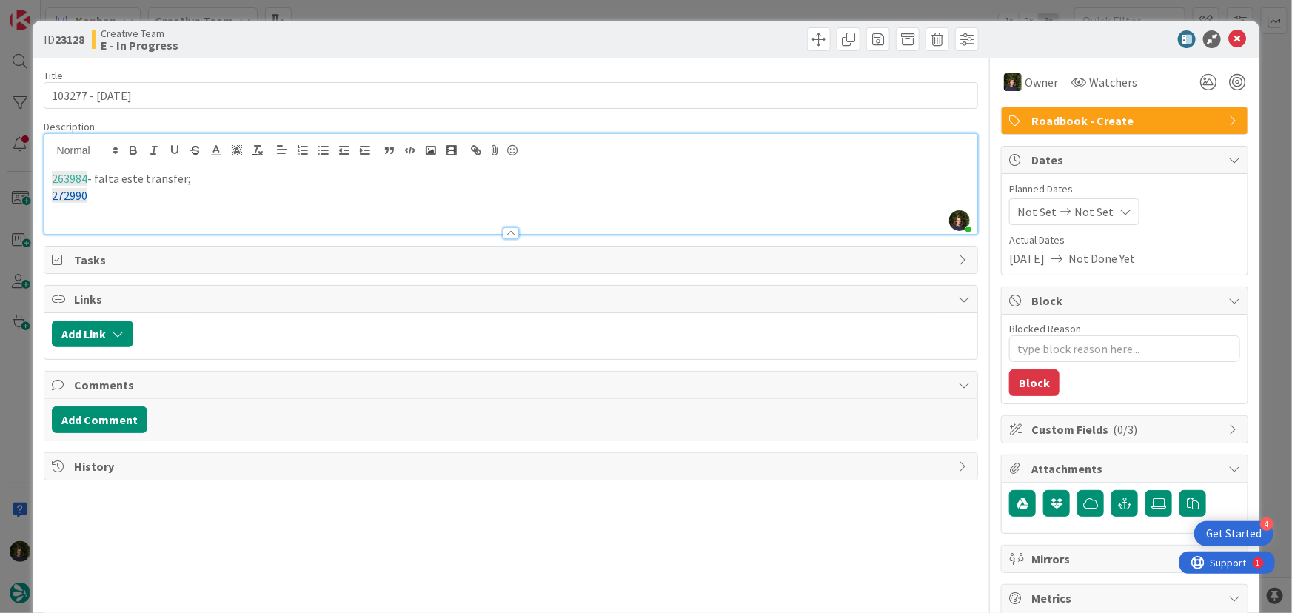
click at [148, 195] on p "272990" at bounding box center [511, 195] width 918 height 17
click at [225, 196] on p "272990 - este tour é de tuktuk, no rb aparece walking tour (eu percebi que é po…" at bounding box center [511, 195] width 918 height 17
click at [480, 197] on p "272990 - este tour é de tuktuk, no RB aparece walking tour (eu percebi que é po…" at bounding box center [511, 195] width 918 height 17
click at [828, 197] on p "272990 - este tour é de tuktuk, no RB aparece walking tour (eu percebi que é po…" at bounding box center [511, 195] width 918 height 17
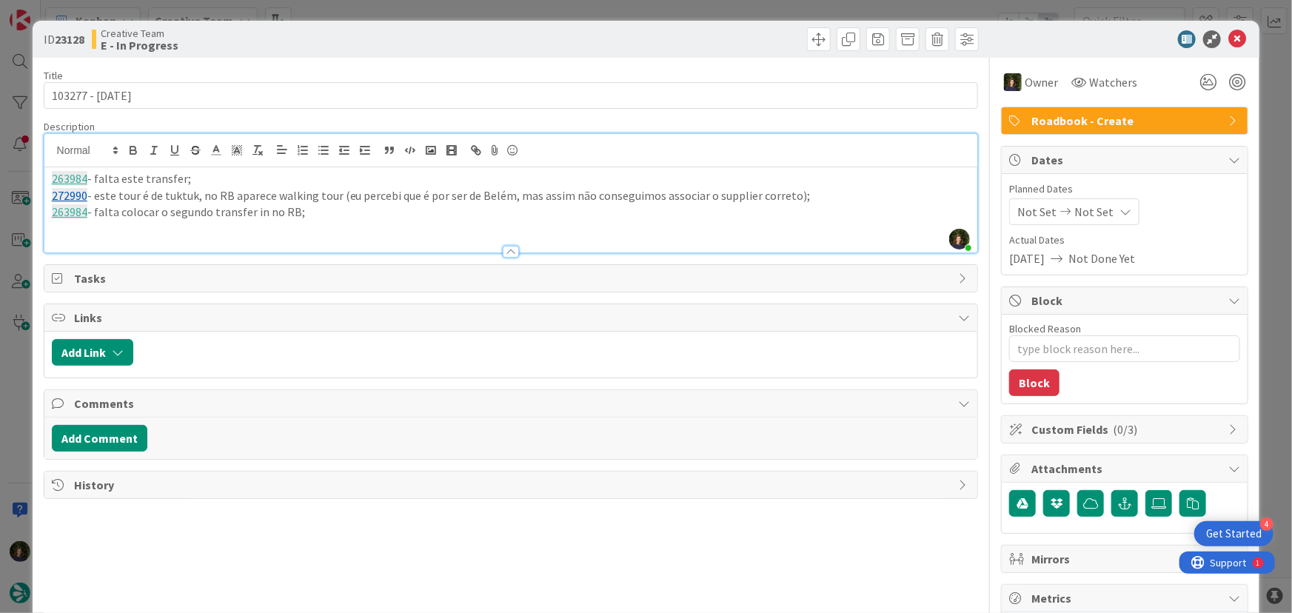
click at [179, 181] on p "263984 - falta este transfer;" at bounding box center [511, 178] width 918 height 17
click at [274, 217] on p "263984 - falta colocar o segundo transfer in no RB;" at bounding box center [511, 212] width 918 height 17
click at [137, 229] on p "Tens 2 daytrips sgeuidas com Aljezur" at bounding box center [511, 229] width 918 height 17
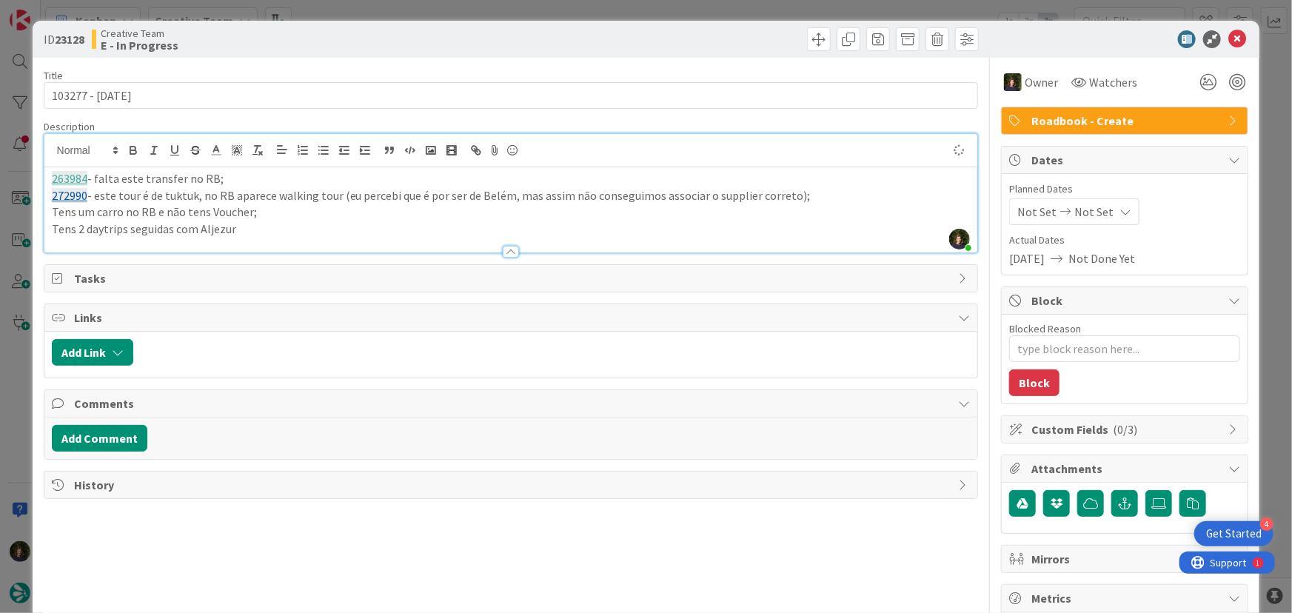
click at [244, 222] on p "Tens 2 daytrips seguidas com Aljezur" at bounding box center [511, 229] width 918 height 17
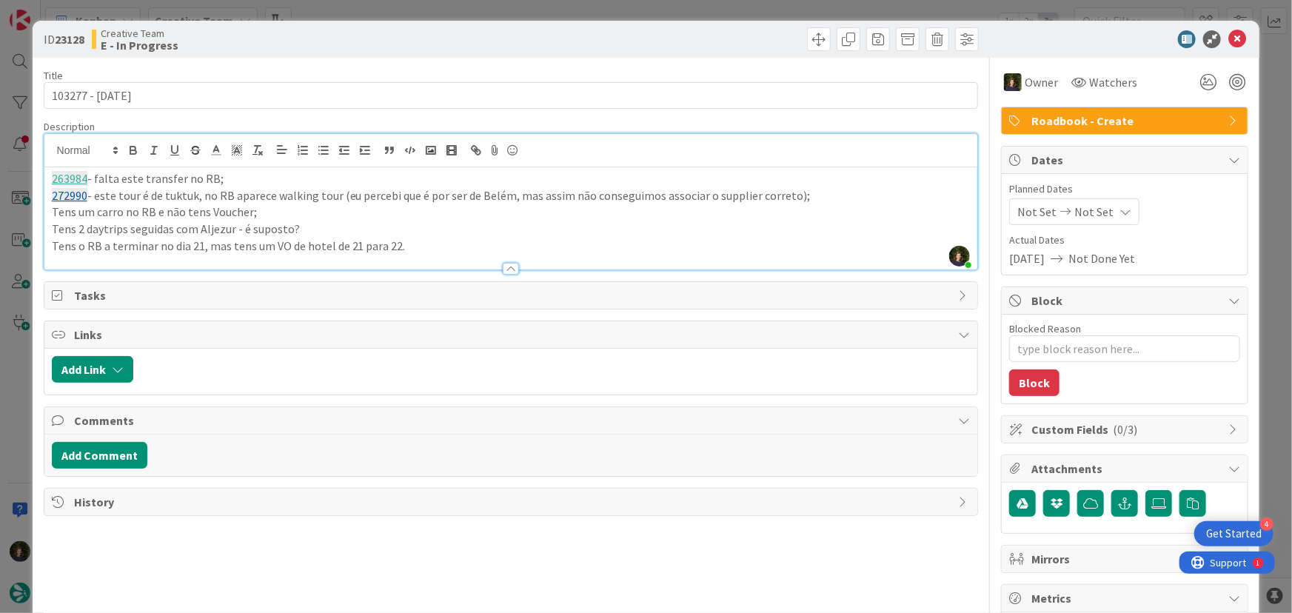
type textarea "x"
drag, startPoint x: 409, startPoint y: 246, endPoint x: 61, endPoint y: 190, distance: 351.5
click at [33, 179] on div "ID 23128 Creative Team E - In Progress Title 15 / 128 103277 - 11 oct Descripti…" at bounding box center [646, 448] width 1227 height 855
copy div "263984 - falta este transfer no RB; 272990 - este tour é de tuktuk, no RB apare…"
click at [1228, 40] on icon at bounding box center [1237, 39] width 18 height 18
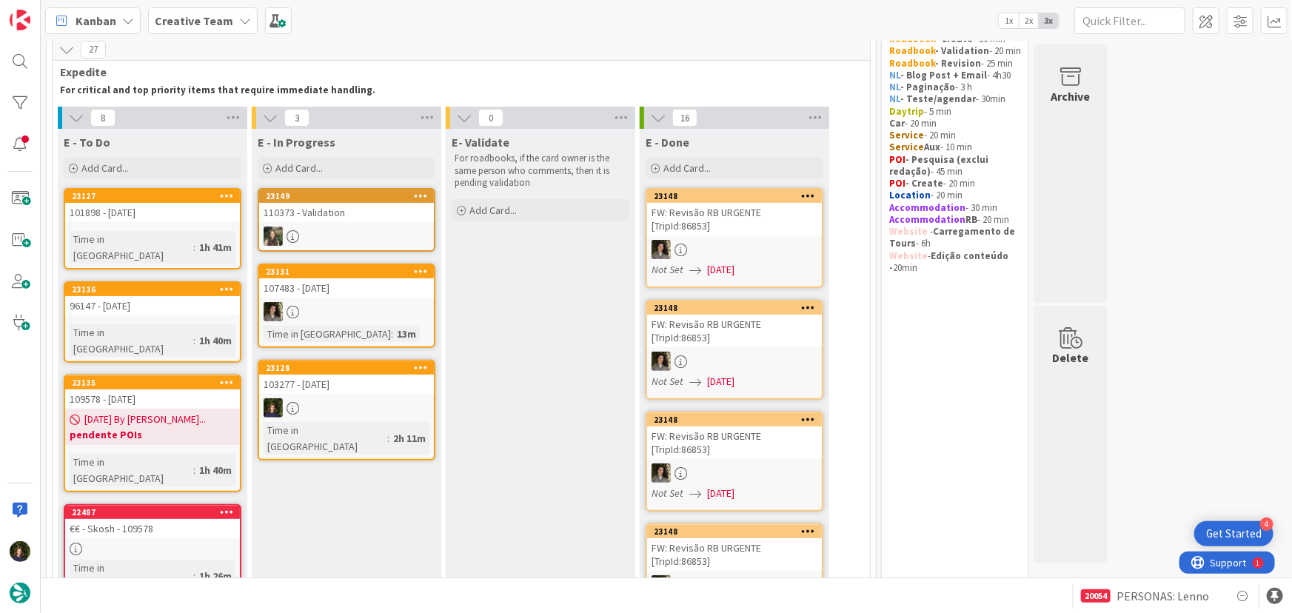
scroll to position [59, 0]
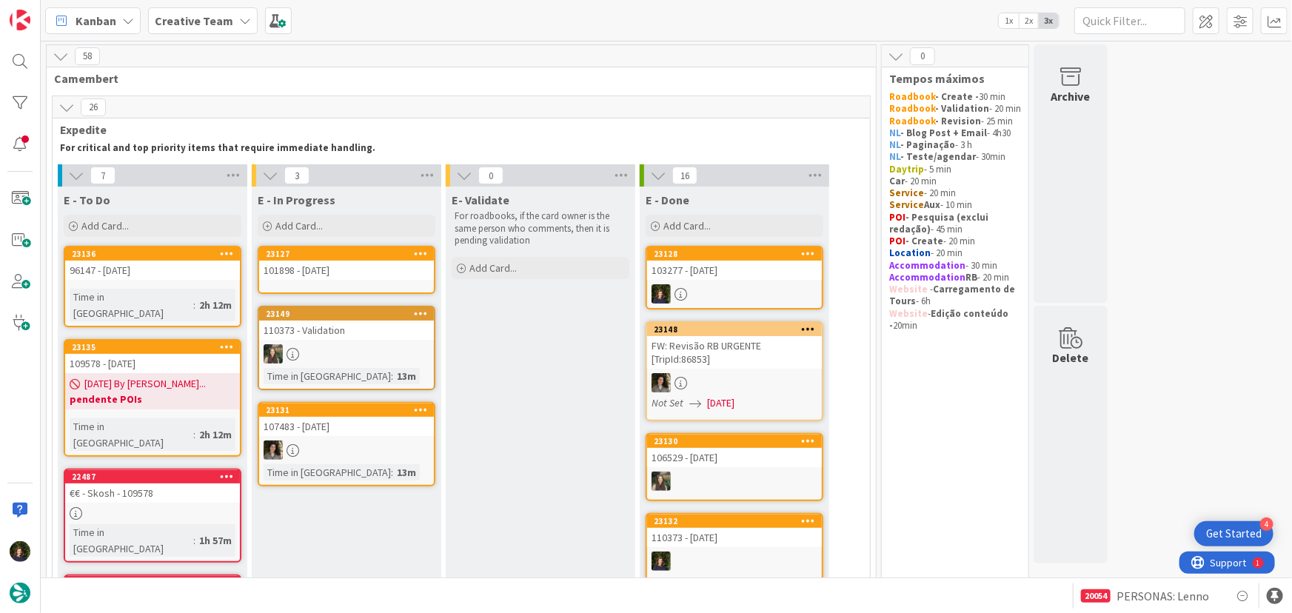
click at [332, 281] on link "23127 101898 - [DATE]" at bounding box center [347, 270] width 178 height 48
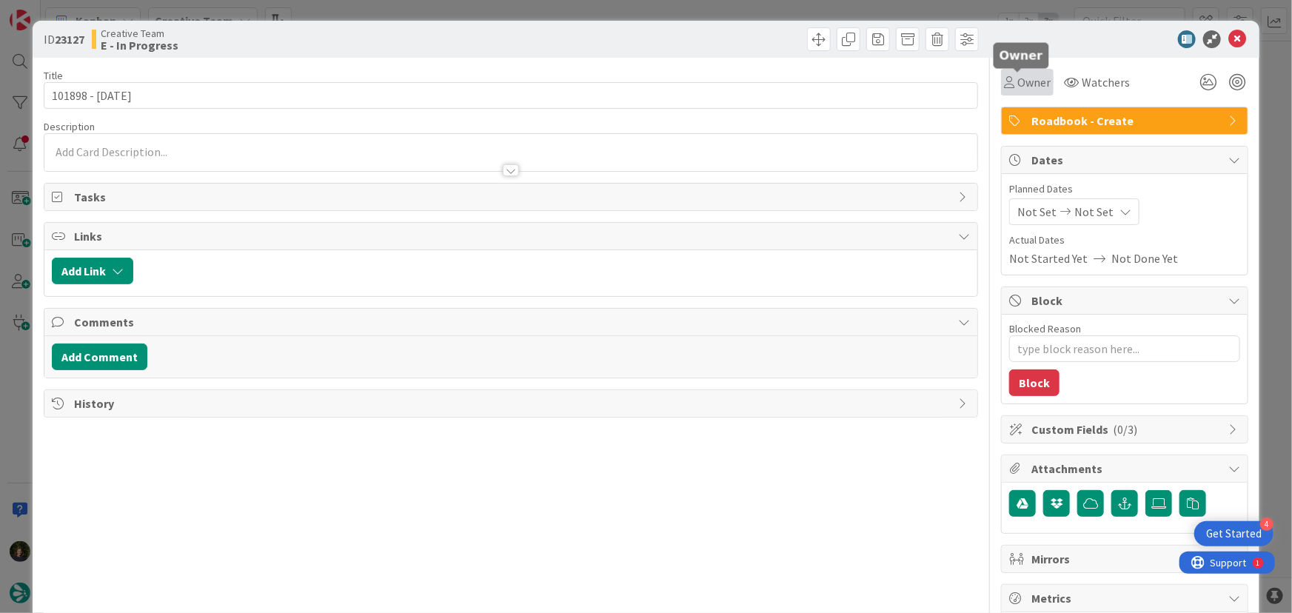
click at [1030, 81] on span "Owner" at bounding box center [1033, 82] width 33 height 18
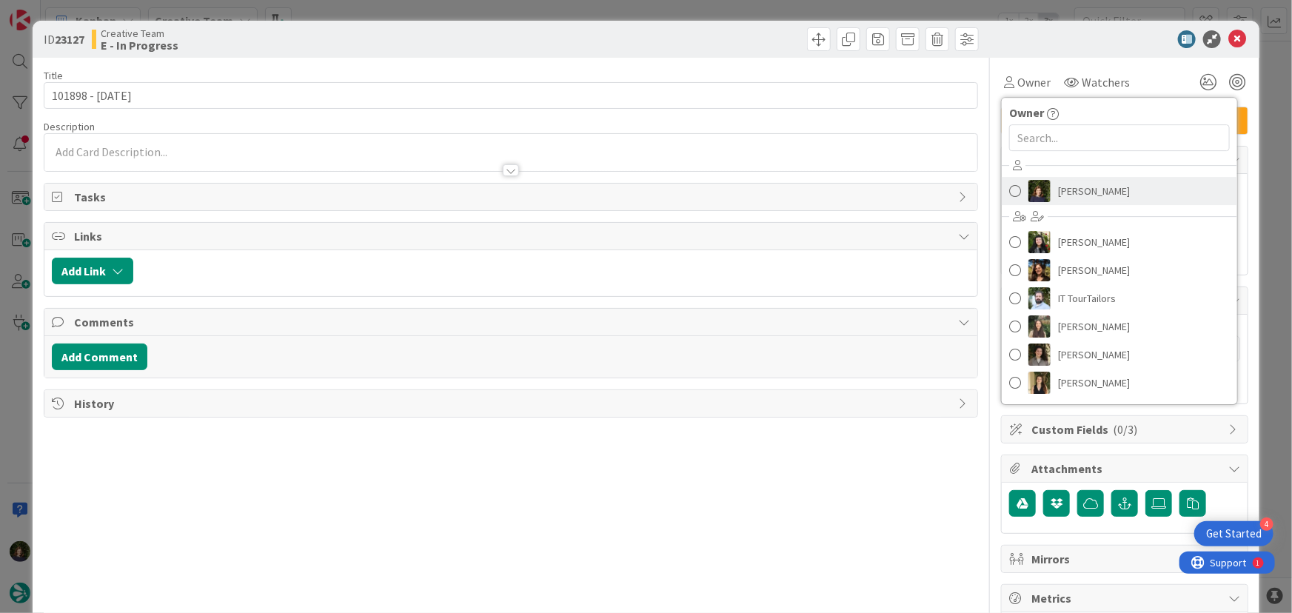
click at [1074, 181] on span "[PERSON_NAME]" at bounding box center [1094, 191] width 72 height 22
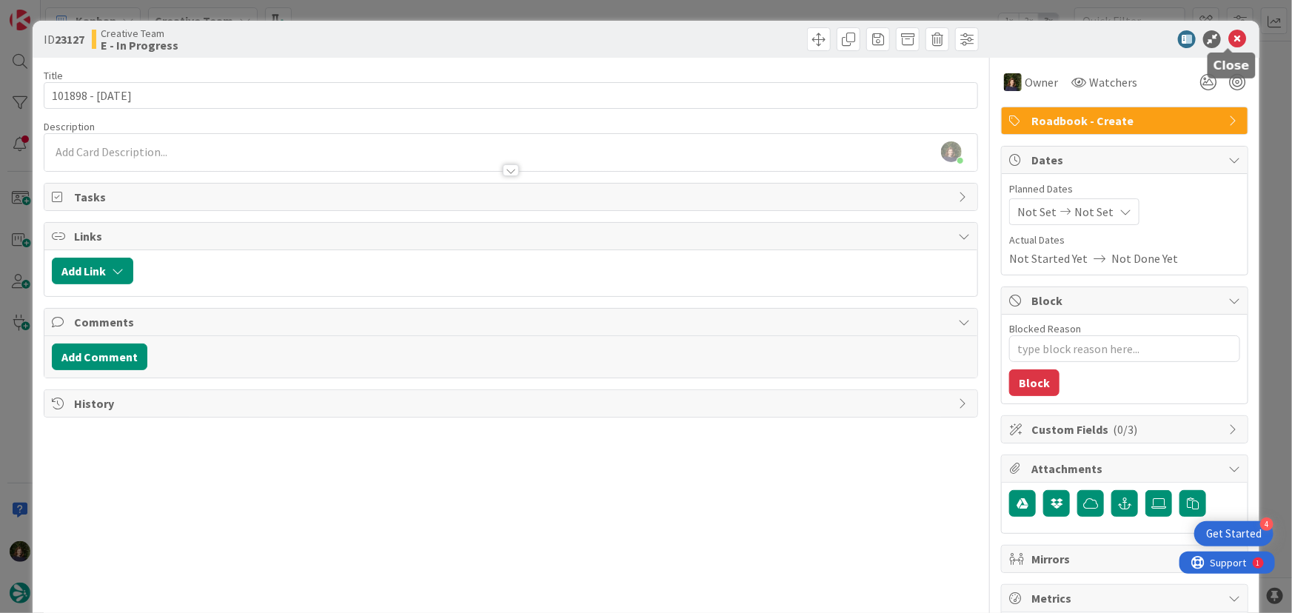
click at [1228, 41] on icon at bounding box center [1237, 39] width 18 height 18
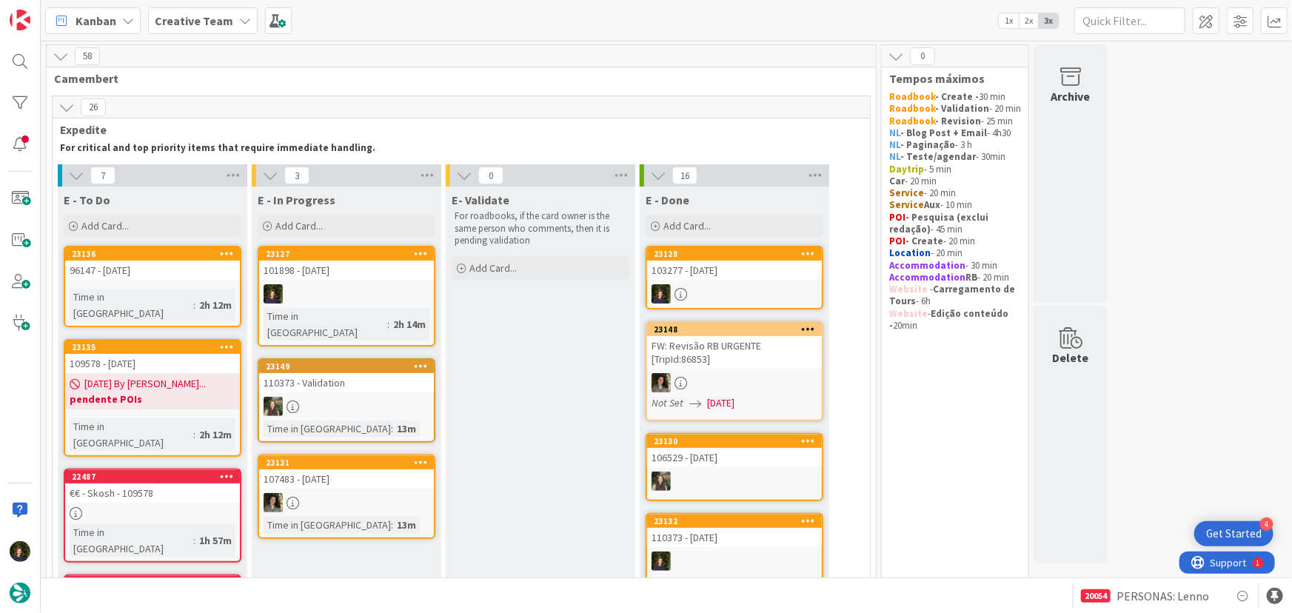
click at [180, 18] on b "Creative Team" at bounding box center [194, 20] width 78 height 15
click at [192, 169] on h4 "Creative Team - Análise" at bounding box center [265, 176] width 201 height 15
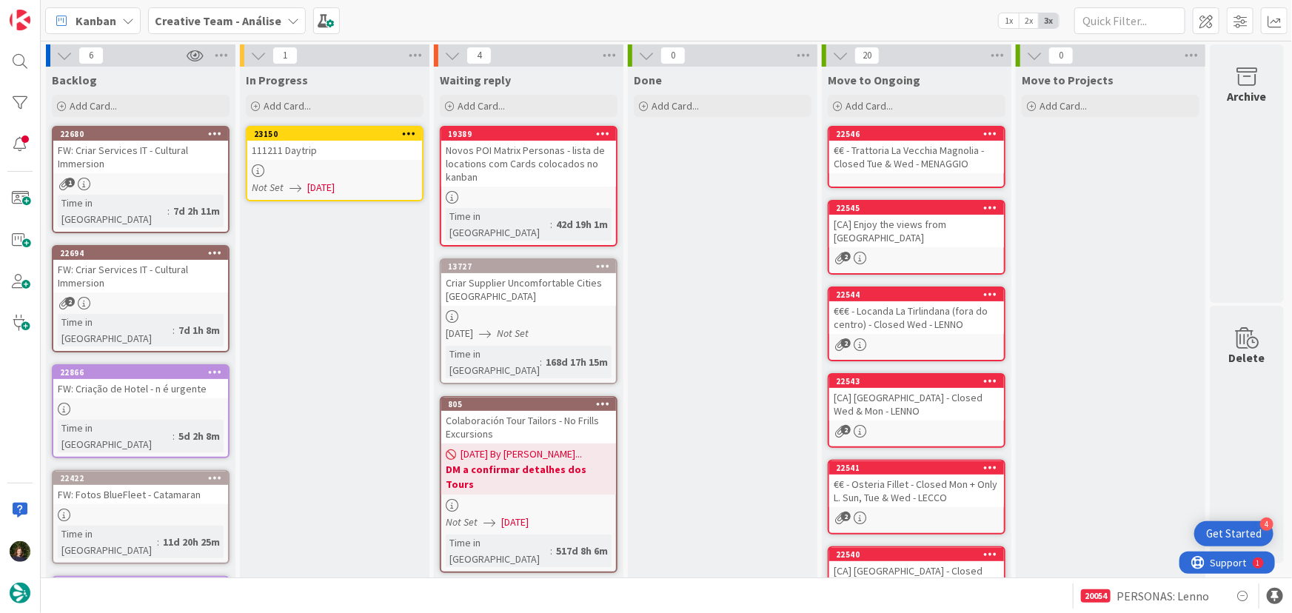
click at [329, 168] on div at bounding box center [334, 170] width 175 height 13
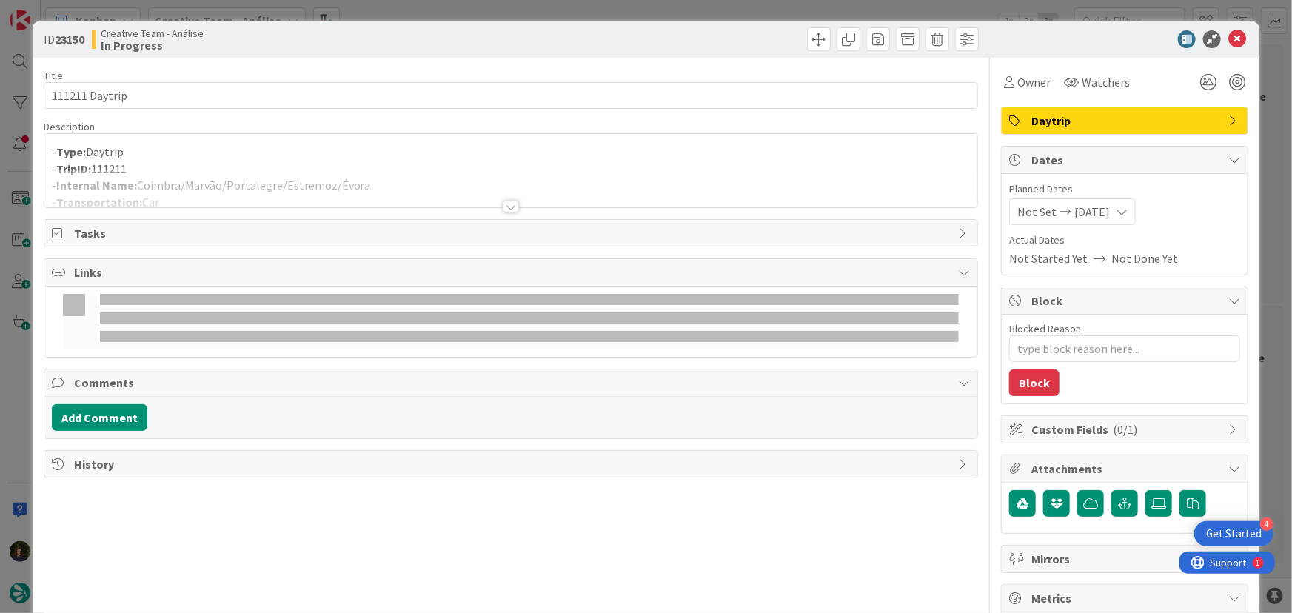
click at [506, 207] on div at bounding box center [511, 207] width 16 height 12
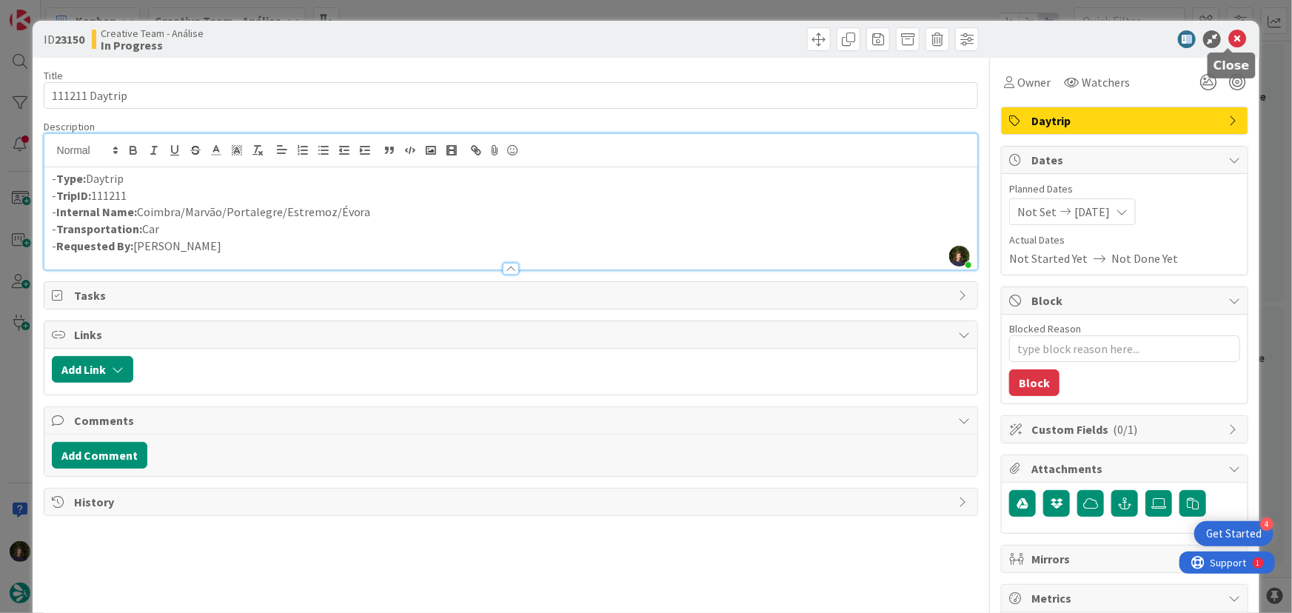
click at [1229, 39] on icon at bounding box center [1237, 39] width 18 height 18
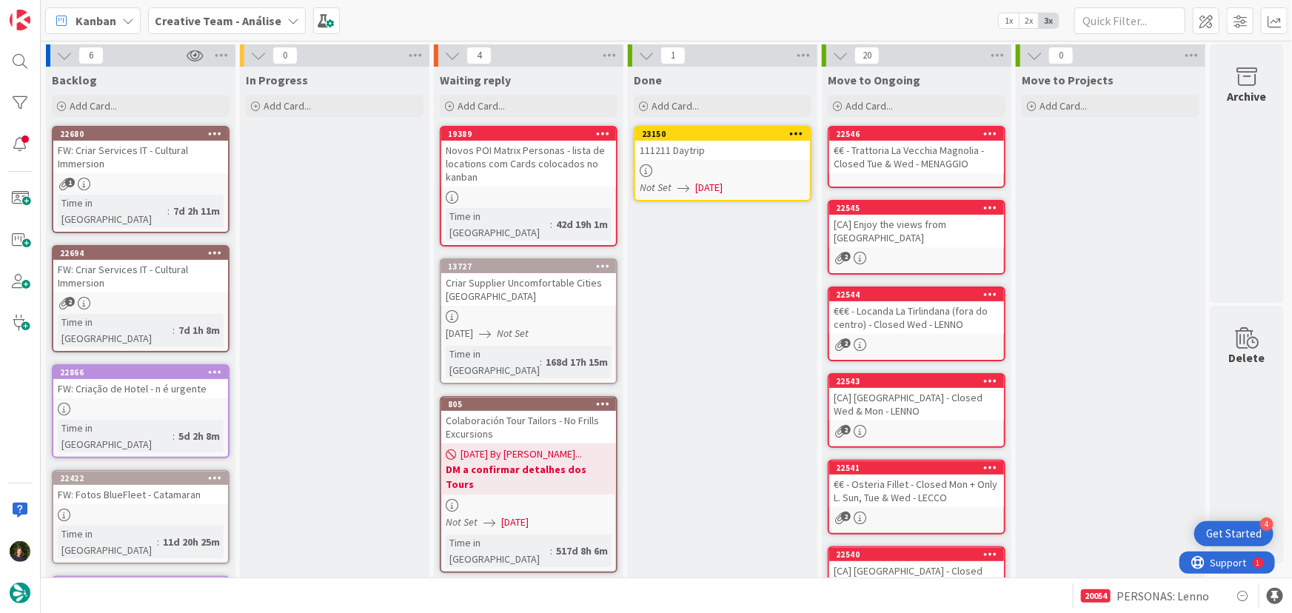
click at [797, 128] on icon at bounding box center [797, 133] width 14 height 10
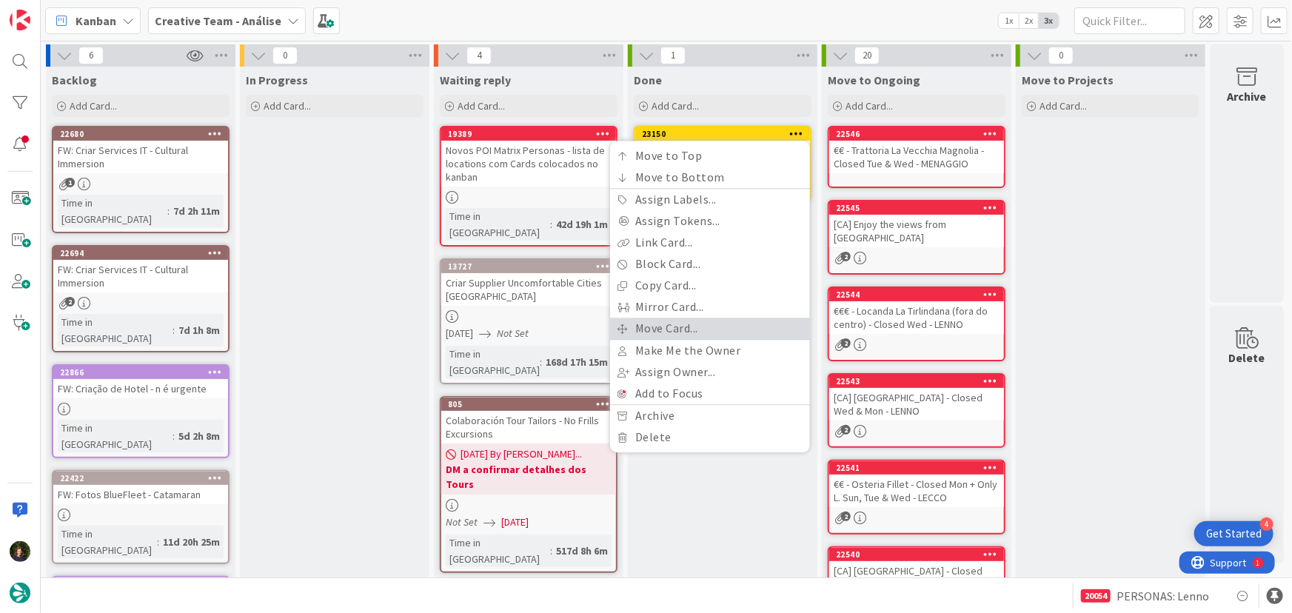
click at [742, 327] on link "Move Card..." at bounding box center [710, 328] width 200 height 21
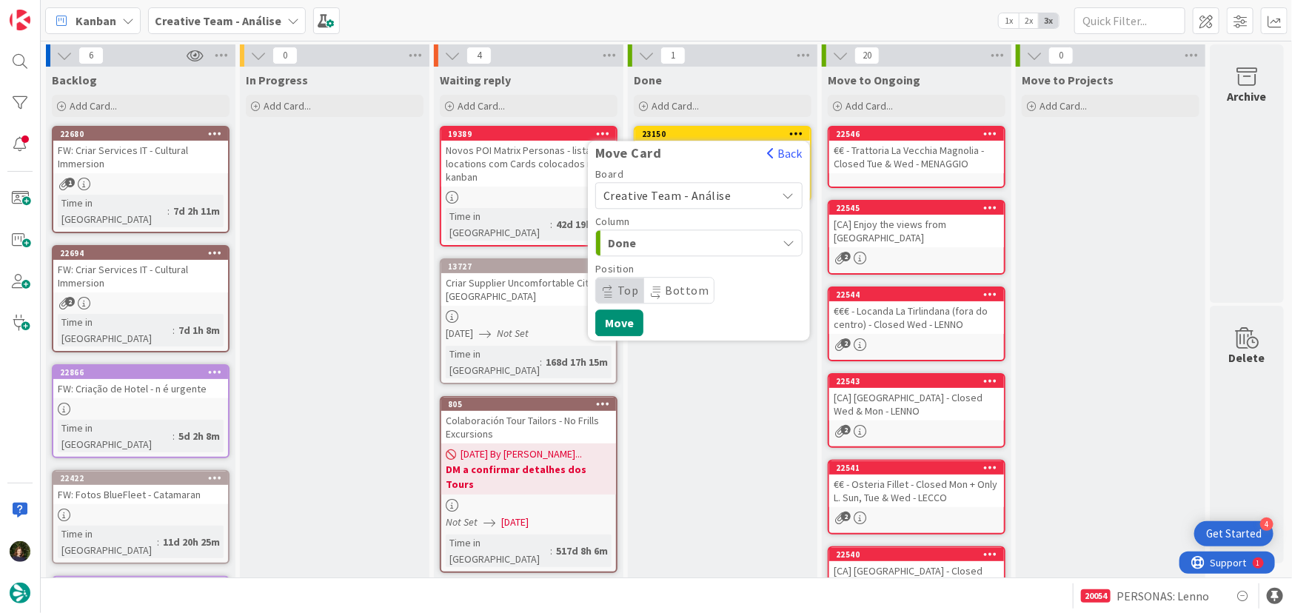
click at [717, 192] on span "Creative Team - Análise" at bounding box center [667, 195] width 128 height 15
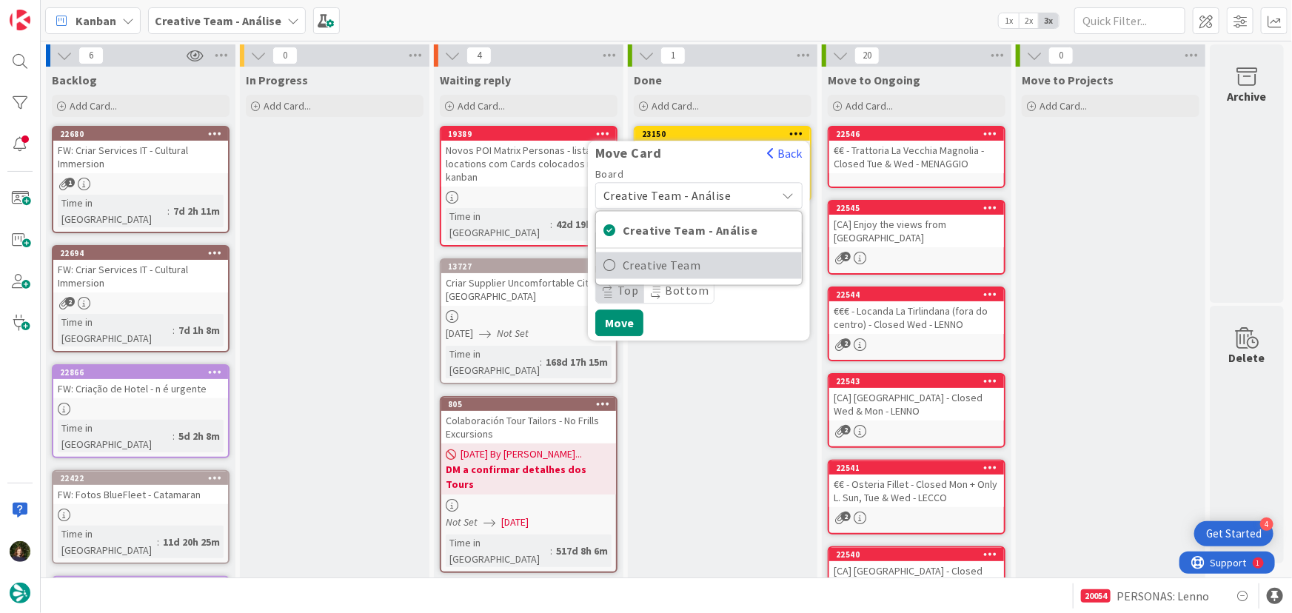
click at [750, 262] on span "Creative Team" at bounding box center [708, 266] width 172 height 22
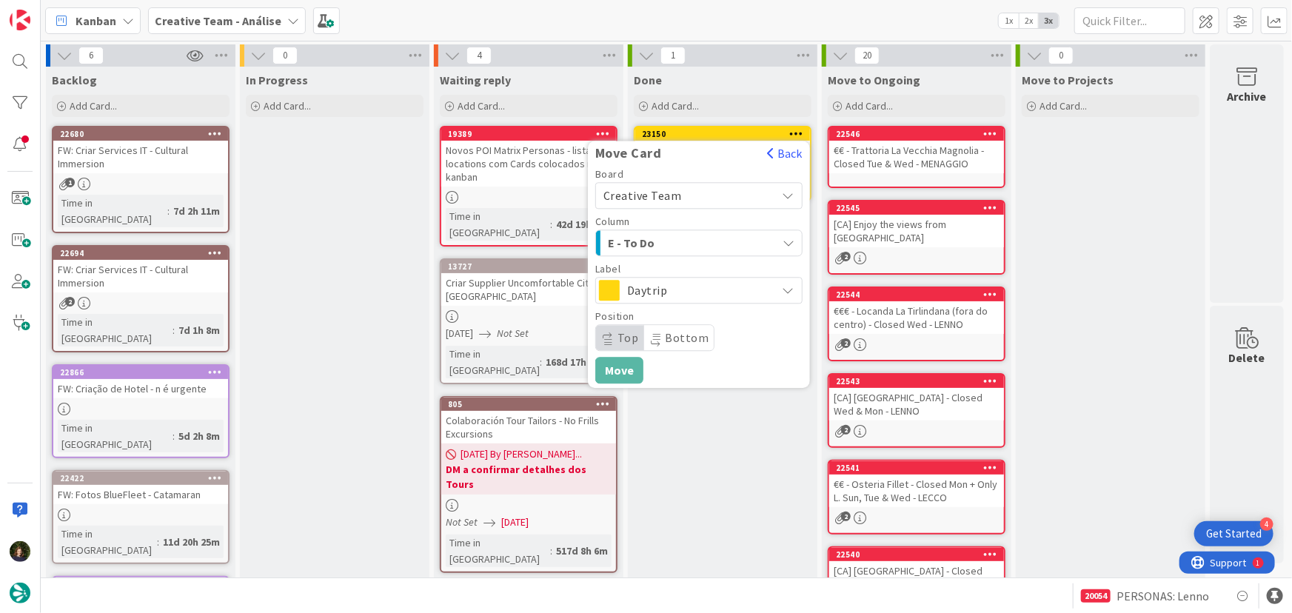
click at [723, 238] on div "E - To Do" at bounding box center [690, 243] width 172 height 24
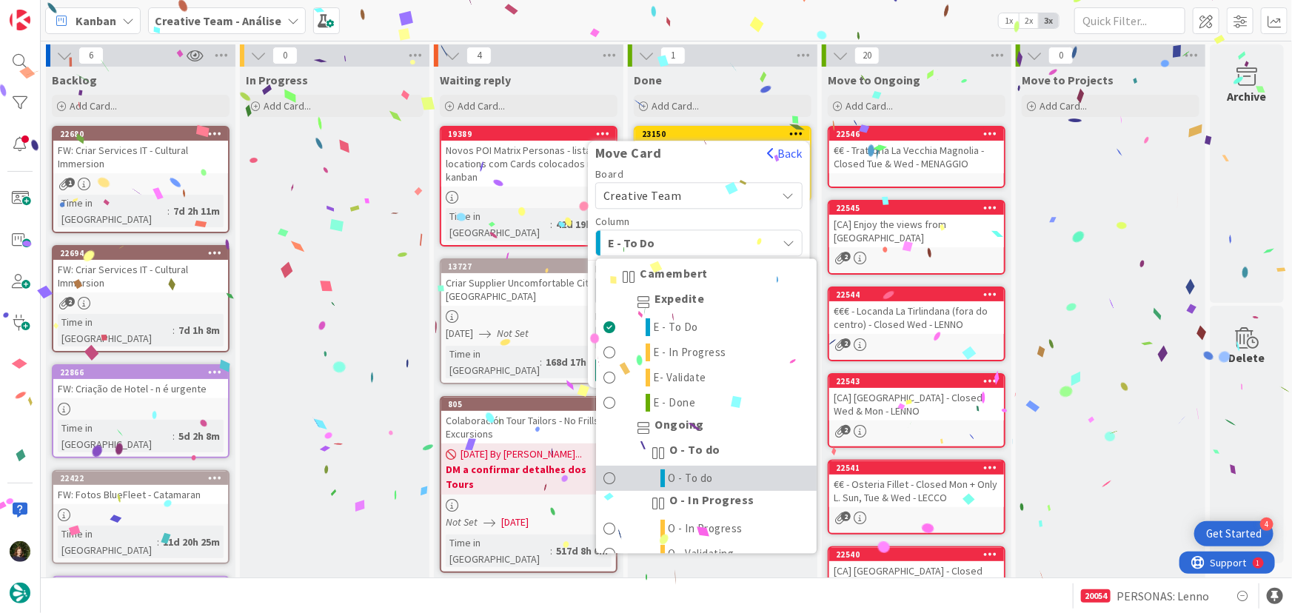
click at [753, 477] on link "O - To do" at bounding box center [706, 478] width 221 height 25
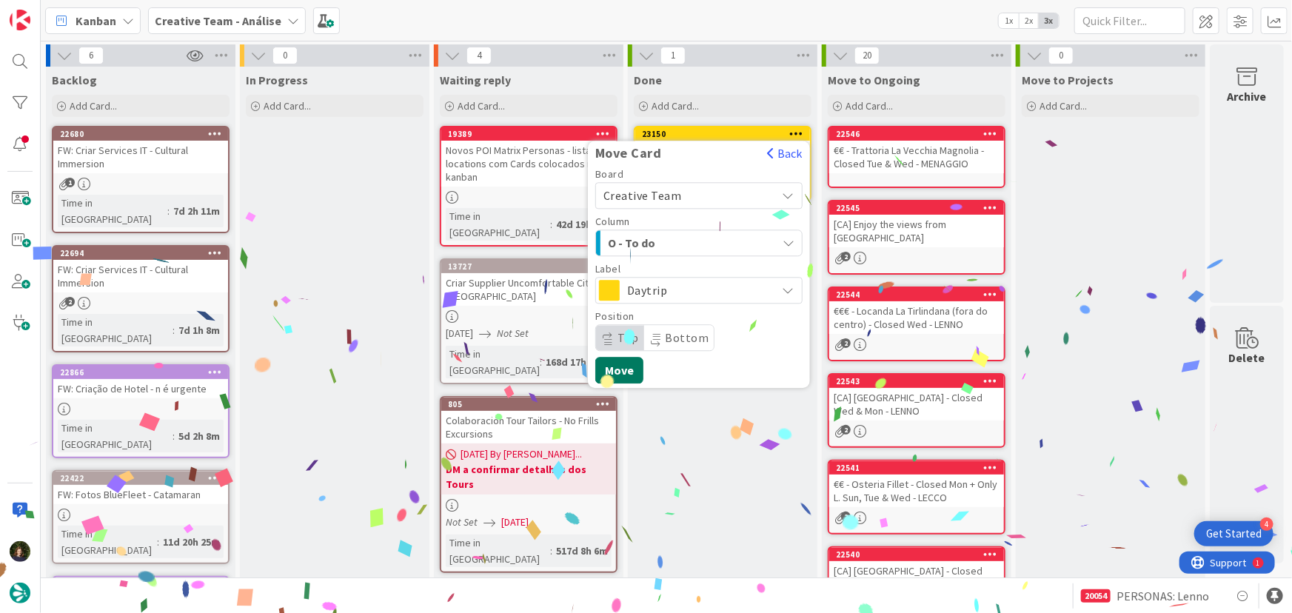
click at [622, 371] on button "Move" at bounding box center [619, 370] width 48 height 27
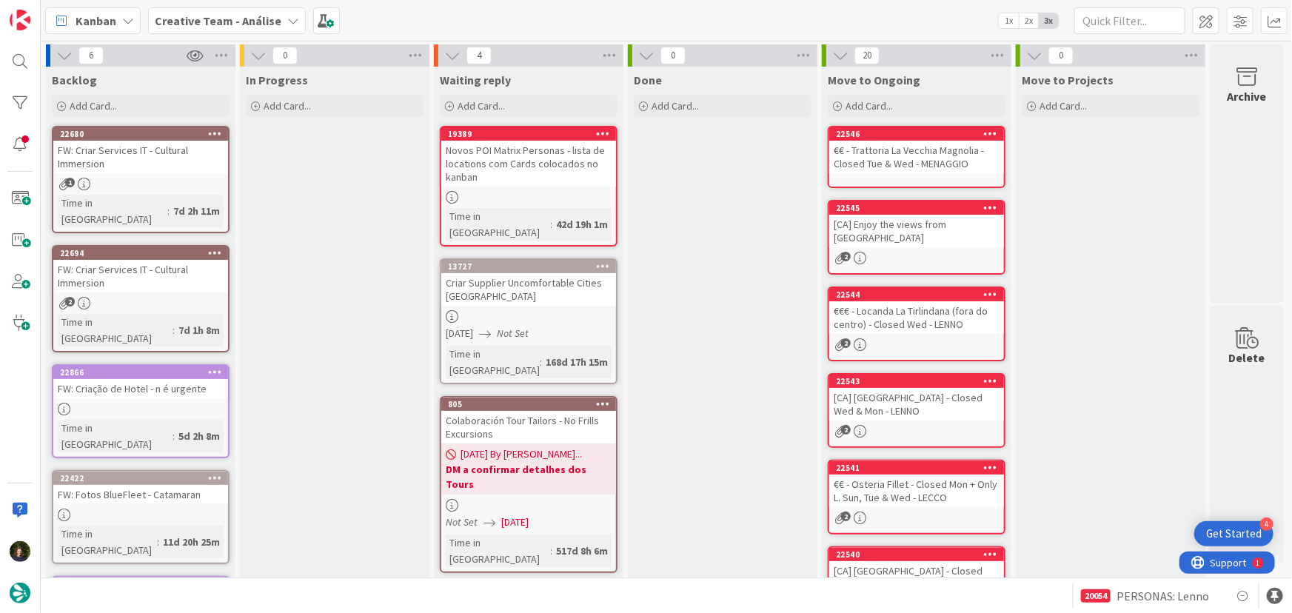
click at [224, 17] on b "Creative Team - Análise" at bounding box center [218, 20] width 127 height 15
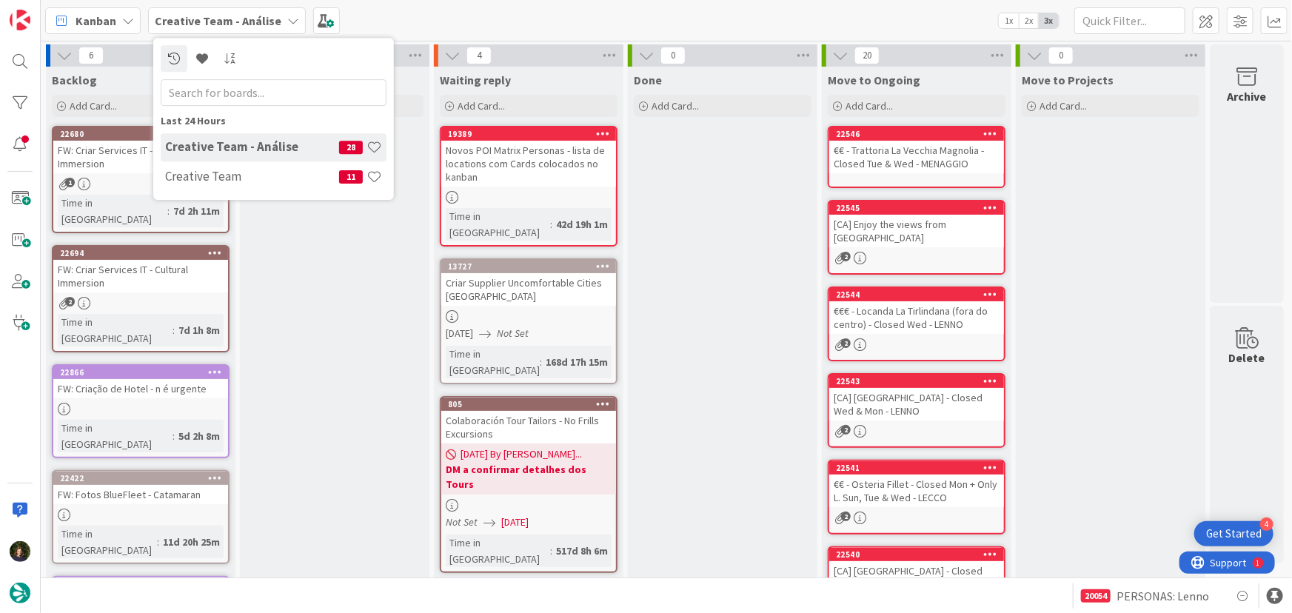
click at [258, 178] on h4 "Creative Team" at bounding box center [252, 176] width 174 height 15
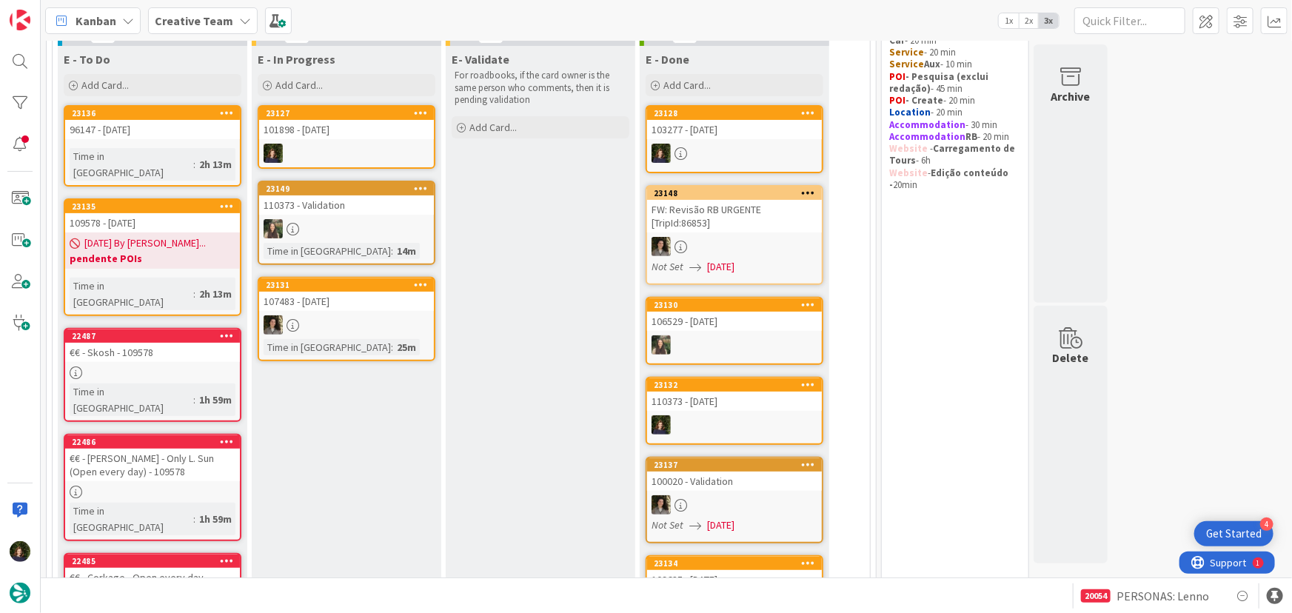
scroll to position [134, 0]
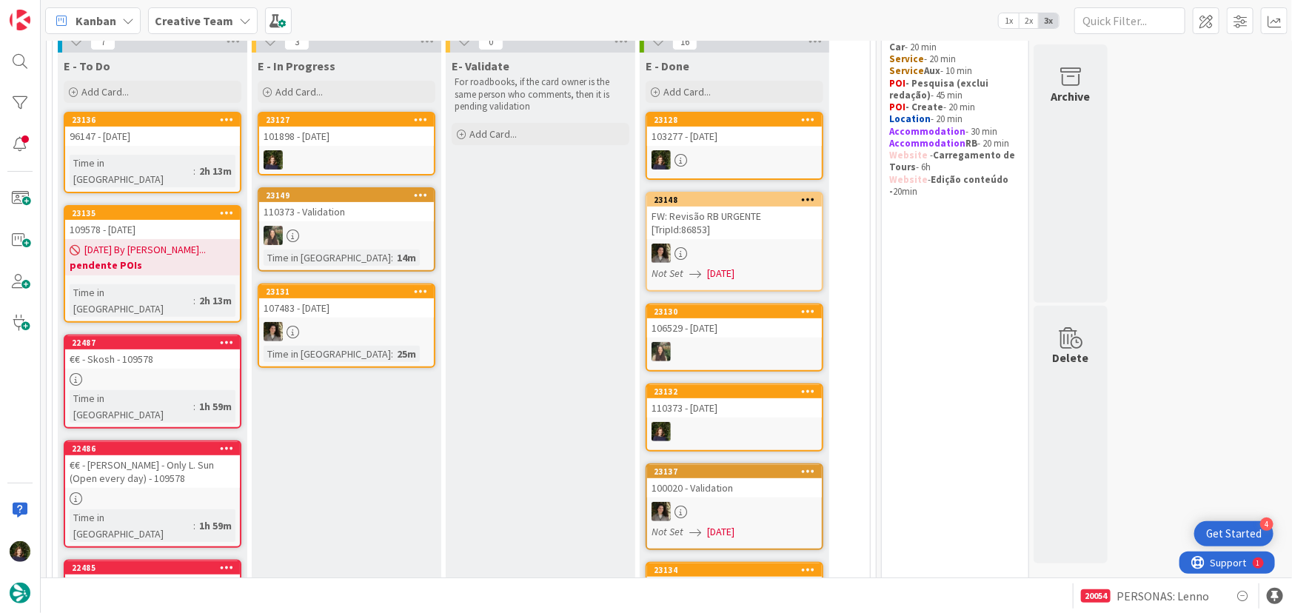
click at [335, 148] on link "23127 101898 - 11 oct" at bounding box center [347, 144] width 178 height 64
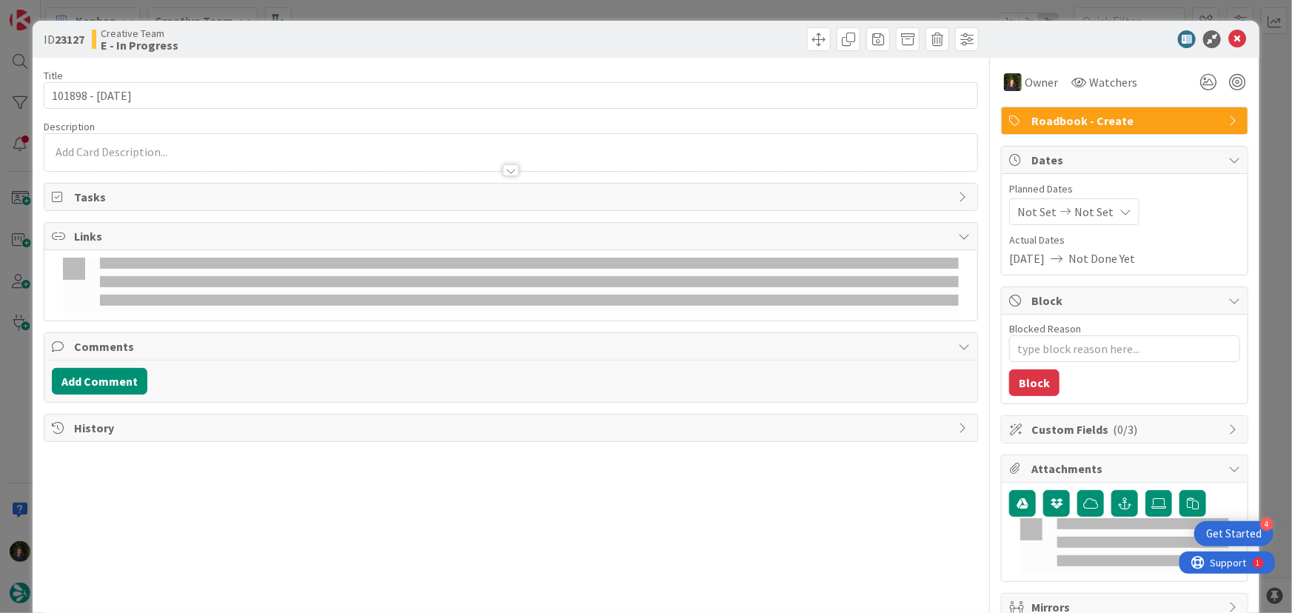
type textarea "x"
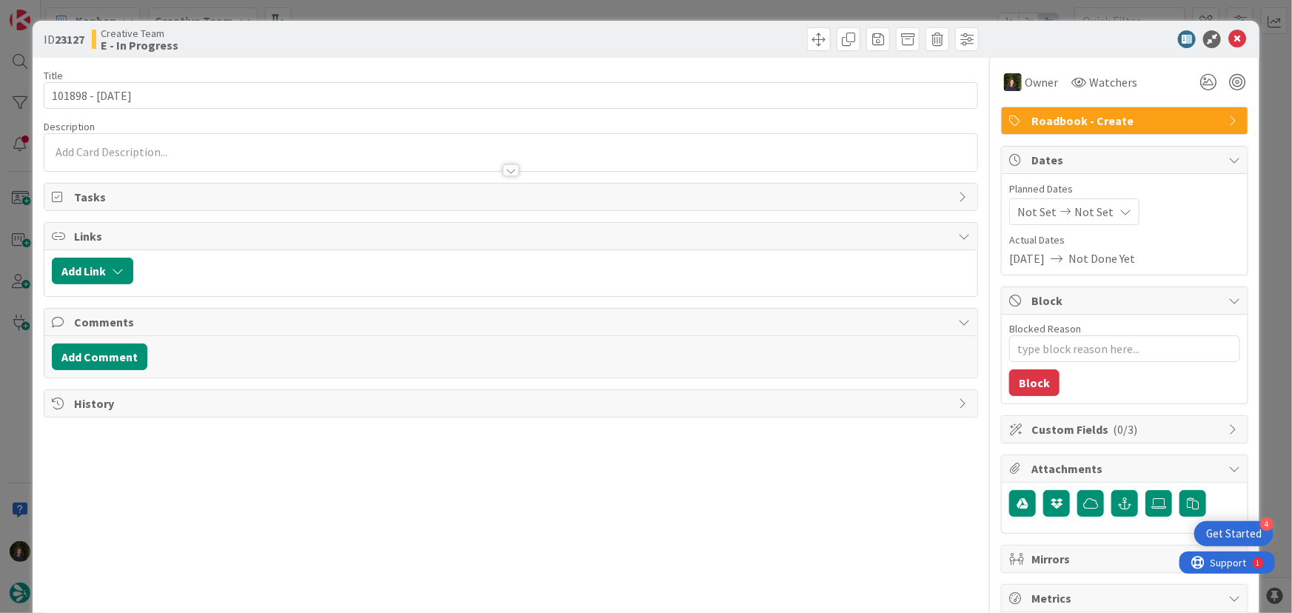
click at [221, 157] on div at bounding box center [510, 163] width 933 height 16
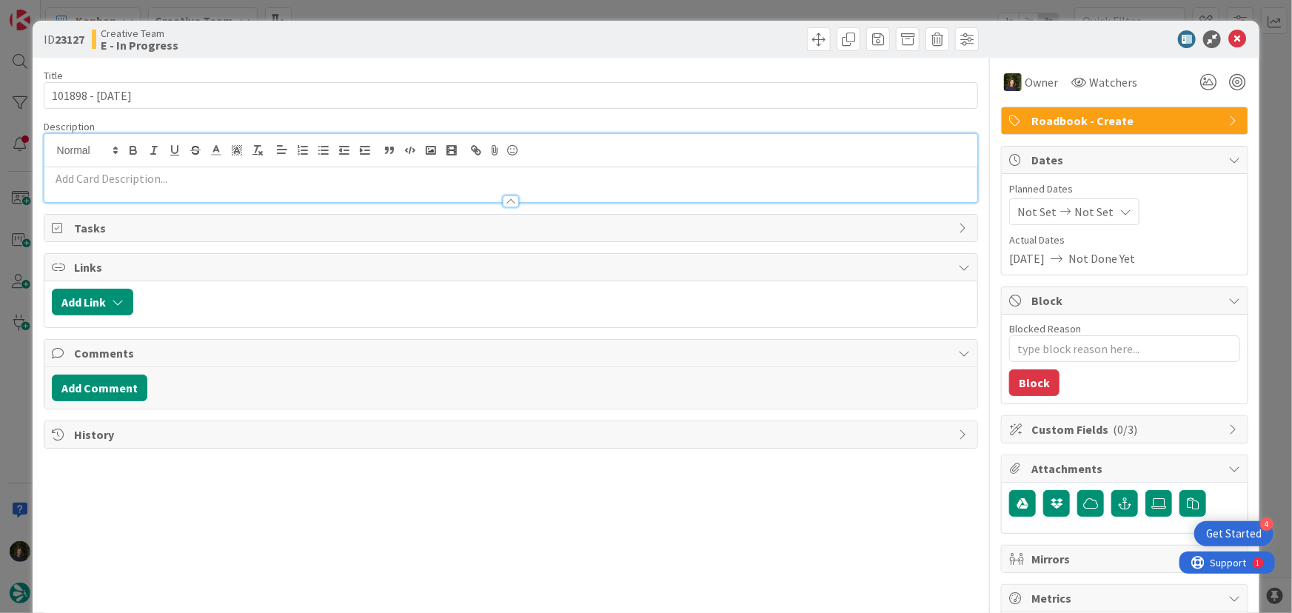
click at [170, 179] on p at bounding box center [511, 178] width 918 height 17
paste div
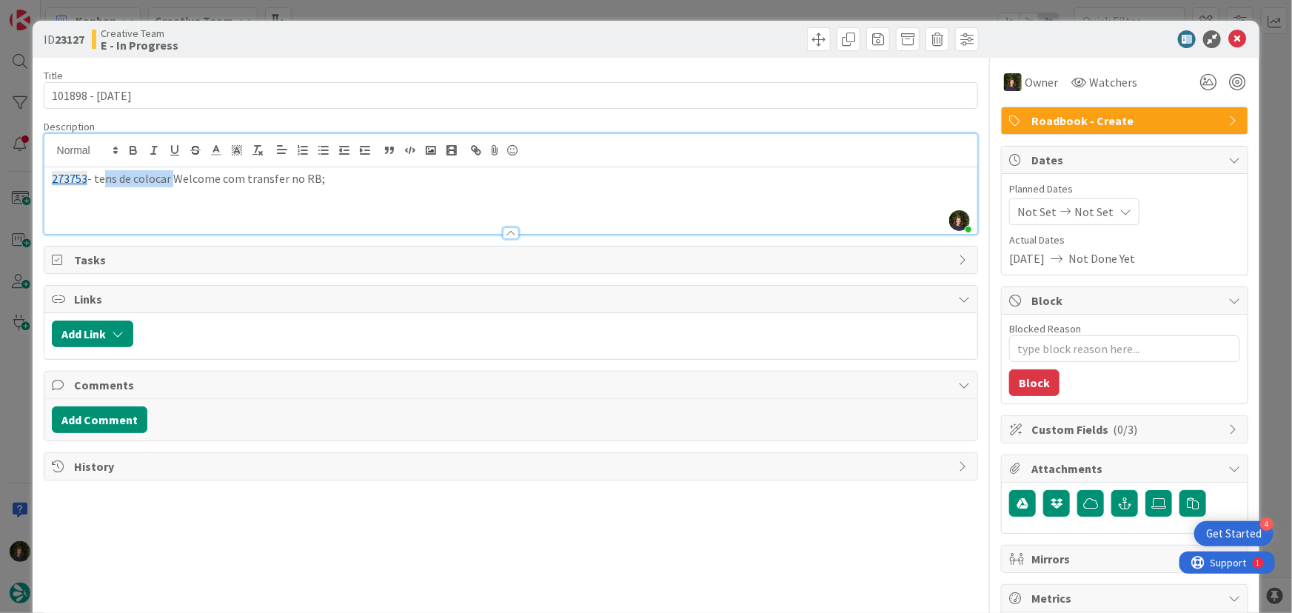
drag, startPoint x: 96, startPoint y: 181, endPoint x: 169, endPoint y: 177, distance: 73.4
click at [169, 177] on p "273753 - tens de colocar Welcome com transfer no RB;" at bounding box center [511, 178] width 918 height 17
click at [300, 182] on p "273753 - RB tem Welcome s/transfer;" at bounding box center [511, 178] width 918 height 17
click at [233, 194] on p at bounding box center [511, 195] width 918 height 17
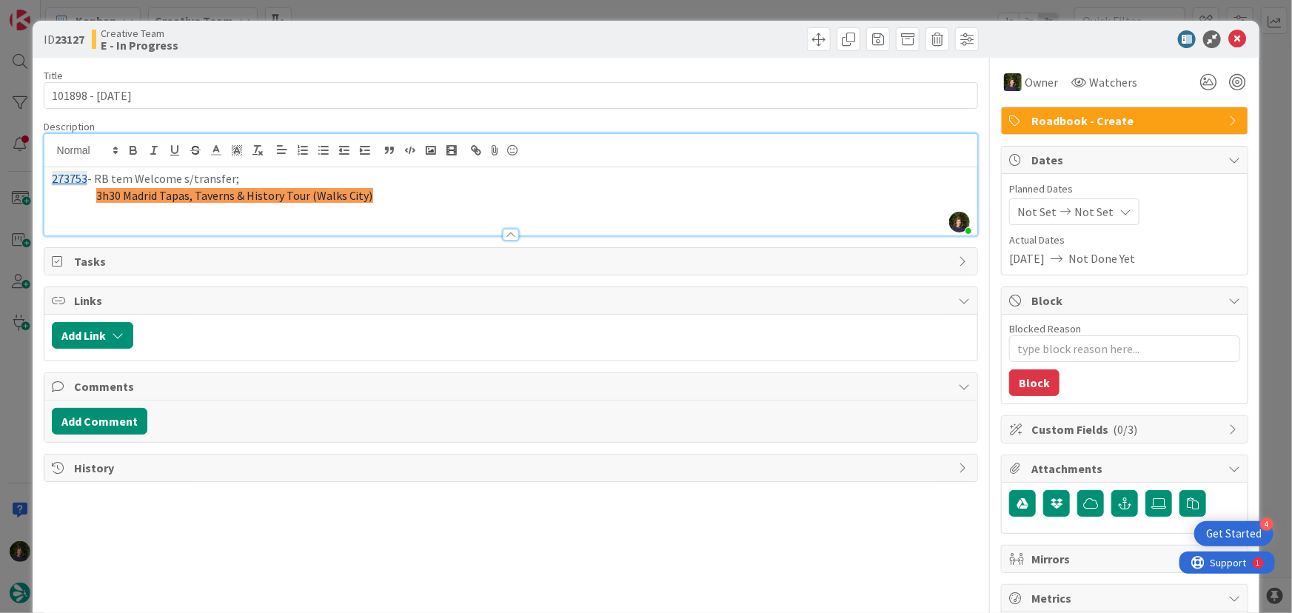
click at [81, 194] on p "3h30 Madrid Tapas, Taverns & History Tour (Walks City)" at bounding box center [511, 195] width 918 height 17
click at [59, 197] on p "3h30 Madrid Tapas, Taverns & History Tour (Walks City)" at bounding box center [511, 195] width 918 height 17
click at [56, 195] on p "3h30 Madrid Tapas, Taverns & History Tour (Walks City)" at bounding box center [511, 195] width 918 height 17
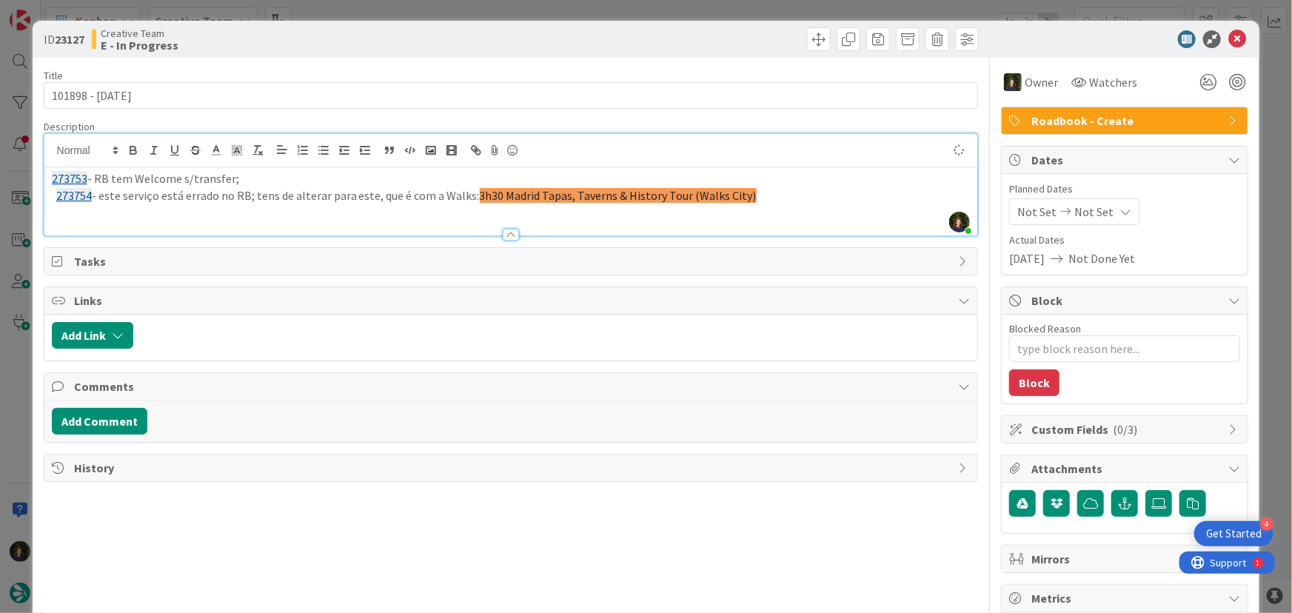
click at [766, 199] on p "273754 - este serviço está errado no RB; tens de alterar para este, que é com a…" at bounding box center [511, 195] width 918 height 17
click at [54, 193] on p "273754 - este serviço está errado no RB; tens de alterar para este, que é com a…" at bounding box center [511, 195] width 918 height 17
click at [786, 200] on p "273754 - este serviço está errado no RB; tens de alterar para este, que é com a…" at bounding box center [511, 195] width 918 height 17
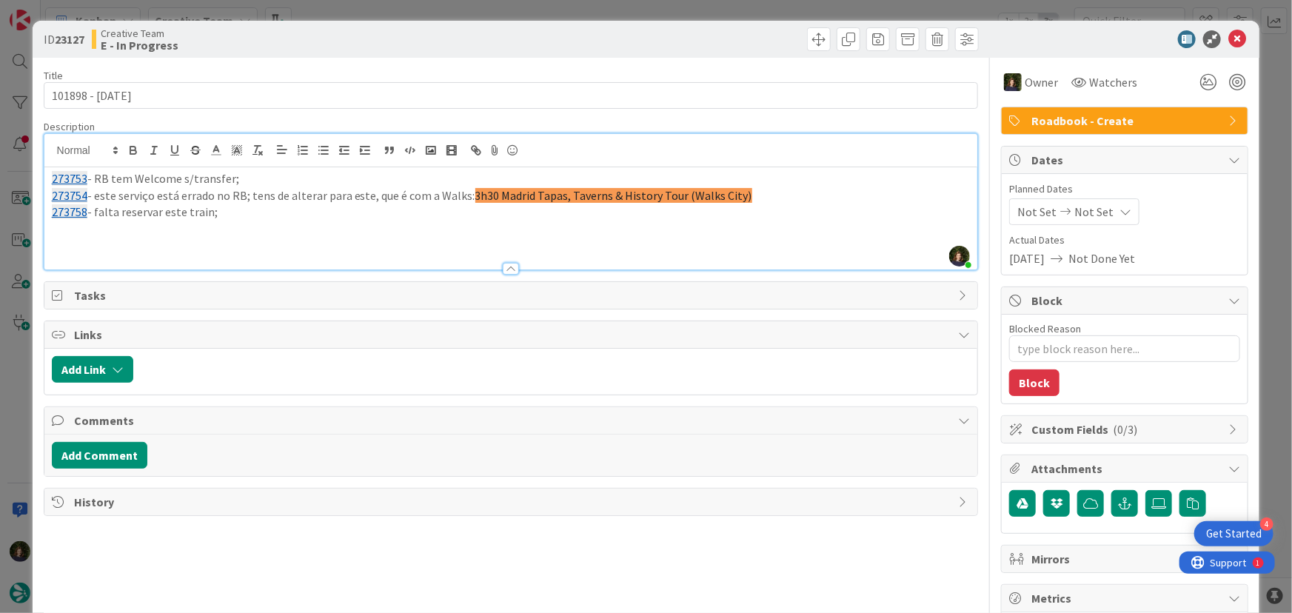
click at [255, 221] on p at bounding box center [511, 229] width 918 height 17
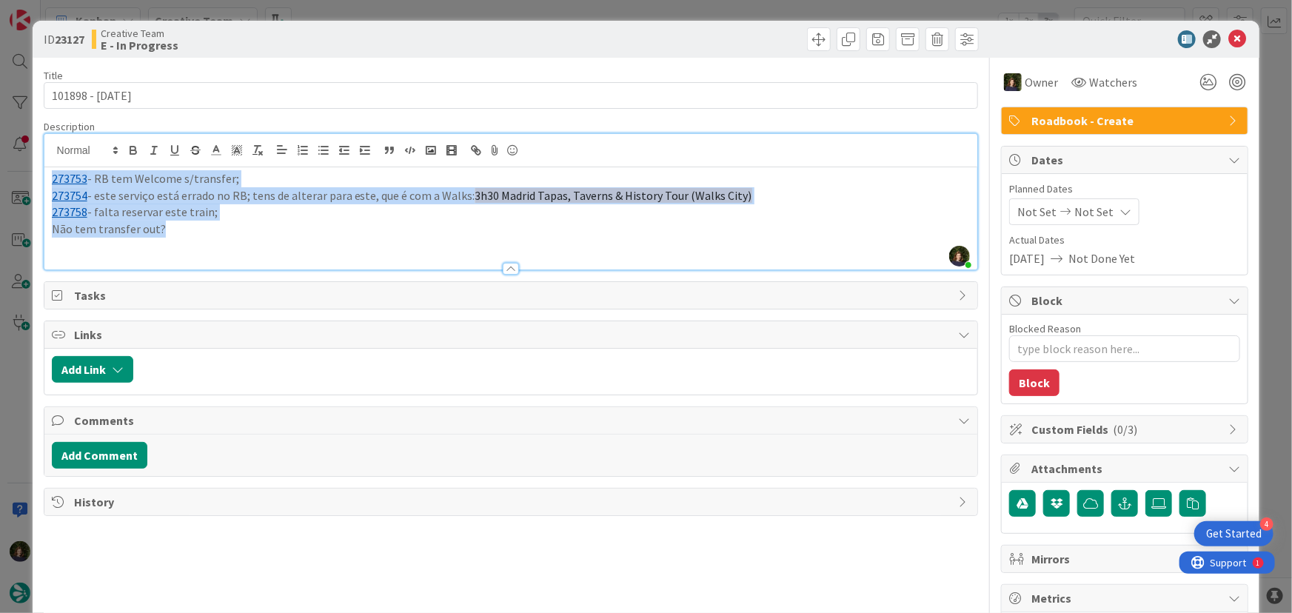
drag, startPoint x: 194, startPoint y: 229, endPoint x: 69, endPoint y: 184, distance: 133.0
click at [37, 182] on div "ID 23127 Creative Team E - In Progress Title 15 / 128 101898 - 11 oct Descripti…" at bounding box center [646, 448] width 1227 height 855
copy div "273753 - RB tem Welcome s/transfer; 273754 - este serviço está errado no RB; te…"
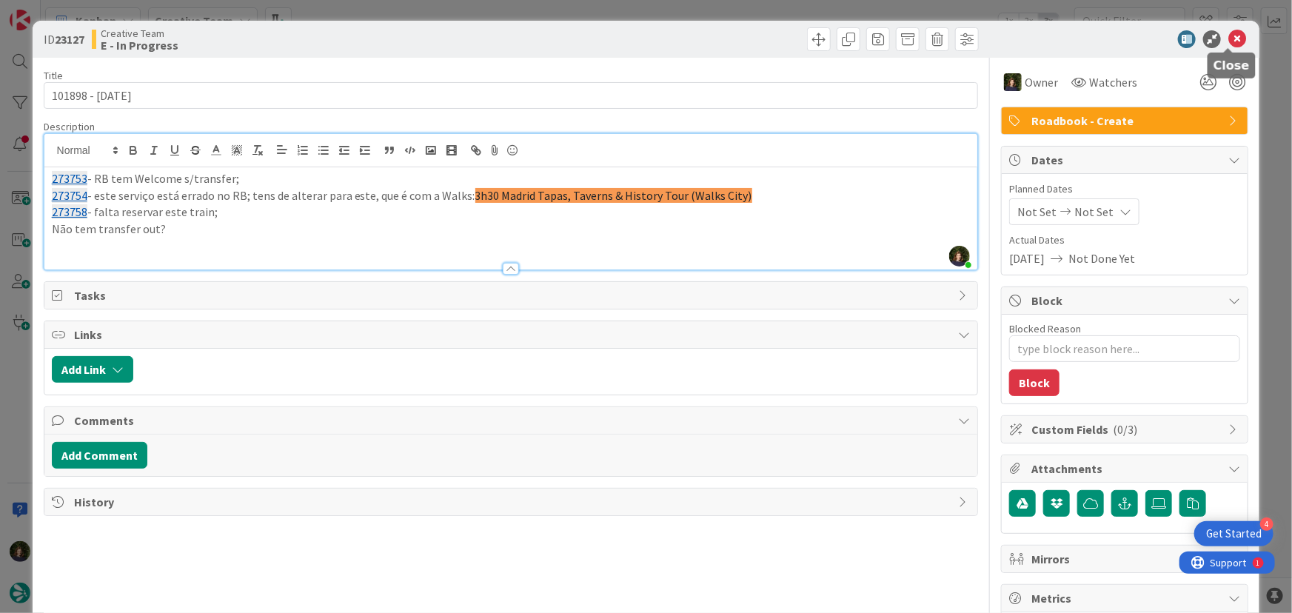
drag, startPoint x: 1229, startPoint y: 37, endPoint x: 1223, endPoint y: 52, distance: 16.2
click at [1229, 37] on icon at bounding box center [1237, 39] width 18 height 18
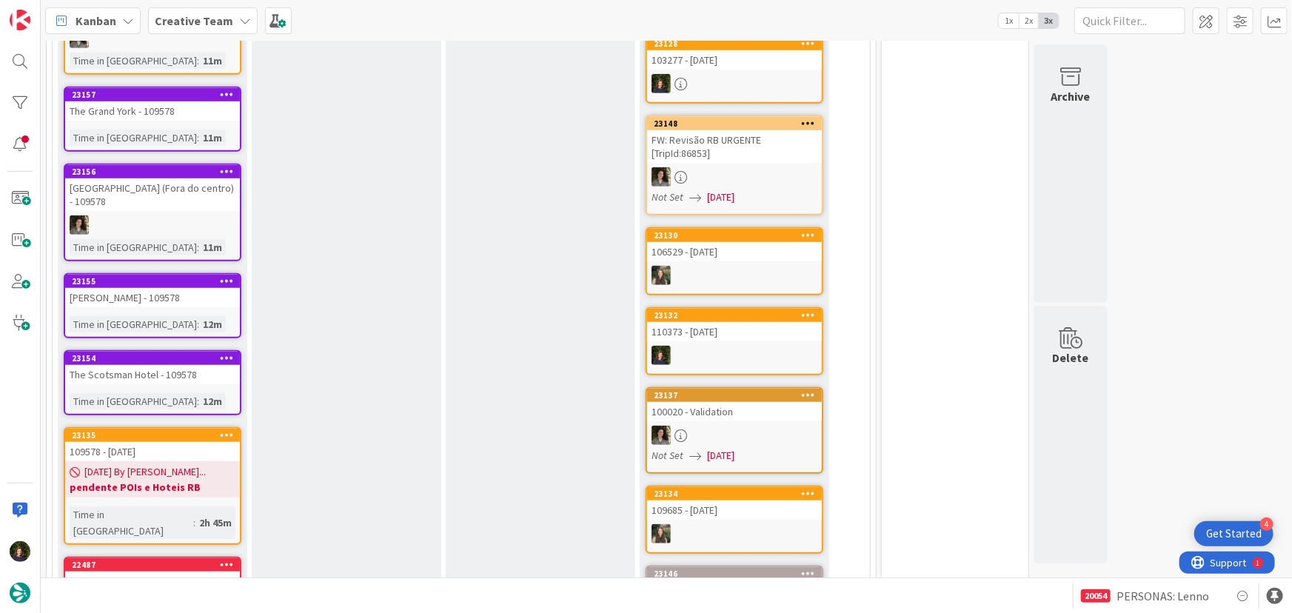
scroll to position [336, 0]
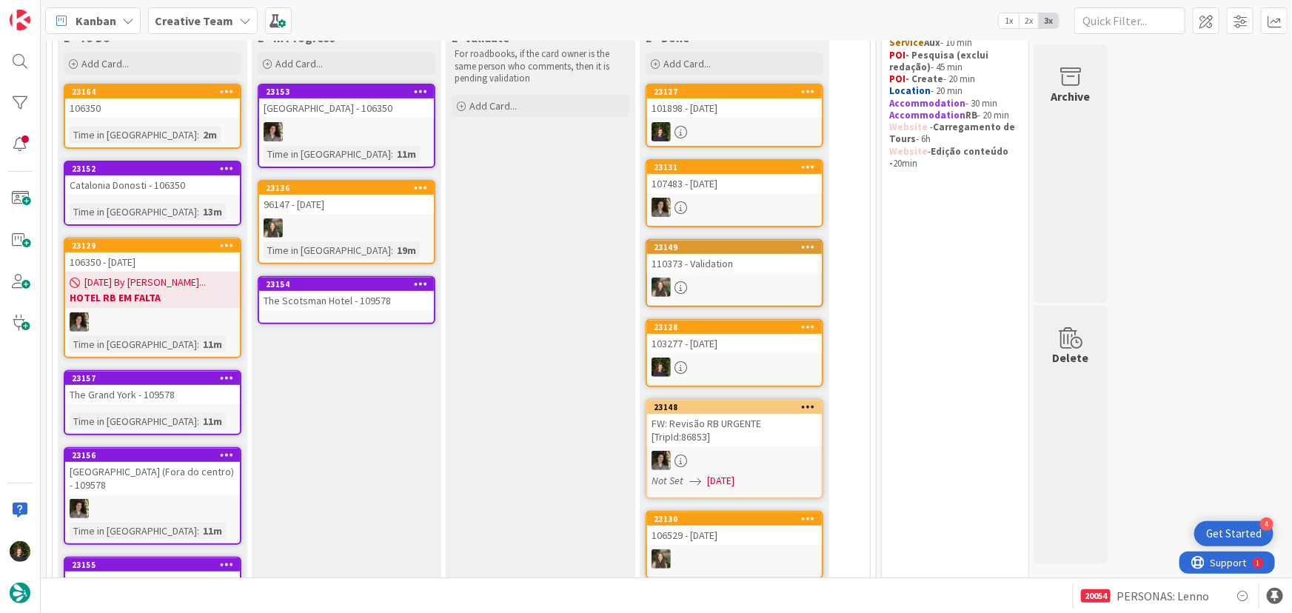
scroll to position [141, 0]
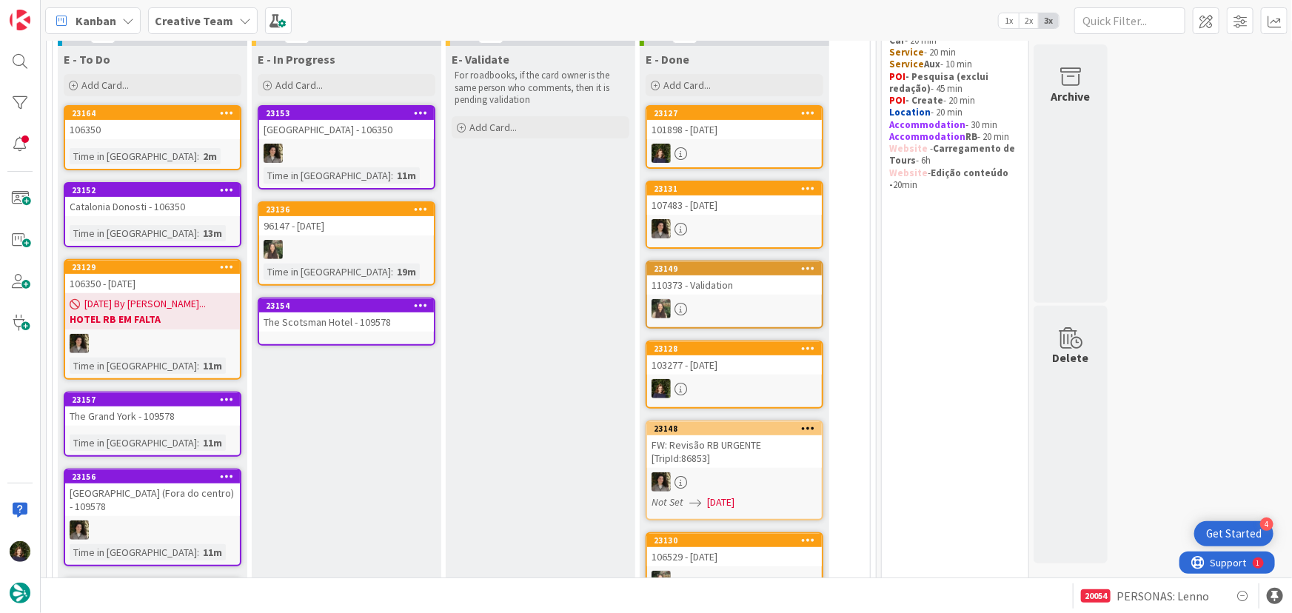
click at [332, 318] on div "The Scotsman Hotel - 109578" at bounding box center [346, 321] width 175 height 19
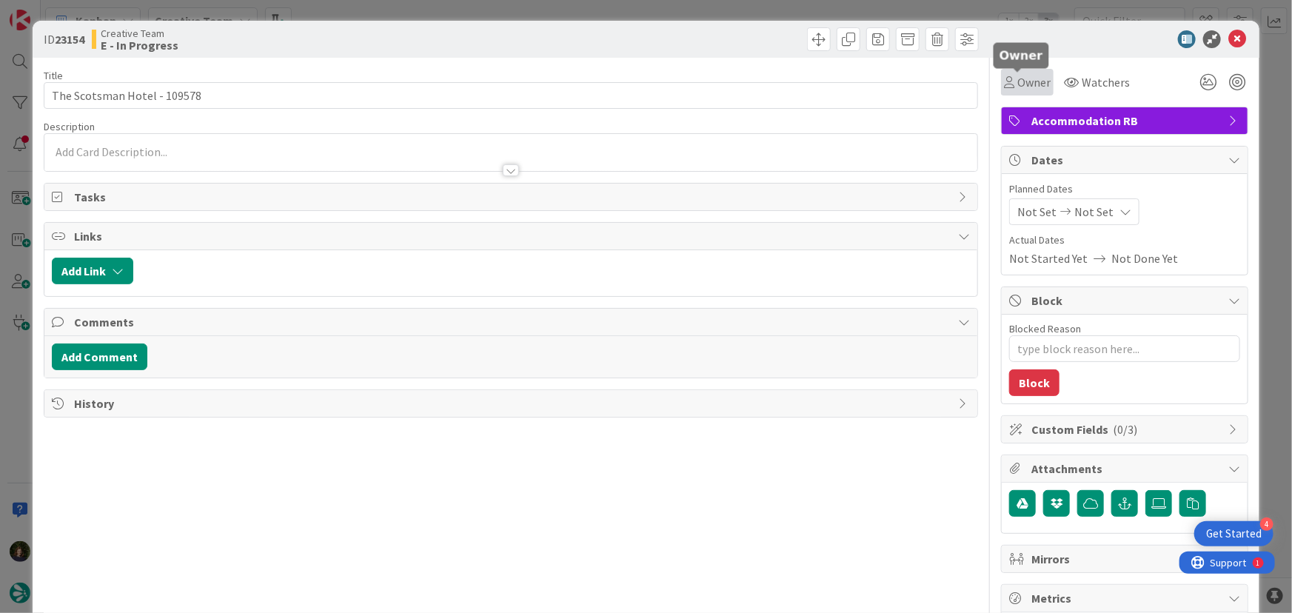
click at [1023, 87] on span "Owner" at bounding box center [1033, 82] width 33 height 18
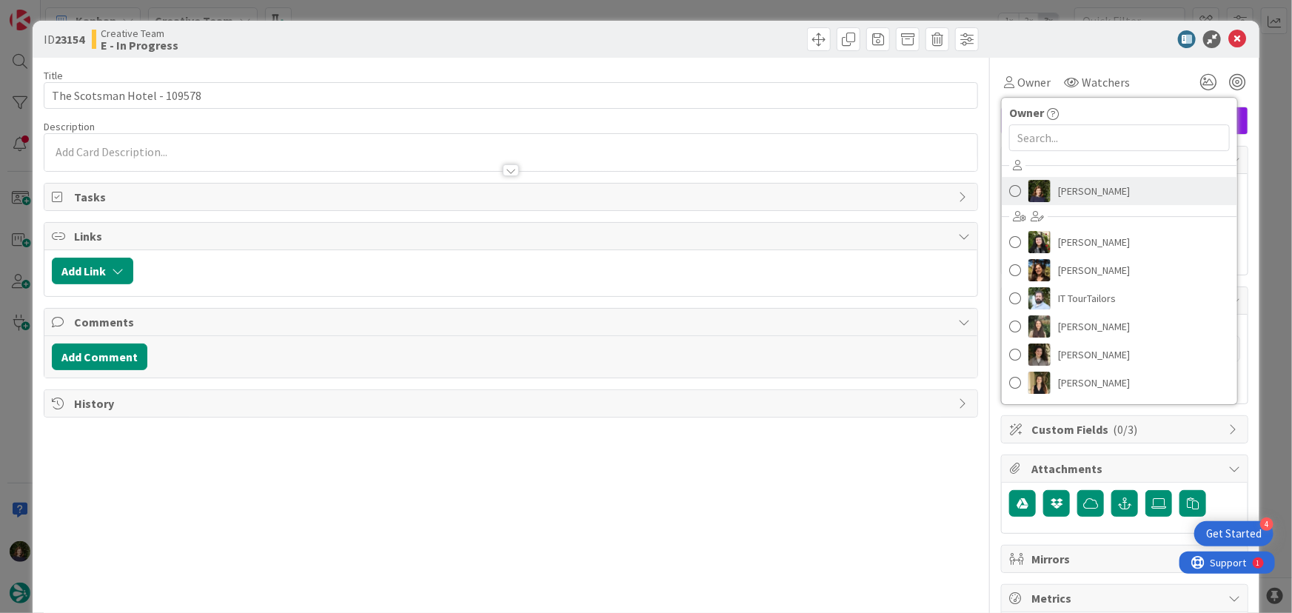
click at [1073, 180] on span "Margarida Carvalho" at bounding box center [1094, 191] width 72 height 22
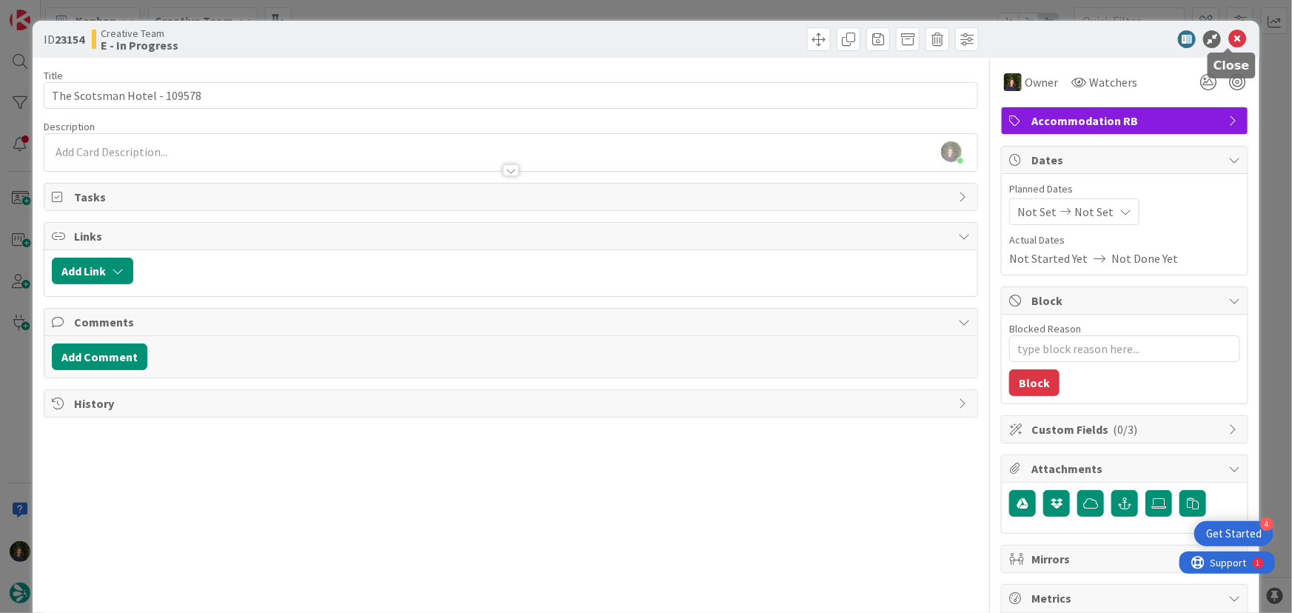
click at [1229, 41] on icon at bounding box center [1237, 39] width 18 height 18
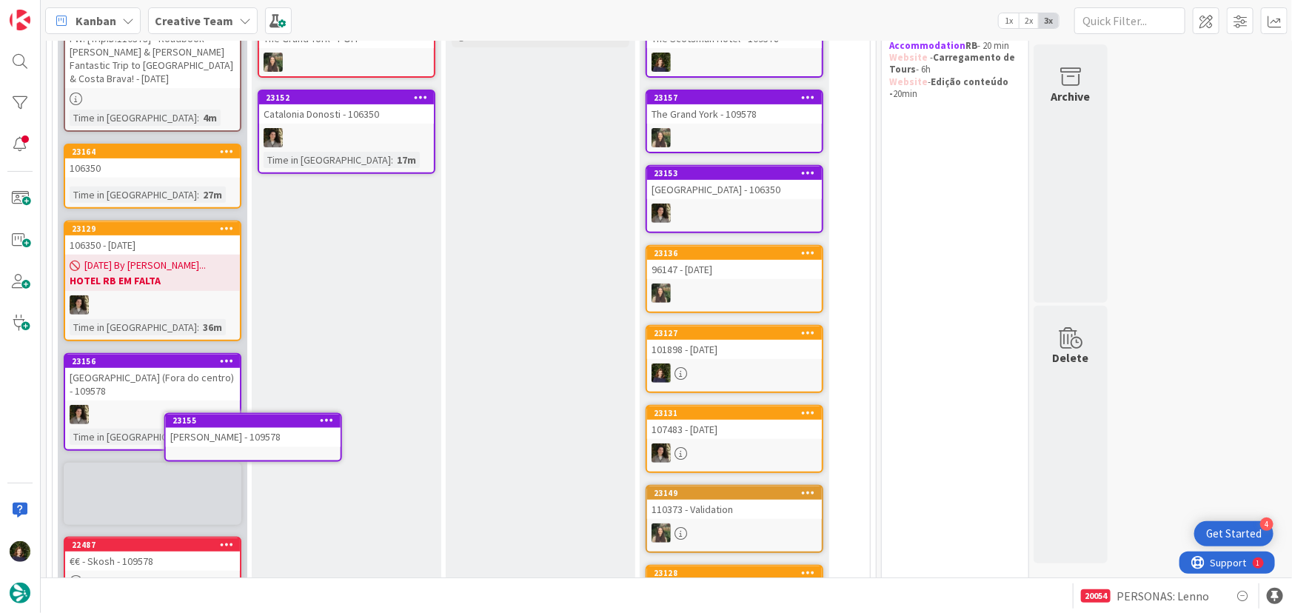
scroll to position [253, 0]
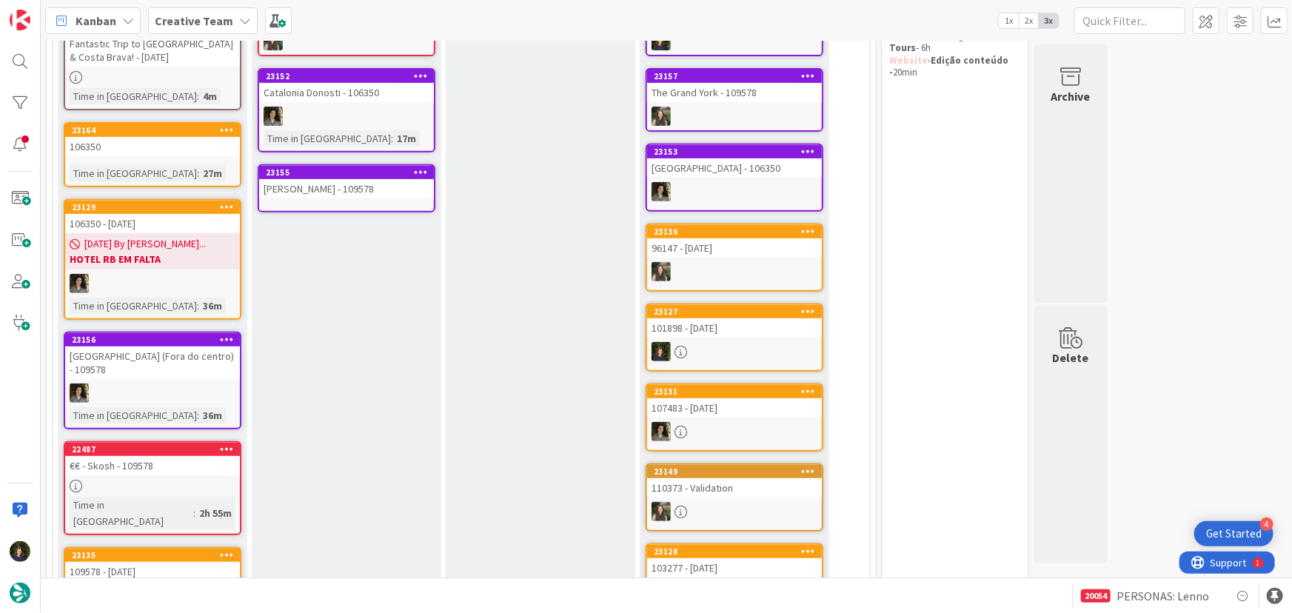
click at [358, 189] on div "Henrietta House - 109578" at bounding box center [346, 188] width 175 height 19
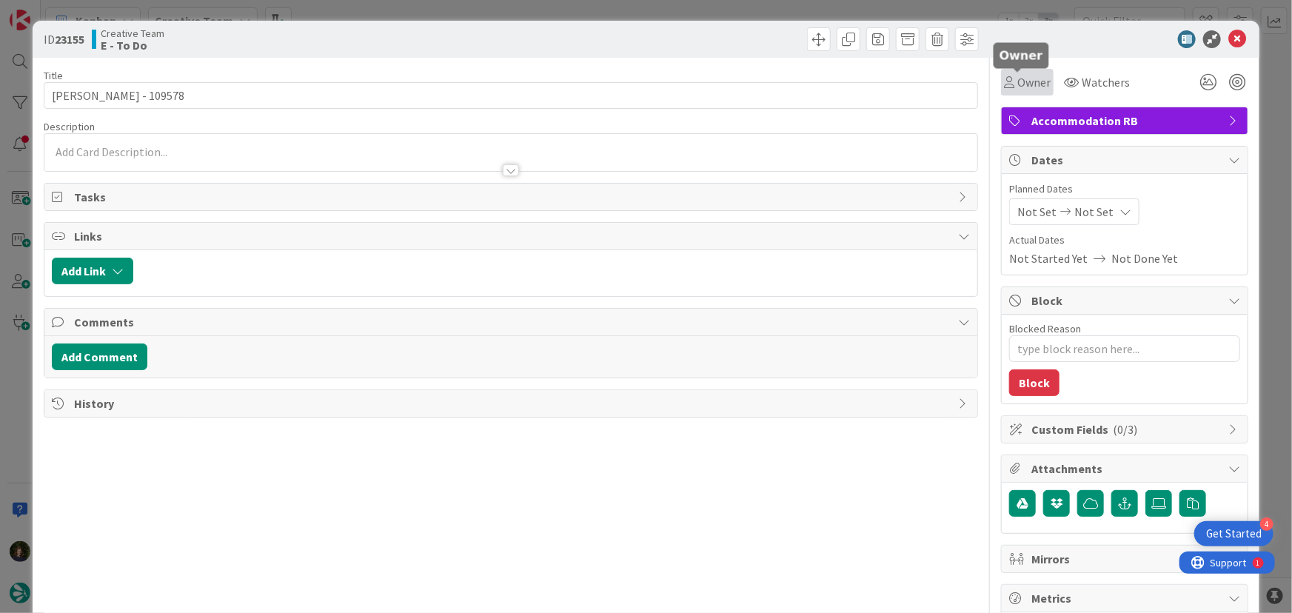
click at [1019, 86] on span "Owner" at bounding box center [1033, 82] width 33 height 18
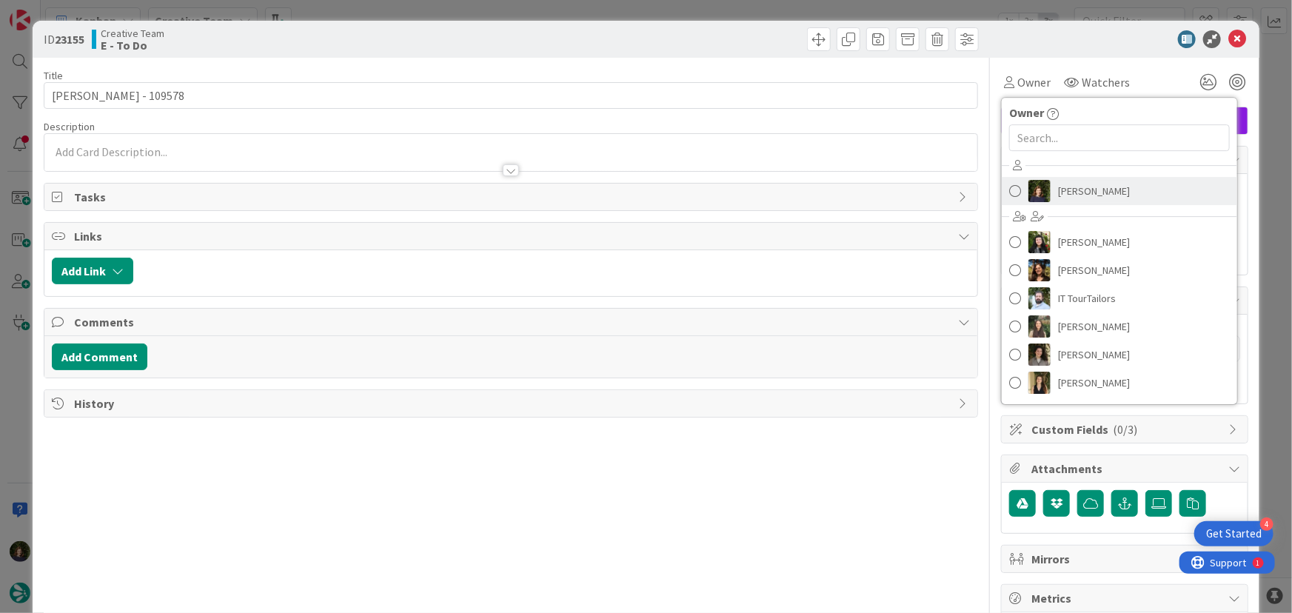
click at [1084, 189] on span "Margarida Carvalho" at bounding box center [1094, 191] width 72 height 22
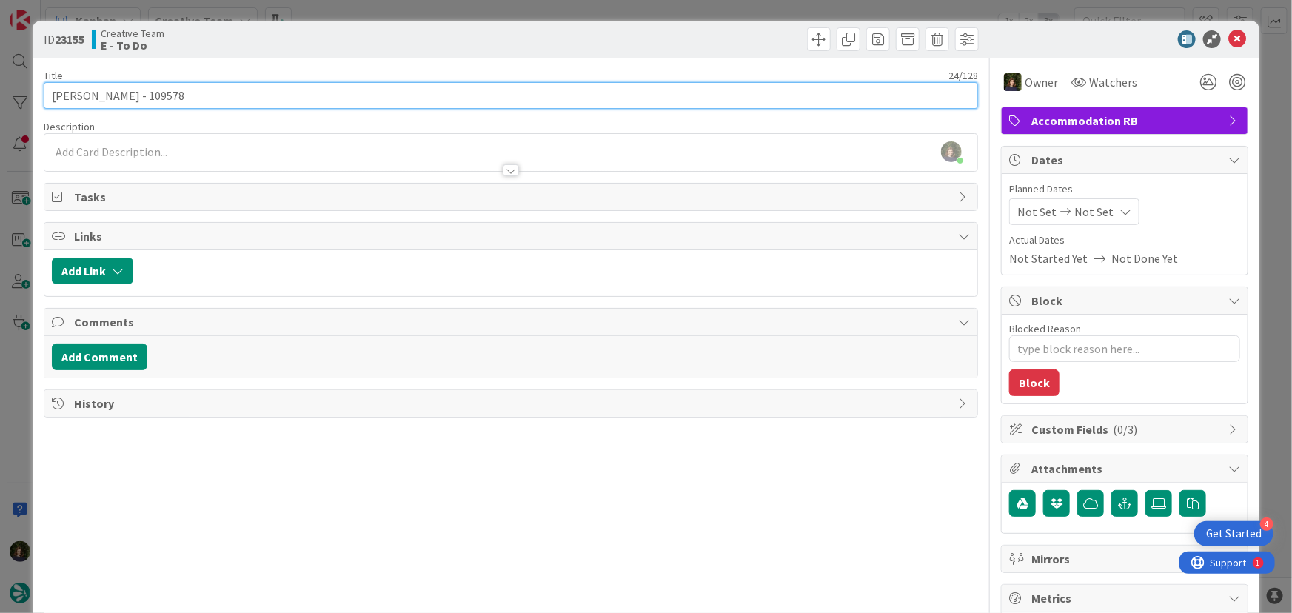
drag, startPoint x: 46, startPoint y: 93, endPoint x: 131, endPoint y: 90, distance: 85.2
click at [131, 90] on input "Henrietta House - 109578" at bounding box center [511, 95] width 935 height 27
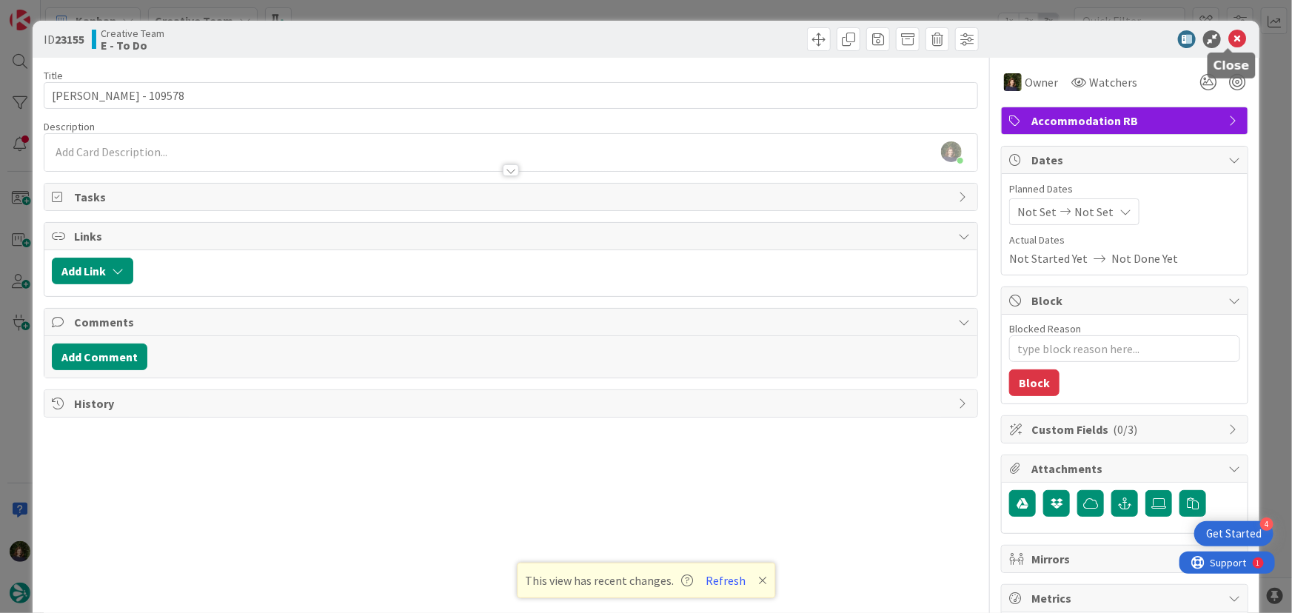
click at [1228, 44] on icon at bounding box center [1237, 39] width 18 height 18
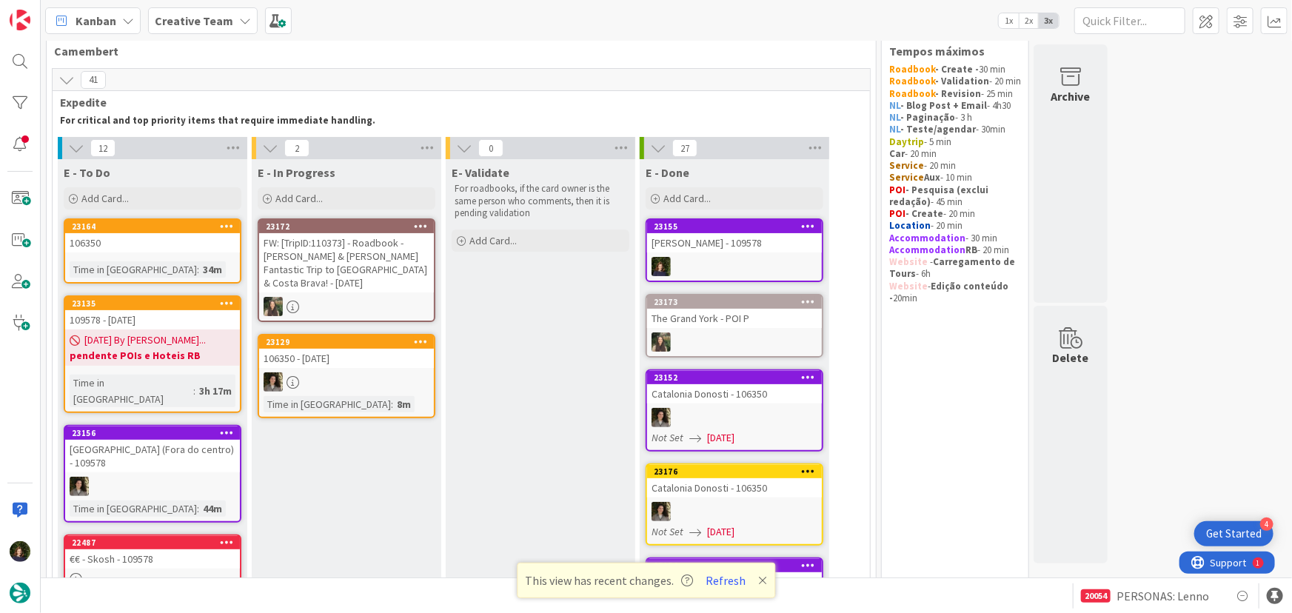
click at [741, 240] on div "Henrietta House - 109578" at bounding box center [734, 242] width 175 height 19
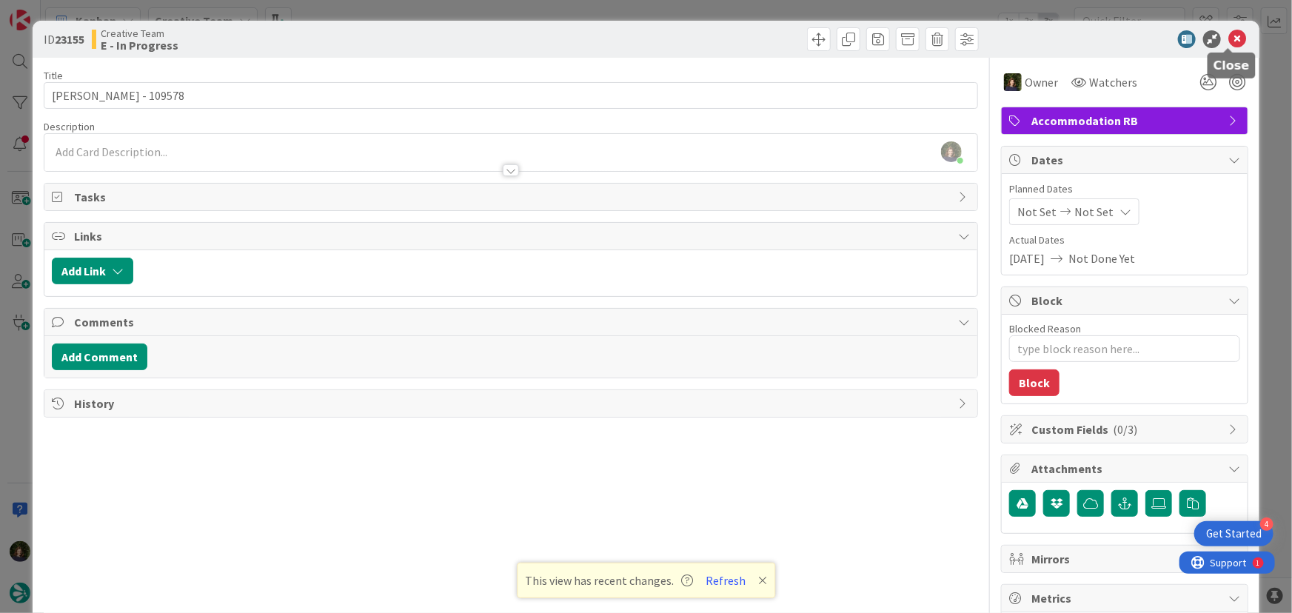
click at [1231, 41] on icon at bounding box center [1237, 39] width 18 height 18
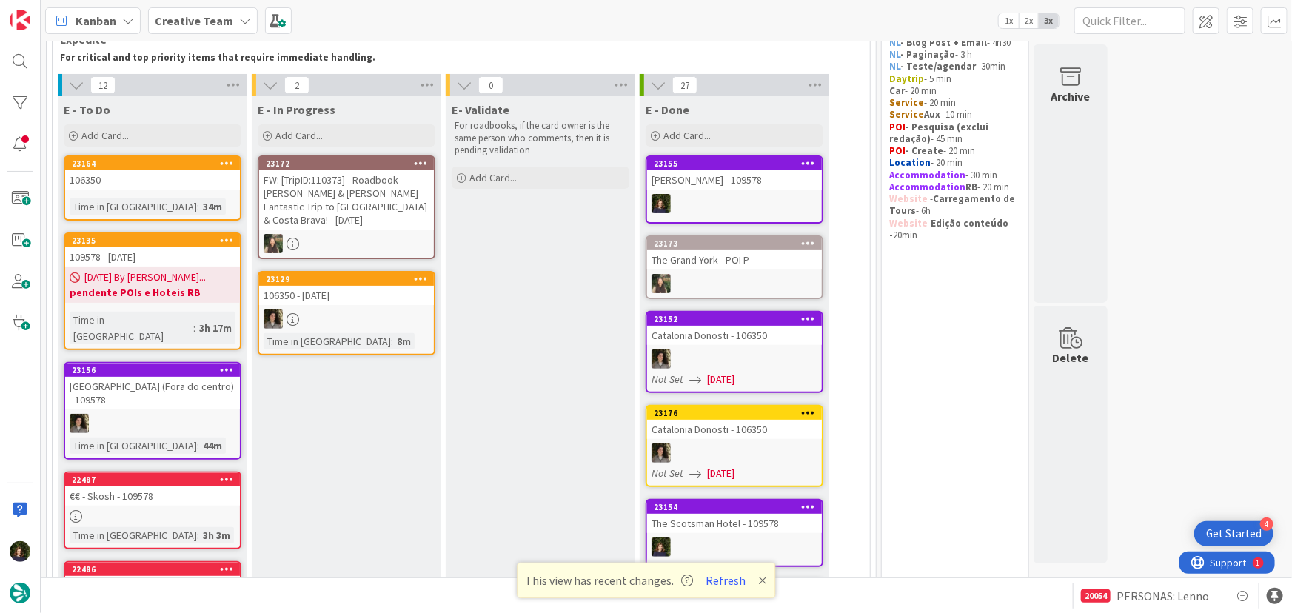
scroll to position [162, 0]
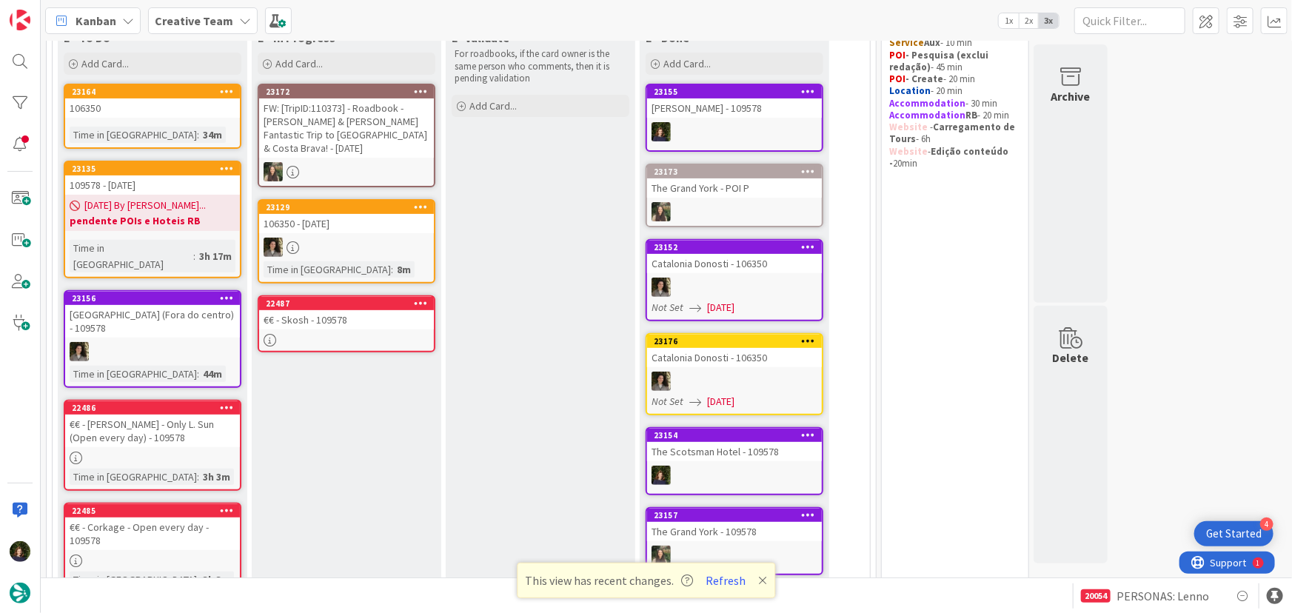
click at [330, 334] on div at bounding box center [346, 340] width 175 height 13
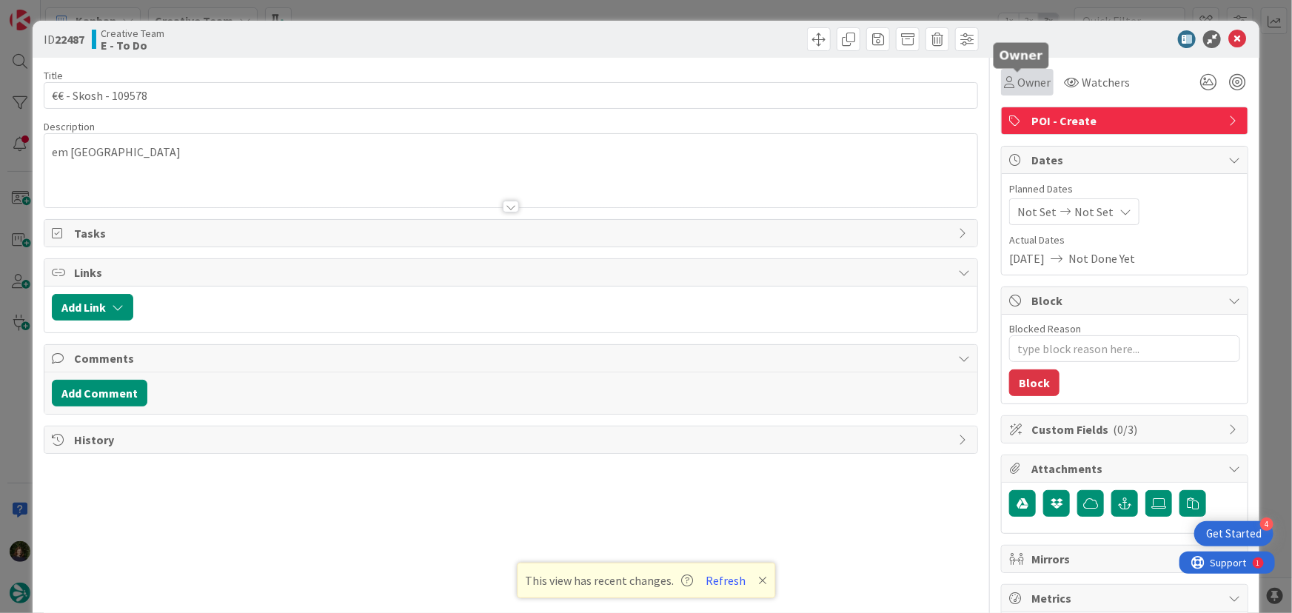
click at [1023, 83] on span "Owner" at bounding box center [1033, 82] width 33 height 18
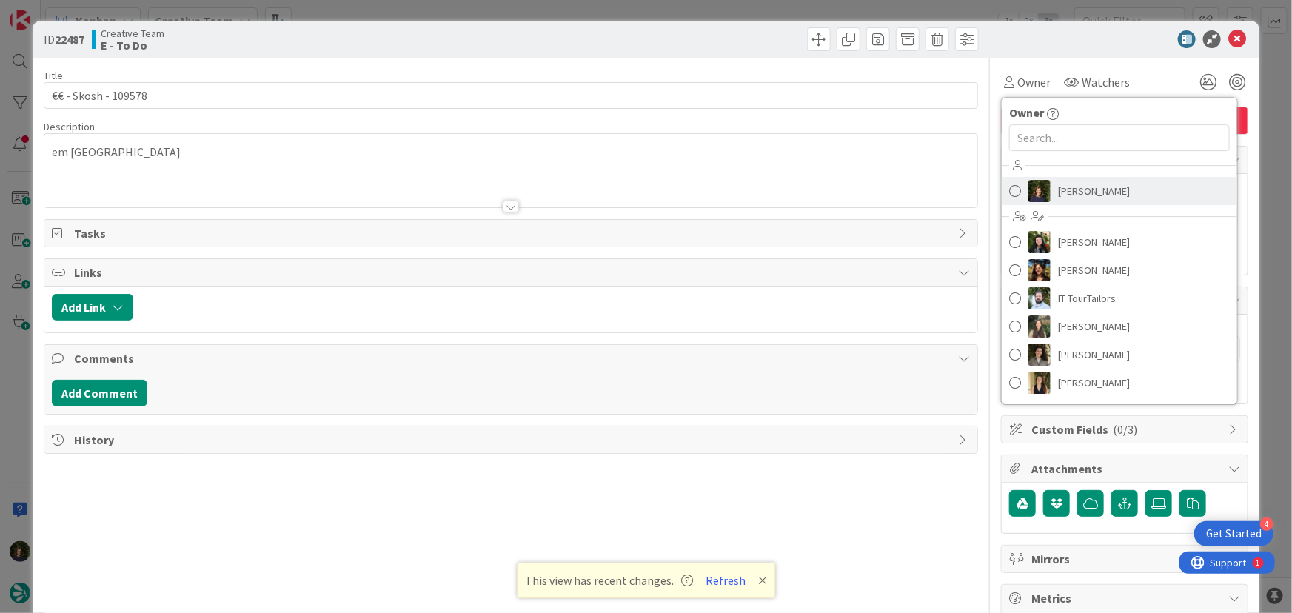
click at [1095, 192] on span "Margarida Carvalho" at bounding box center [1094, 191] width 72 height 22
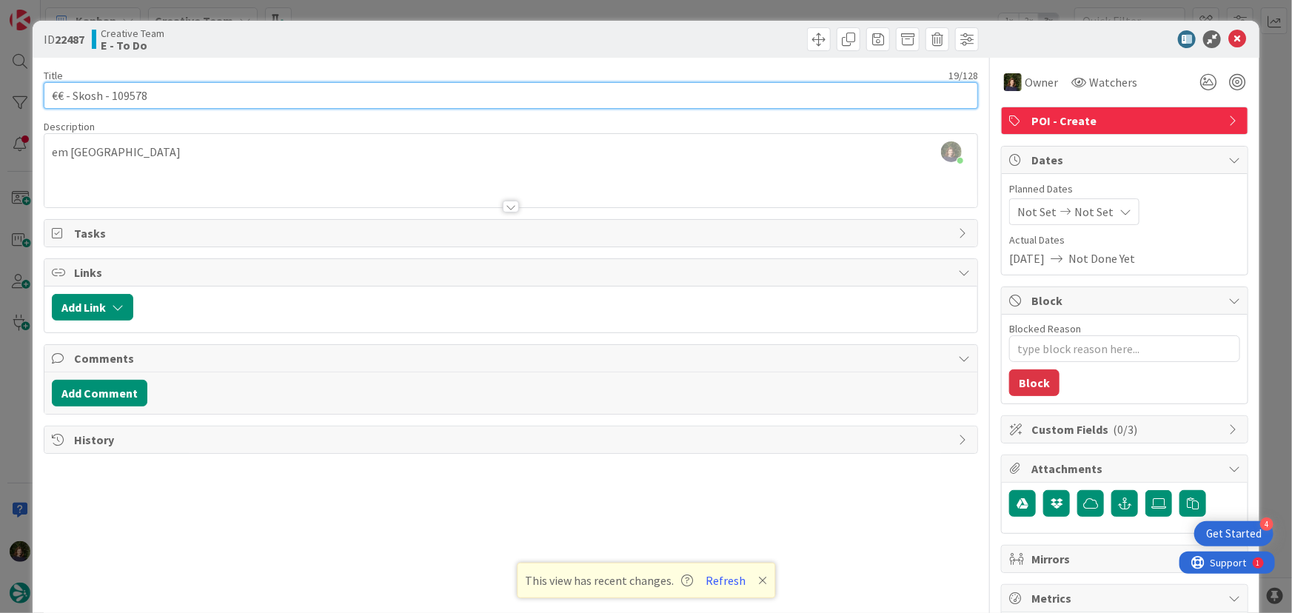
drag, startPoint x: 102, startPoint y: 96, endPoint x: 47, endPoint y: 99, distance: 55.6
click at [47, 99] on input "€€ - Skosh - 109578" at bounding box center [511, 95] width 935 height 27
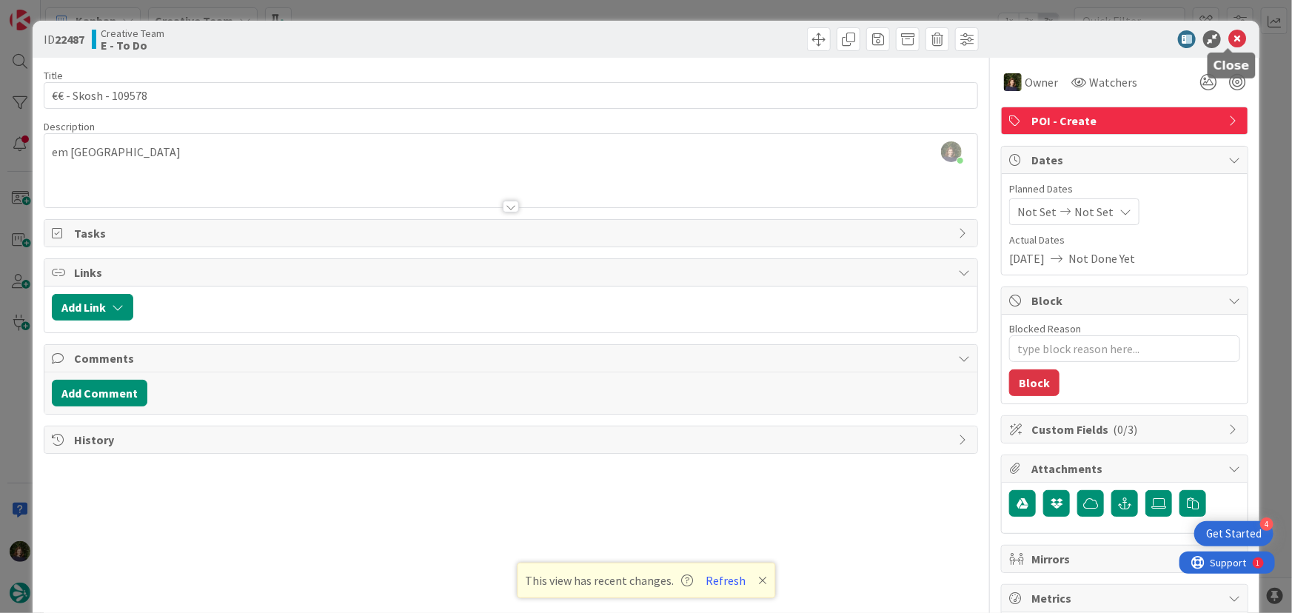
click at [1229, 40] on icon at bounding box center [1237, 39] width 18 height 18
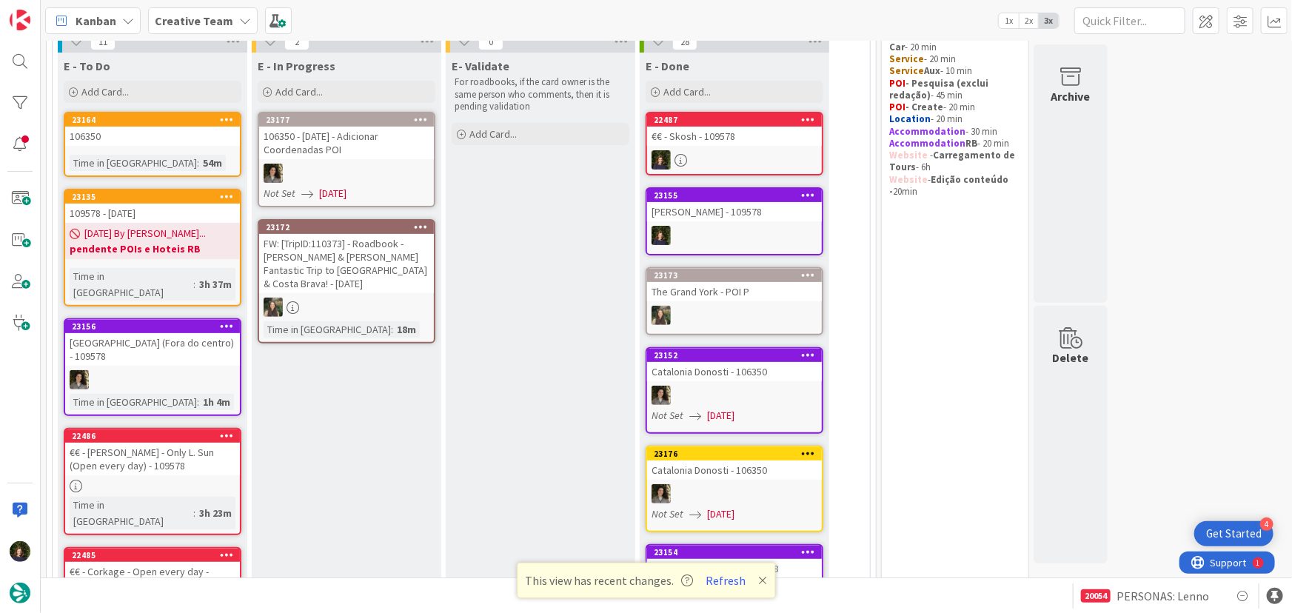
scroll to position [248, 0]
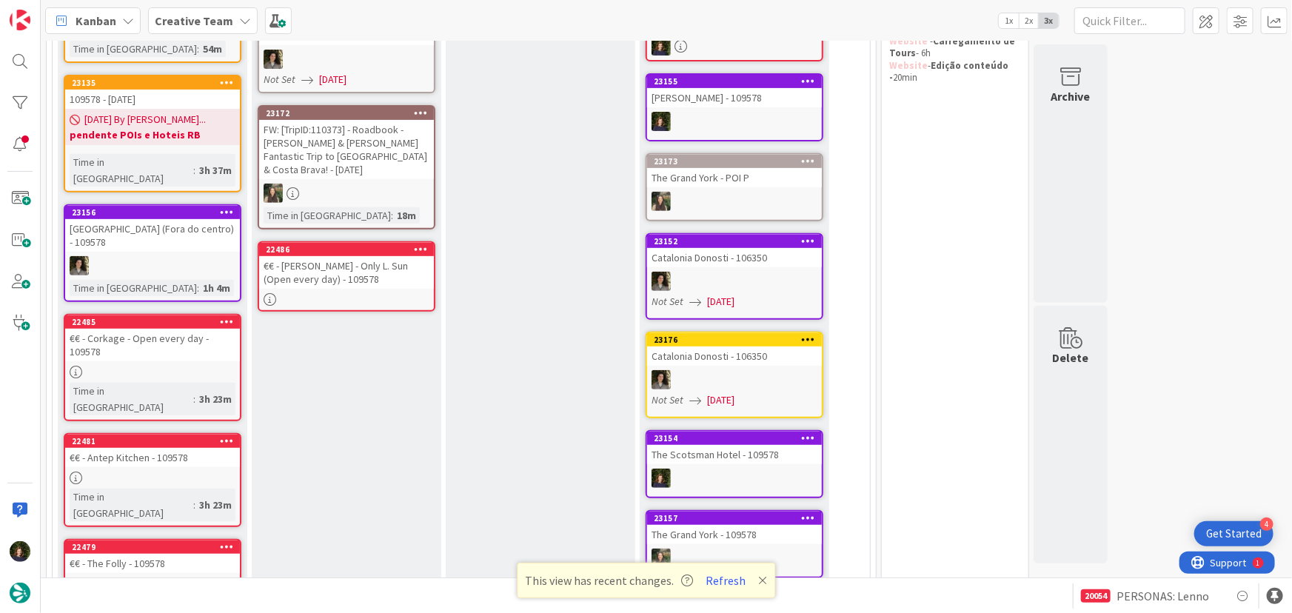
click at [332, 274] on link "22486 €€ - Raphael - Only L. Sun (Open every day) - 109578" at bounding box center [347, 276] width 178 height 70
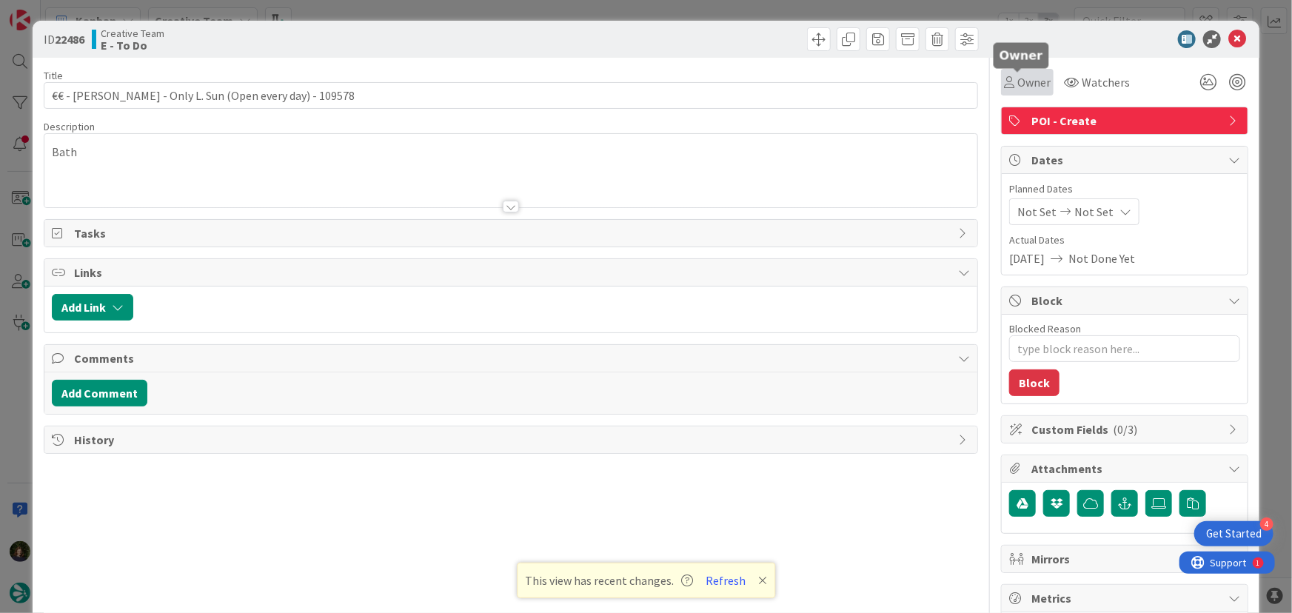
click at [1029, 79] on span "Owner" at bounding box center [1033, 82] width 33 height 18
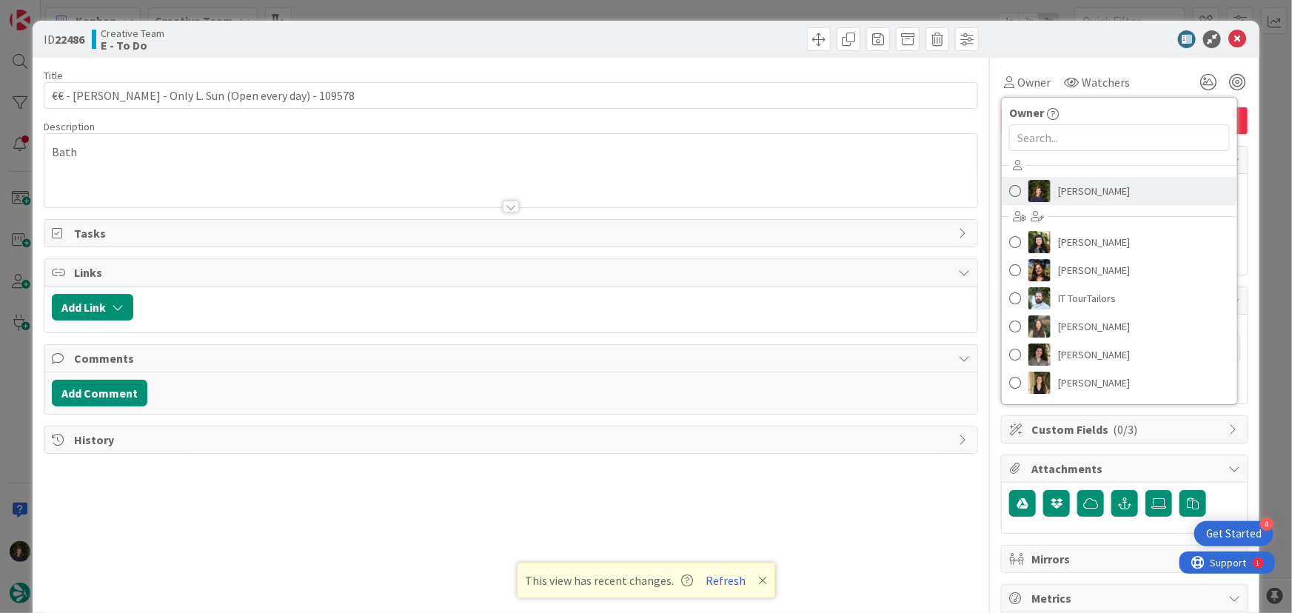
click at [1088, 189] on span "Margarida Carvalho" at bounding box center [1094, 191] width 72 height 22
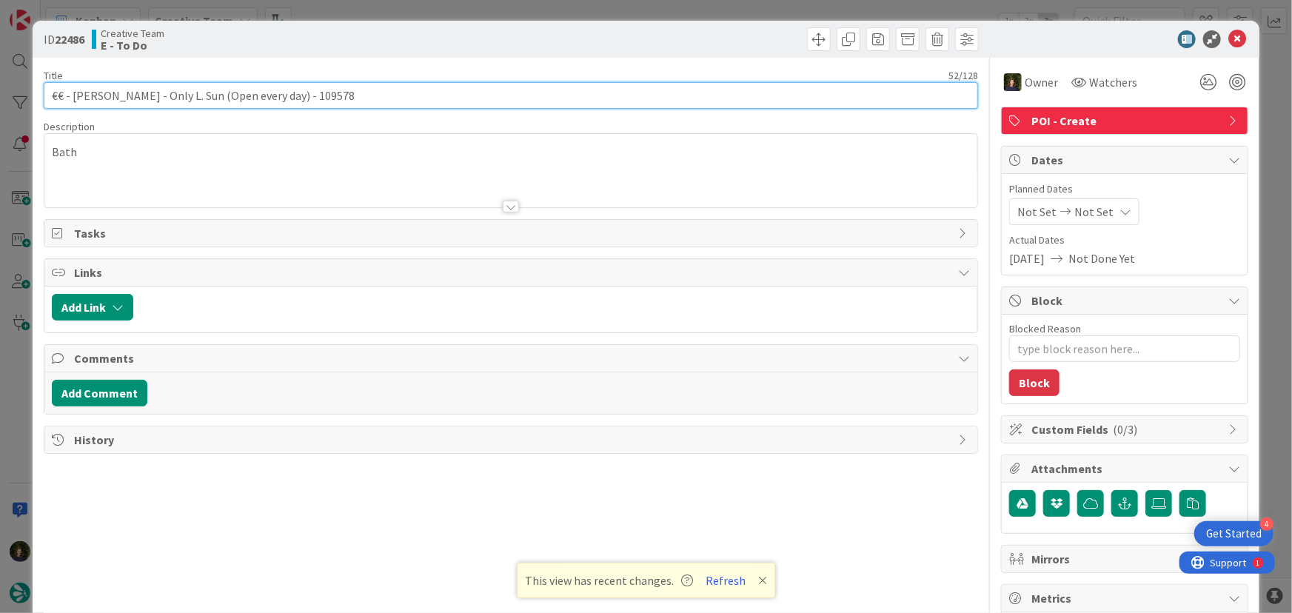
drag, startPoint x: 71, startPoint y: 96, endPoint x: 104, endPoint y: 98, distance: 33.4
click at [116, 98] on input "€€ - Raphael - Only L. Sun (Open every day) - 109578" at bounding box center [511, 95] width 935 height 27
click at [113, 93] on input "€€ - Raphael - Only L. Sun (Open every day) - 109578" at bounding box center [511, 95] width 935 height 27
click at [177, 97] on input "€€ - Raphael - Only L. Sun (Open every day) - 109578" at bounding box center [511, 95] width 935 height 27
drag, startPoint x: 261, startPoint y: 96, endPoint x: 56, endPoint y: 101, distance: 205.1
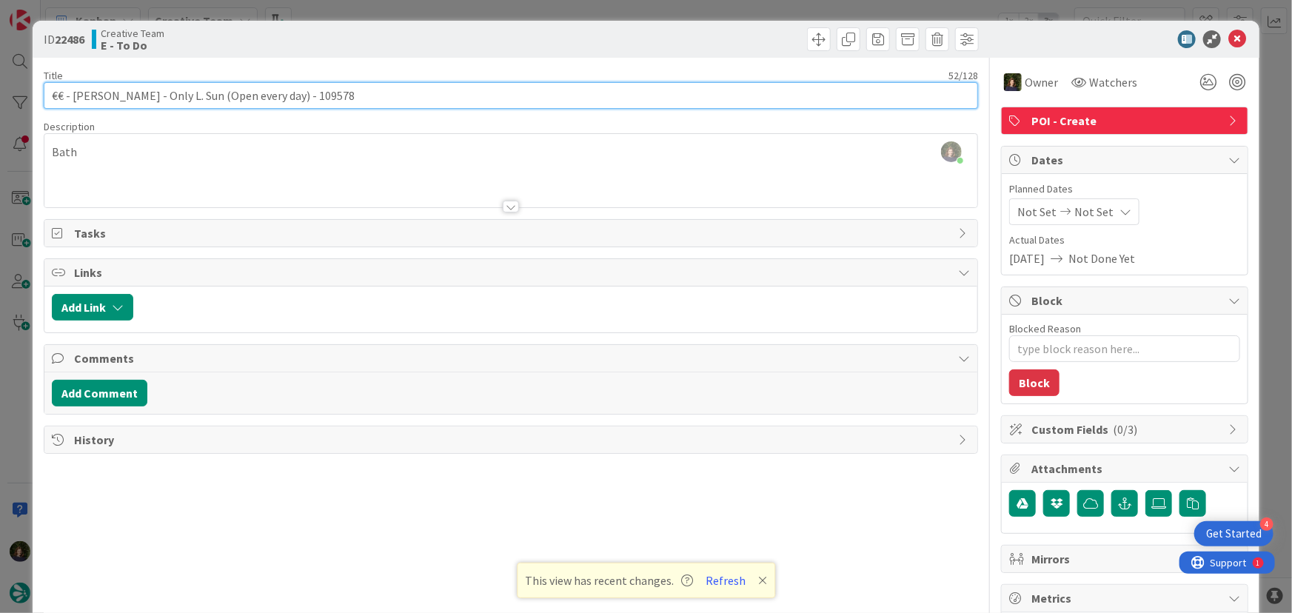
click at [37, 98] on div "ID 22486 Creative Team E - To Do Title 52 / 128 €€ - Raphael - Only L. Sun (Ope…" at bounding box center [646, 448] width 1227 height 855
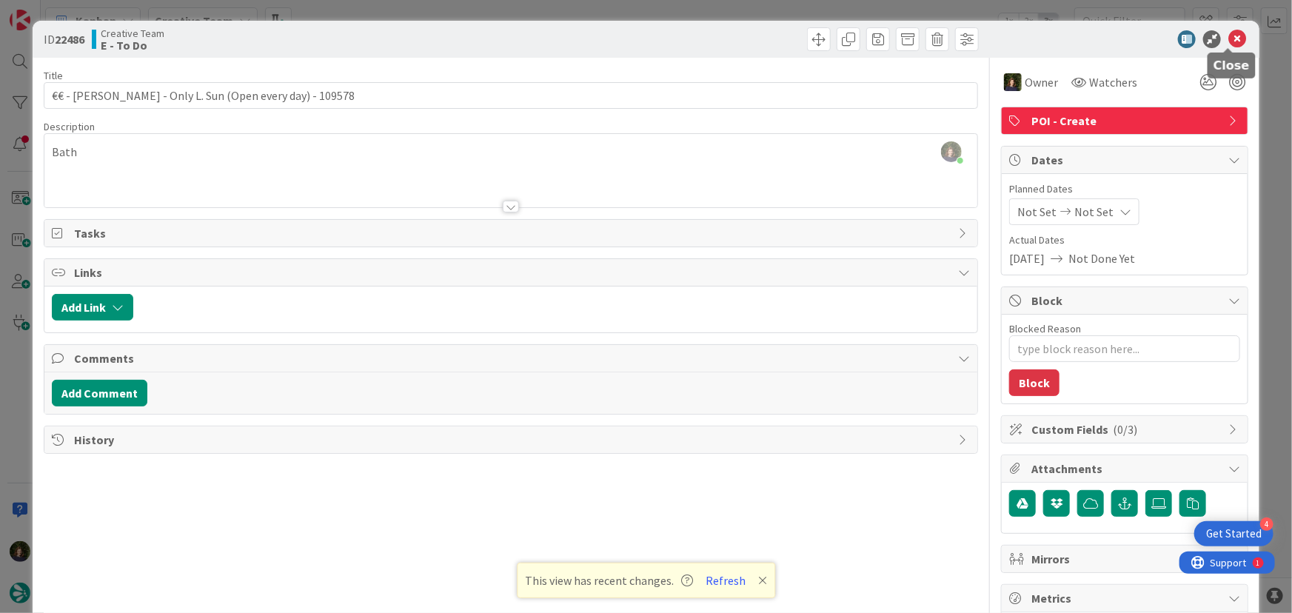
click at [1228, 39] on icon at bounding box center [1237, 39] width 18 height 18
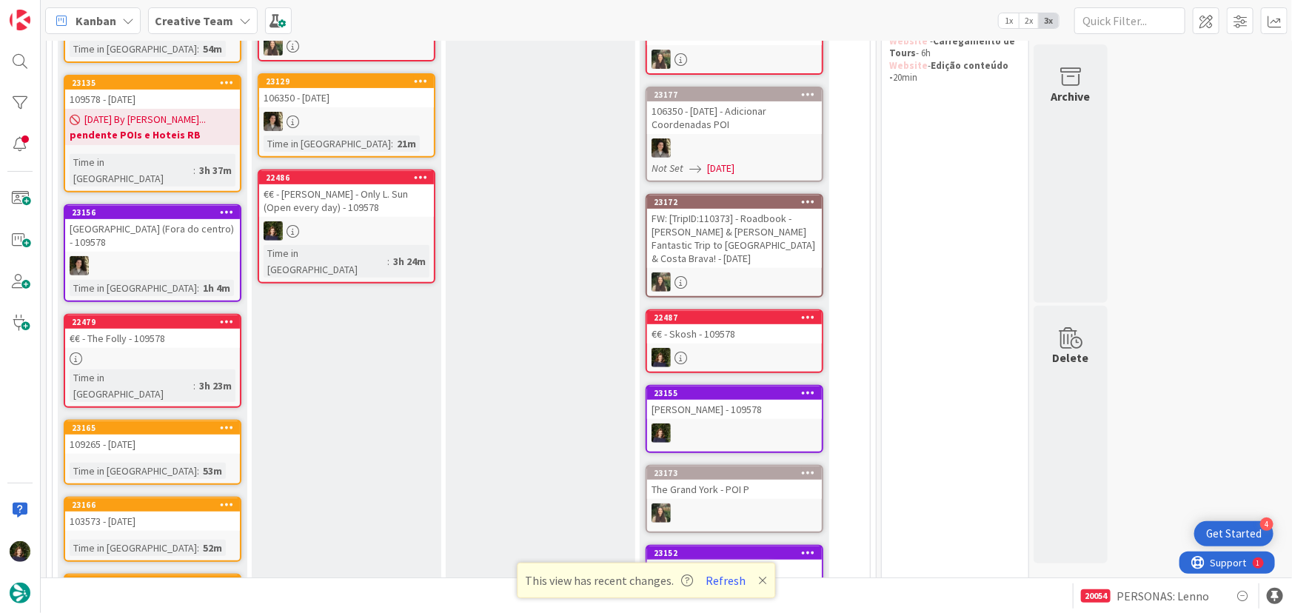
click at [359, 218] on link "22486 €€ - Raphael - Only L. Sun (Open every day) - 109578 Time in Column : 3h …" at bounding box center [347, 226] width 178 height 114
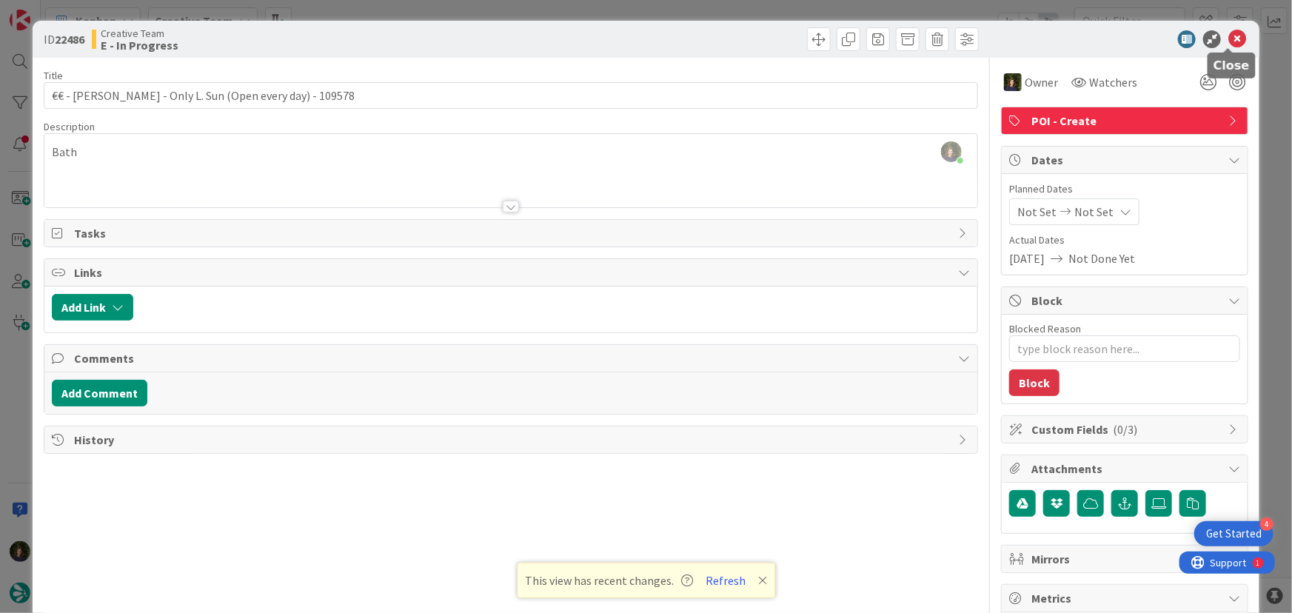
click at [1228, 36] on icon at bounding box center [1237, 39] width 18 height 18
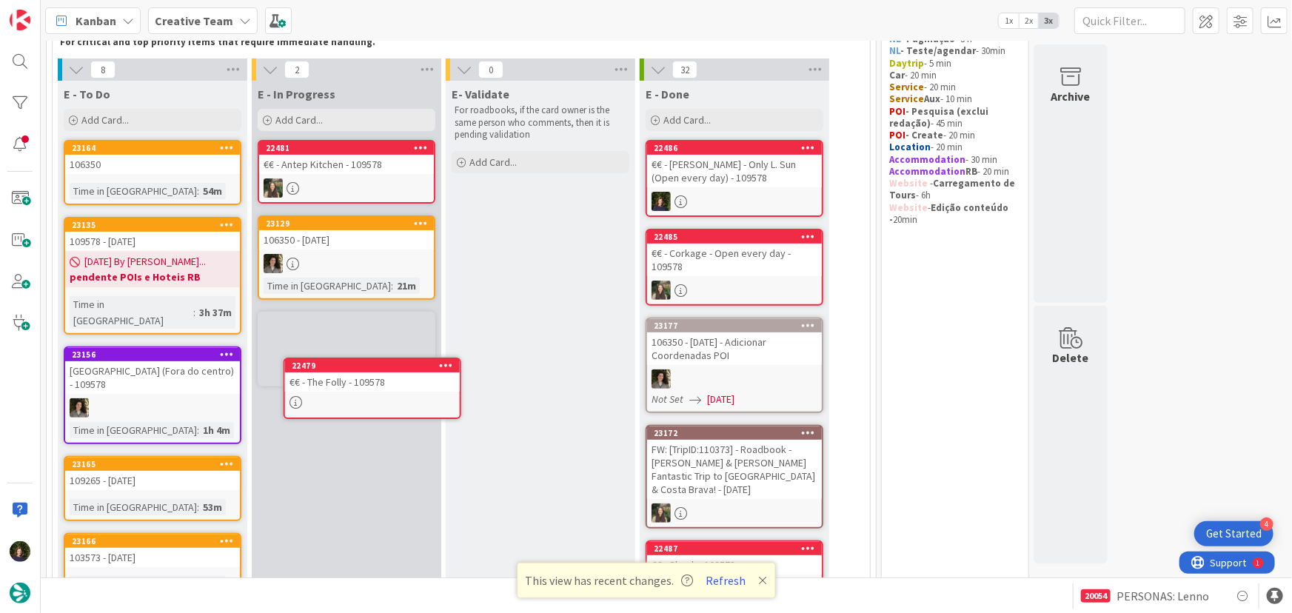
scroll to position [124, 0]
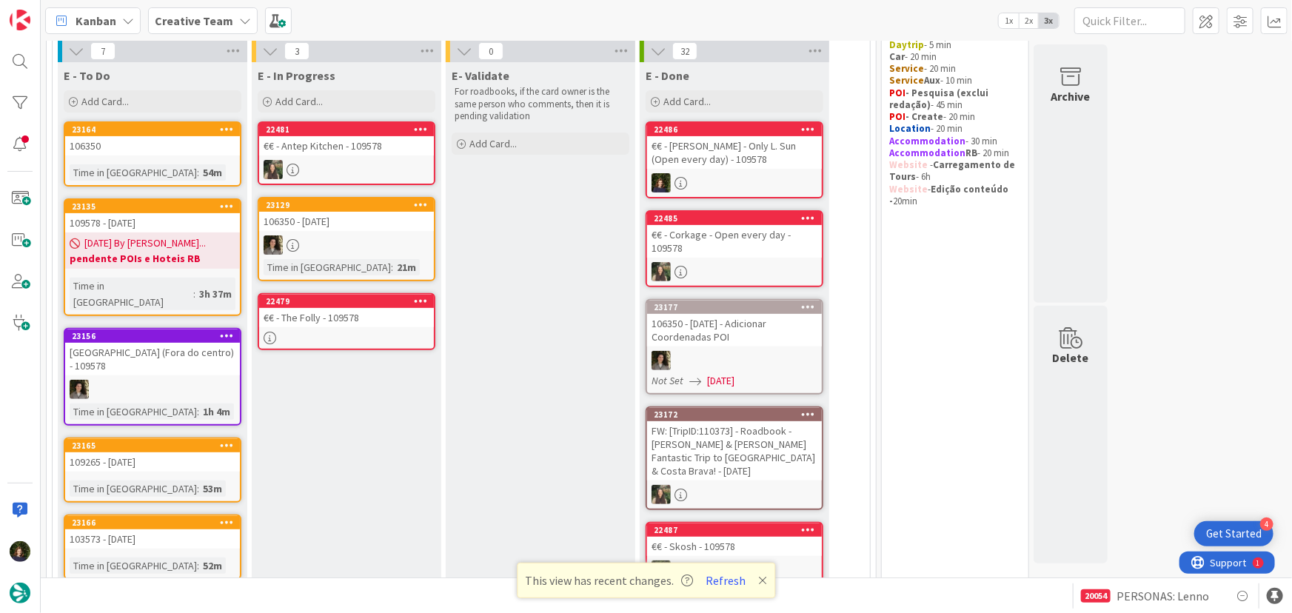
click at [338, 326] on link "22479 €€ - The Folly - 109578" at bounding box center [347, 321] width 178 height 57
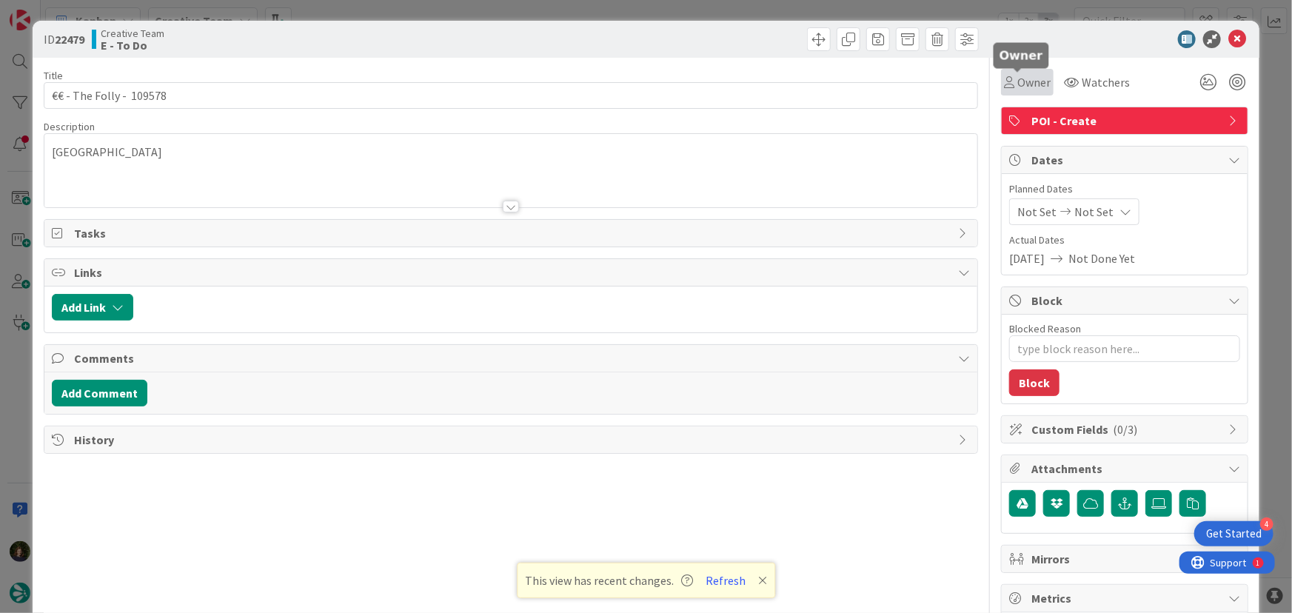
click at [1032, 86] on span "Owner" at bounding box center [1033, 82] width 33 height 18
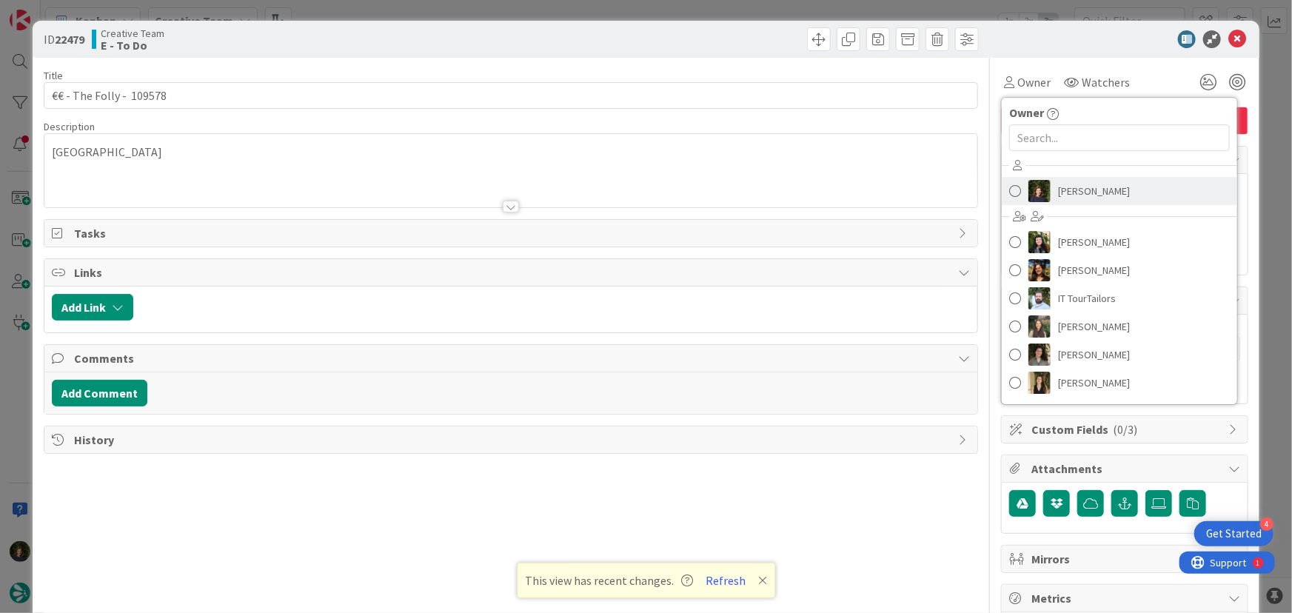
click at [1069, 195] on span "Margarida Carvalho" at bounding box center [1094, 191] width 72 height 22
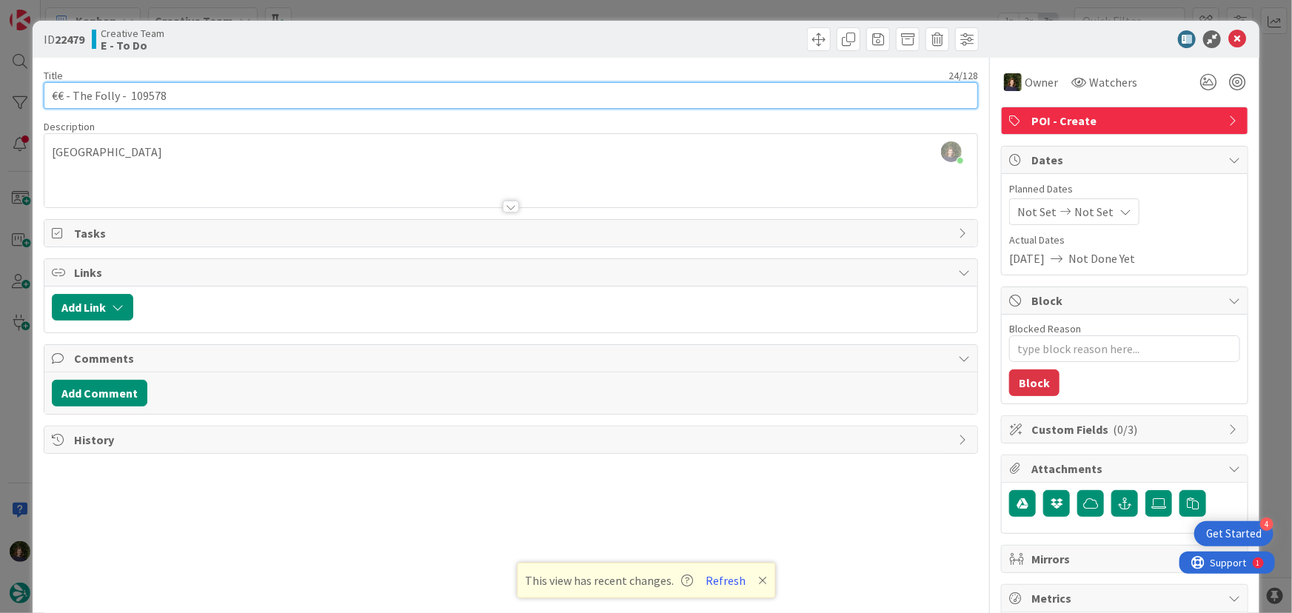
drag, startPoint x: 50, startPoint y: 96, endPoint x: 118, endPoint y: 88, distance: 67.8
click at [118, 88] on input "€€ - The Folly - 109578" at bounding box center [511, 95] width 935 height 27
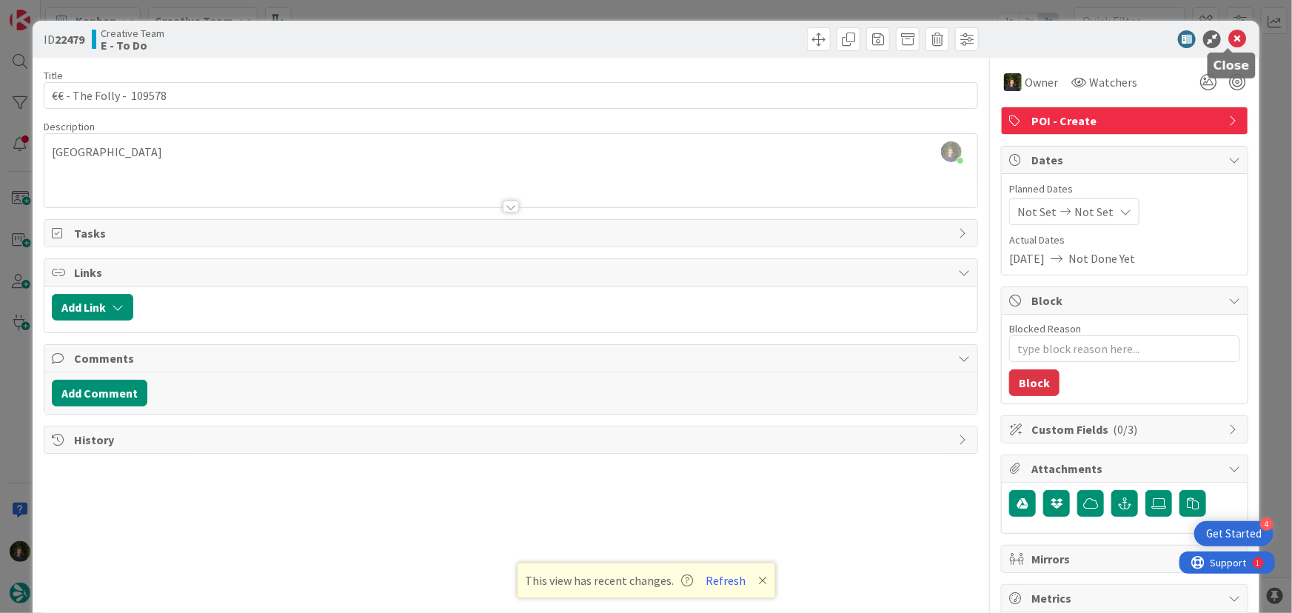
click at [1228, 42] on icon at bounding box center [1237, 39] width 18 height 18
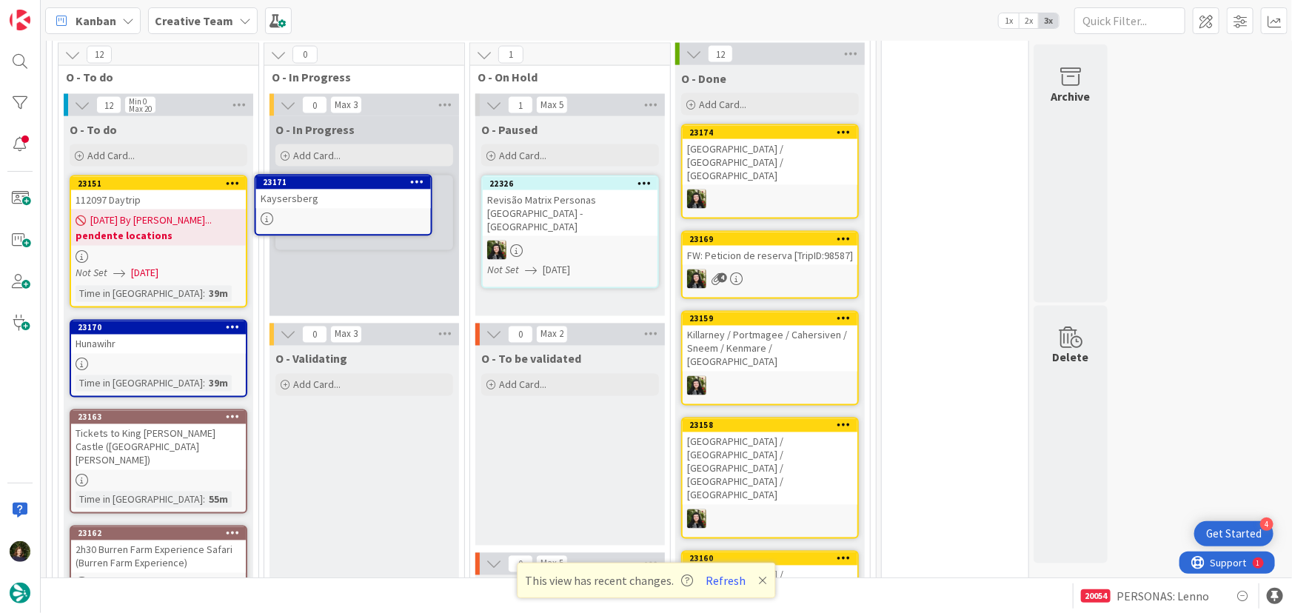
scroll to position [1186, 0]
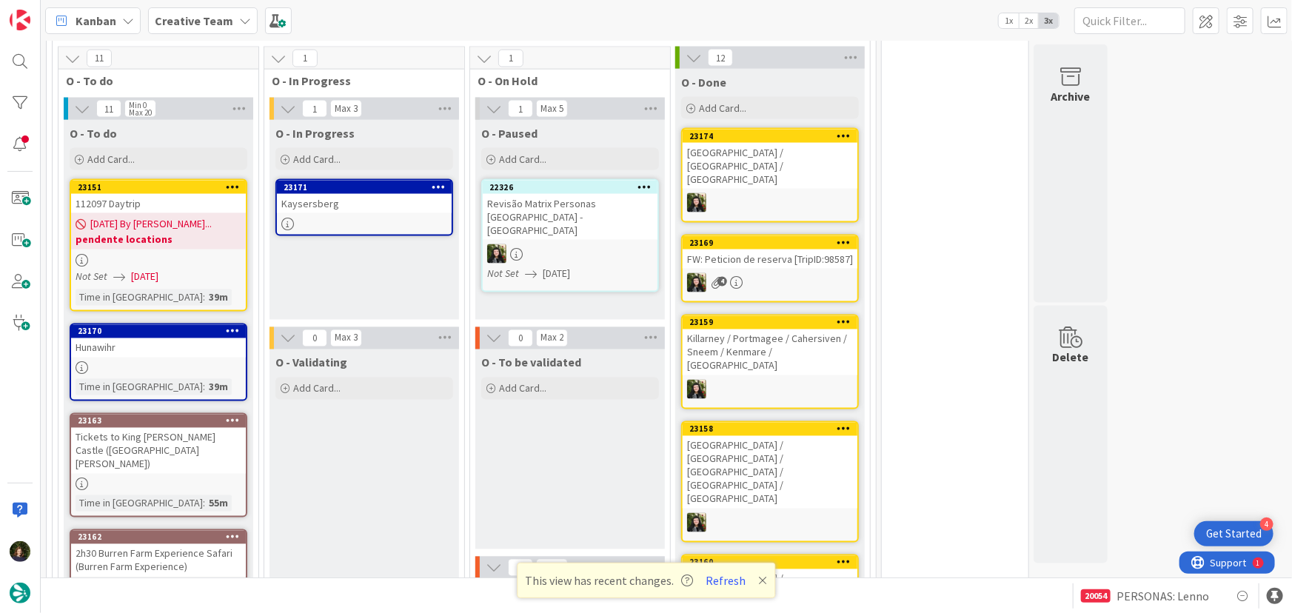
click at [373, 218] on div at bounding box center [364, 224] width 175 height 13
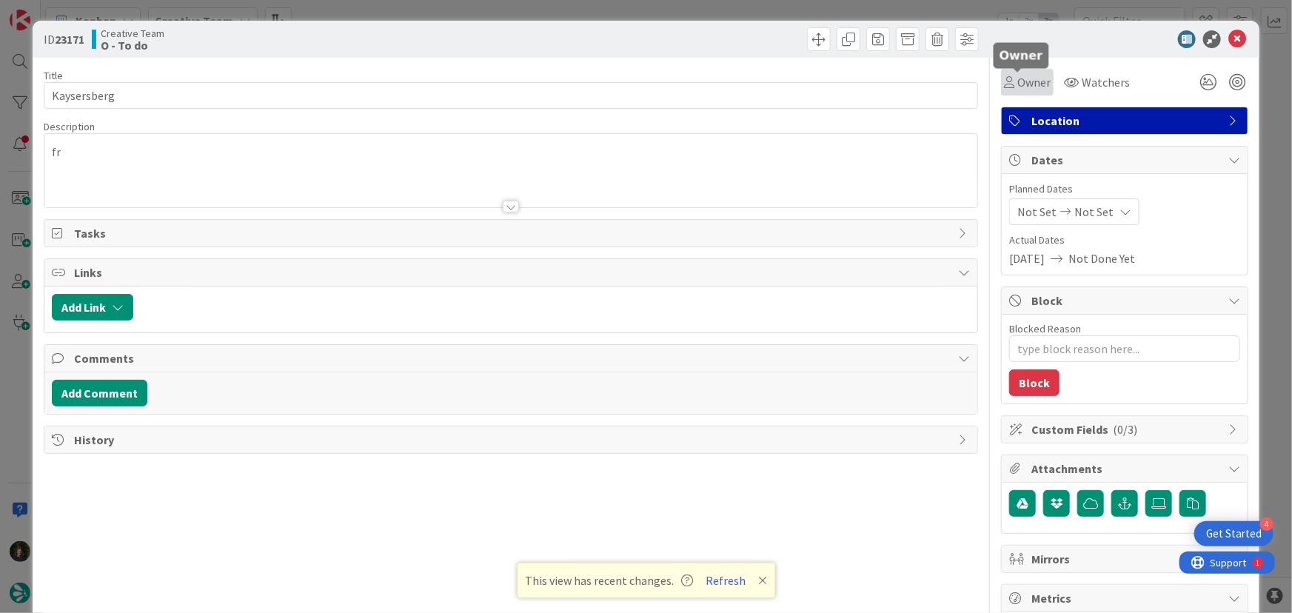
click at [1018, 82] on span "Owner" at bounding box center [1033, 82] width 33 height 18
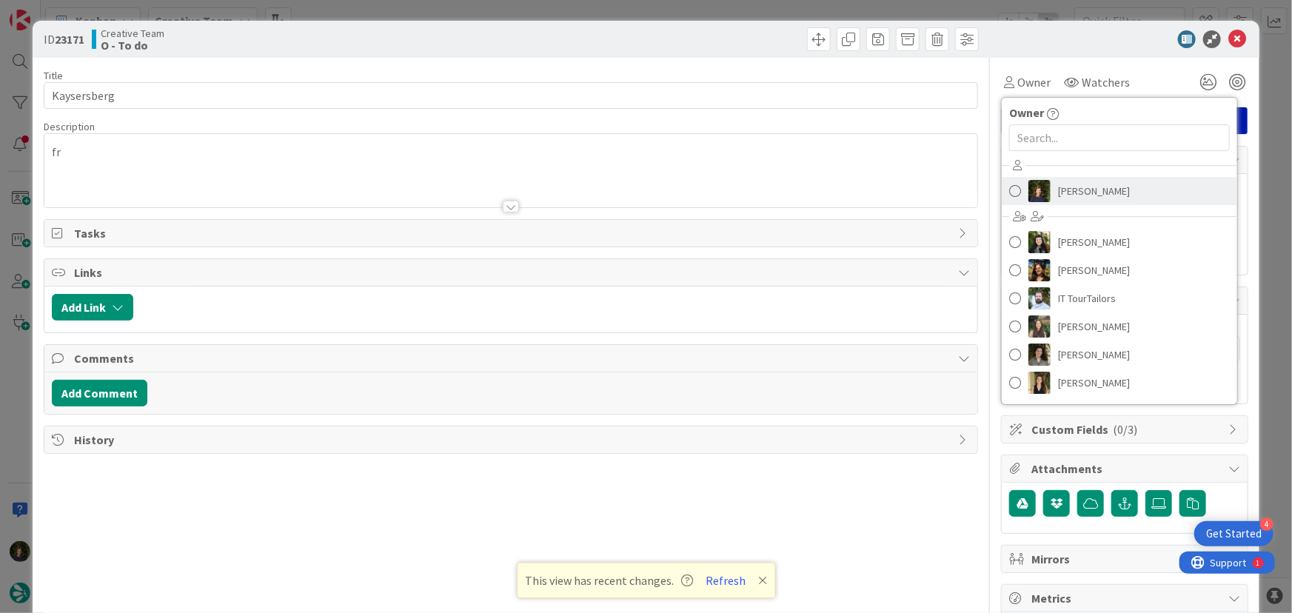
click at [1092, 189] on span "Margarida Carvalho" at bounding box center [1094, 191] width 72 height 22
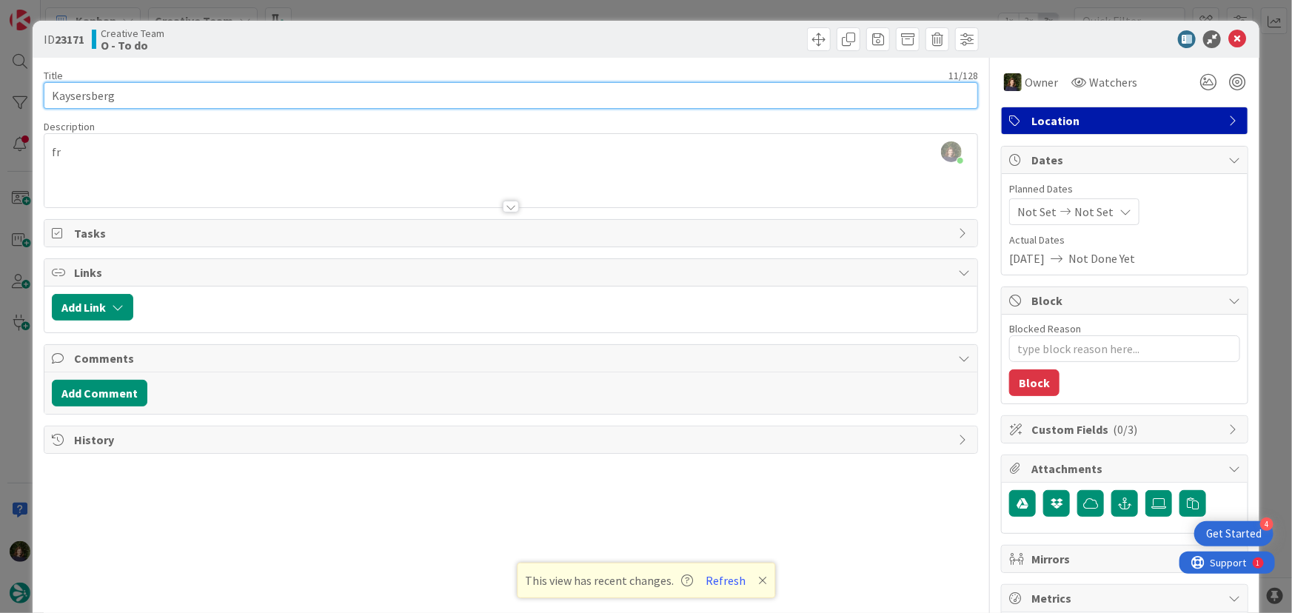
drag, startPoint x: 118, startPoint y: 99, endPoint x: 44, endPoint y: 99, distance: 74.0
click at [44, 99] on input "Kaysersberg" at bounding box center [511, 95] width 935 height 27
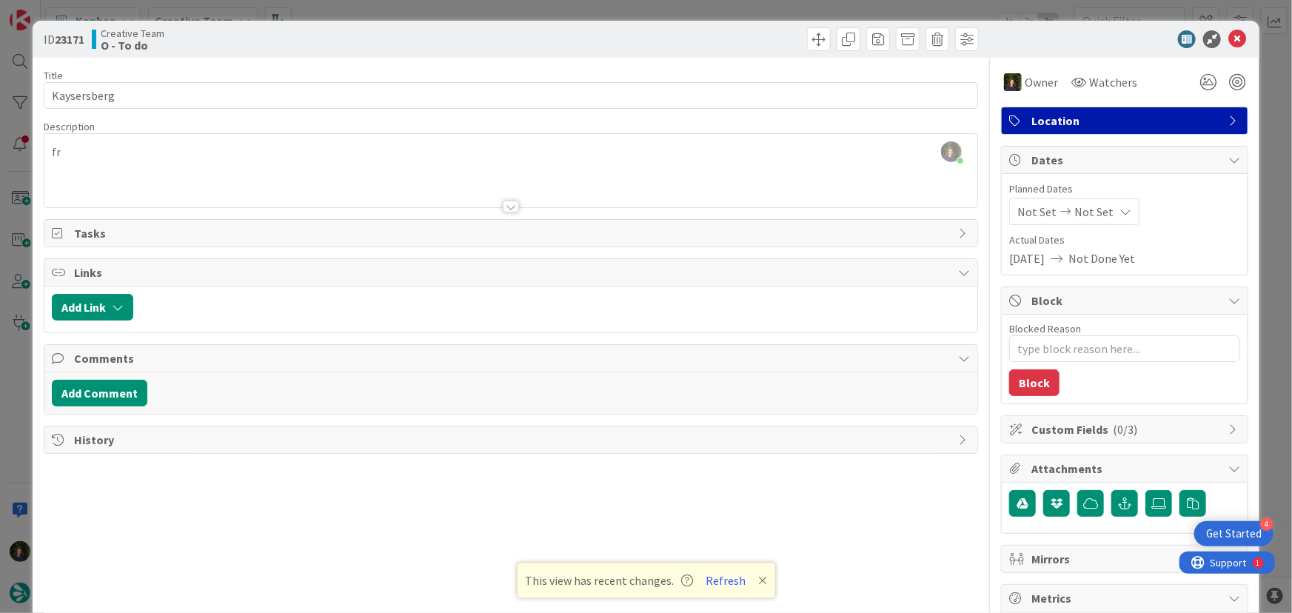
type textarea "x"
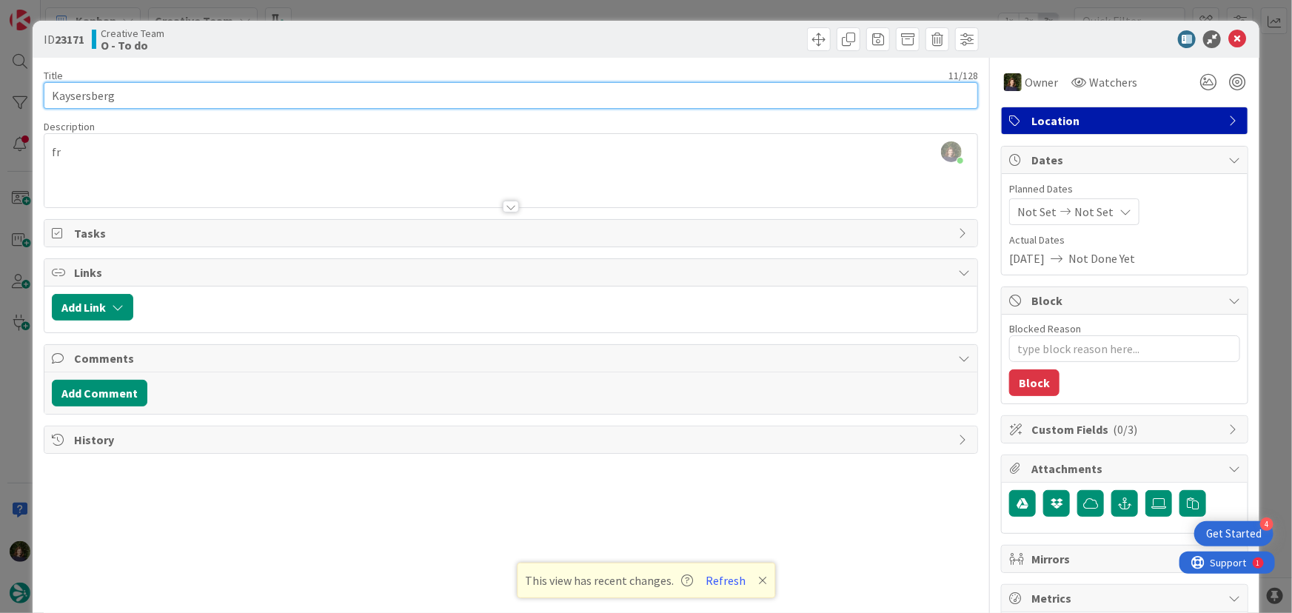
scroll to position [1214, 0]
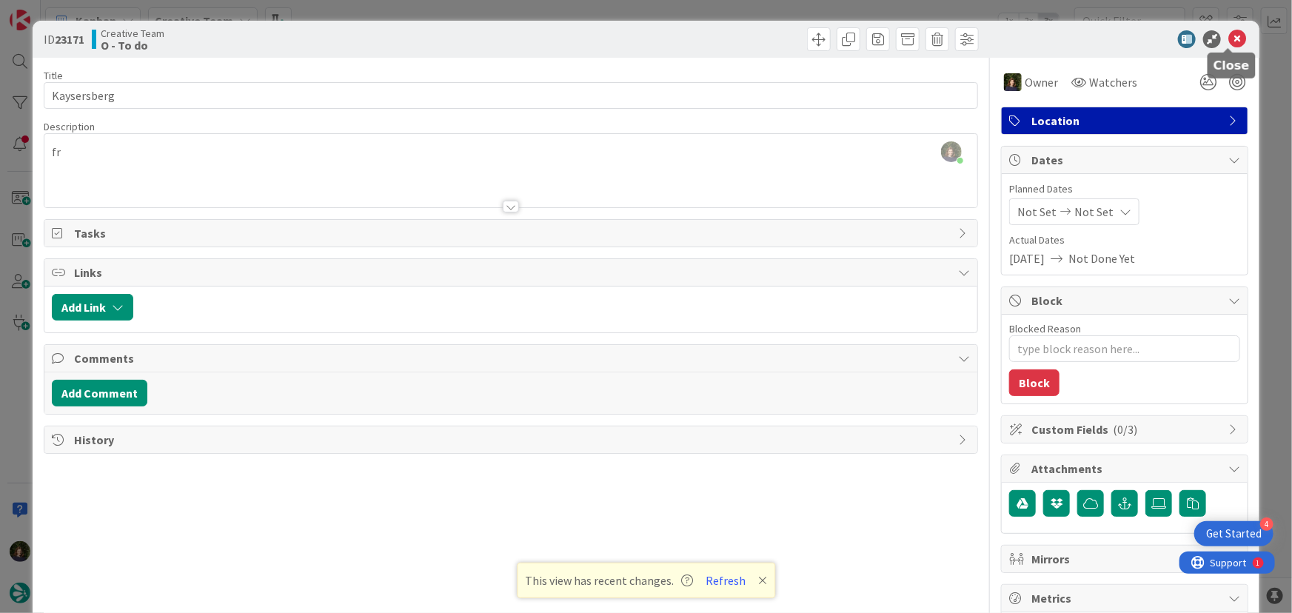
click at [1231, 38] on icon at bounding box center [1237, 39] width 18 height 18
